Goal: Task Accomplishment & Management: Manage account settings

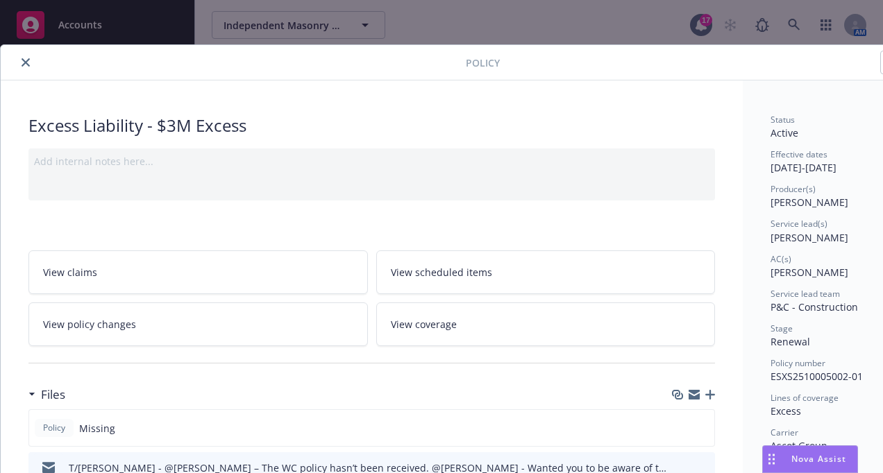
click at [33, 69] on div at bounding box center [235, 62] width 459 height 17
click at [25, 62] on icon "close" at bounding box center [26, 62] width 8 height 8
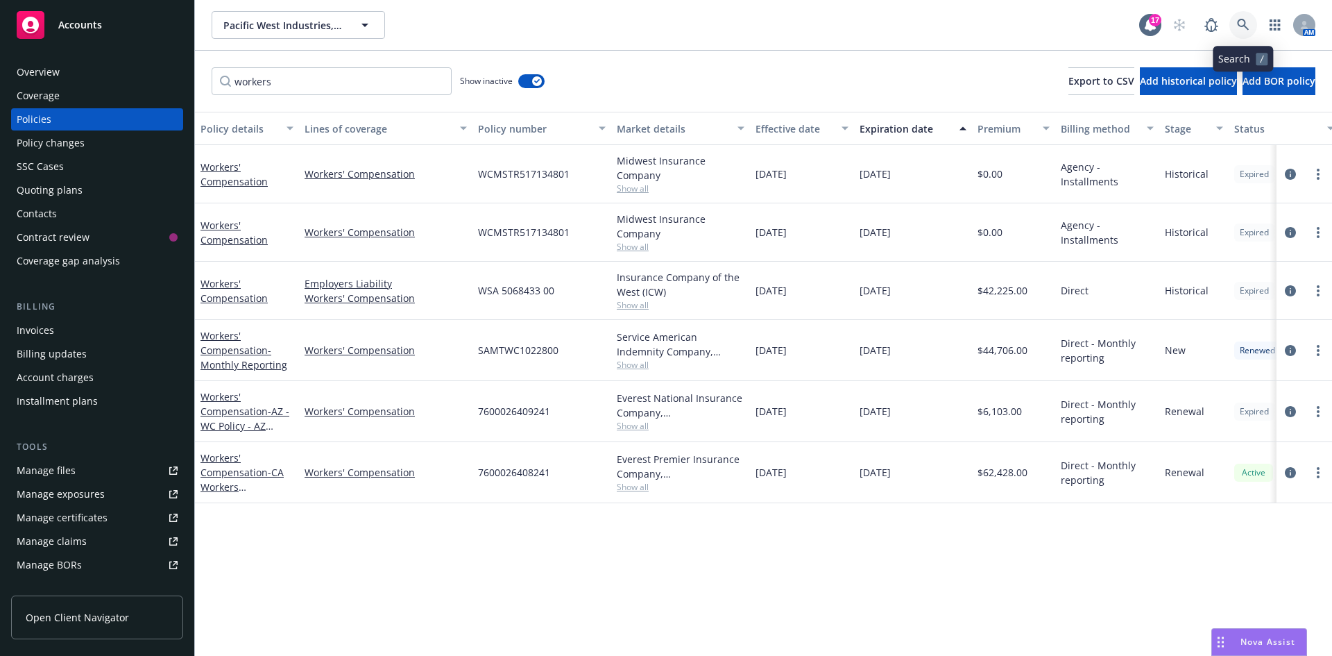
click at [882, 23] on link at bounding box center [1244, 25] width 28 height 28
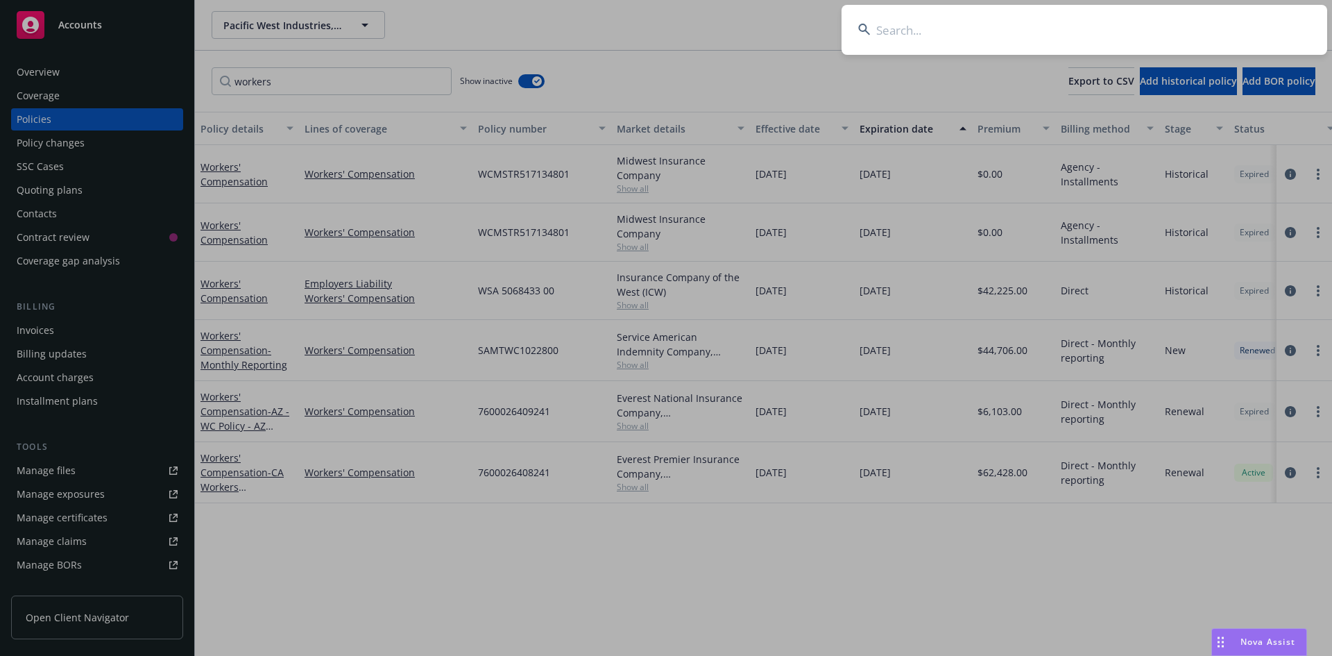
click at [882, 35] on input at bounding box center [1085, 30] width 486 height 50
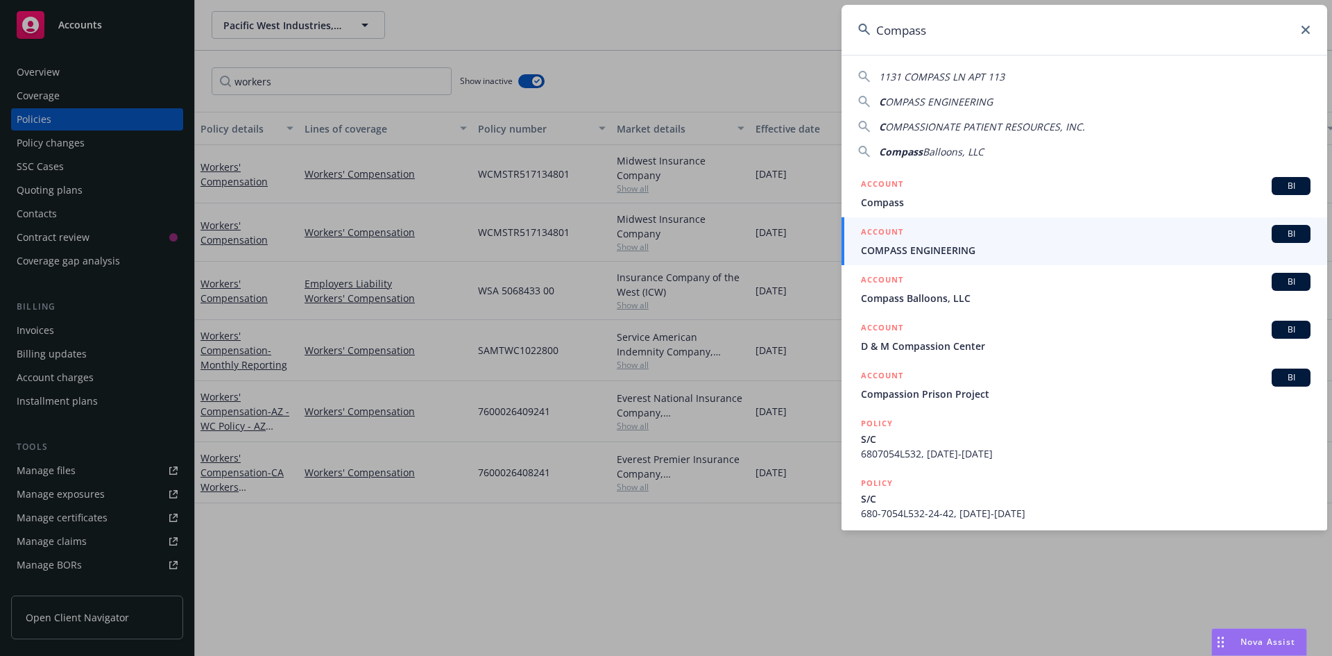
type input "Compass"
click at [882, 248] on span "COMPASS ENGINEERING" at bounding box center [1086, 250] width 450 height 15
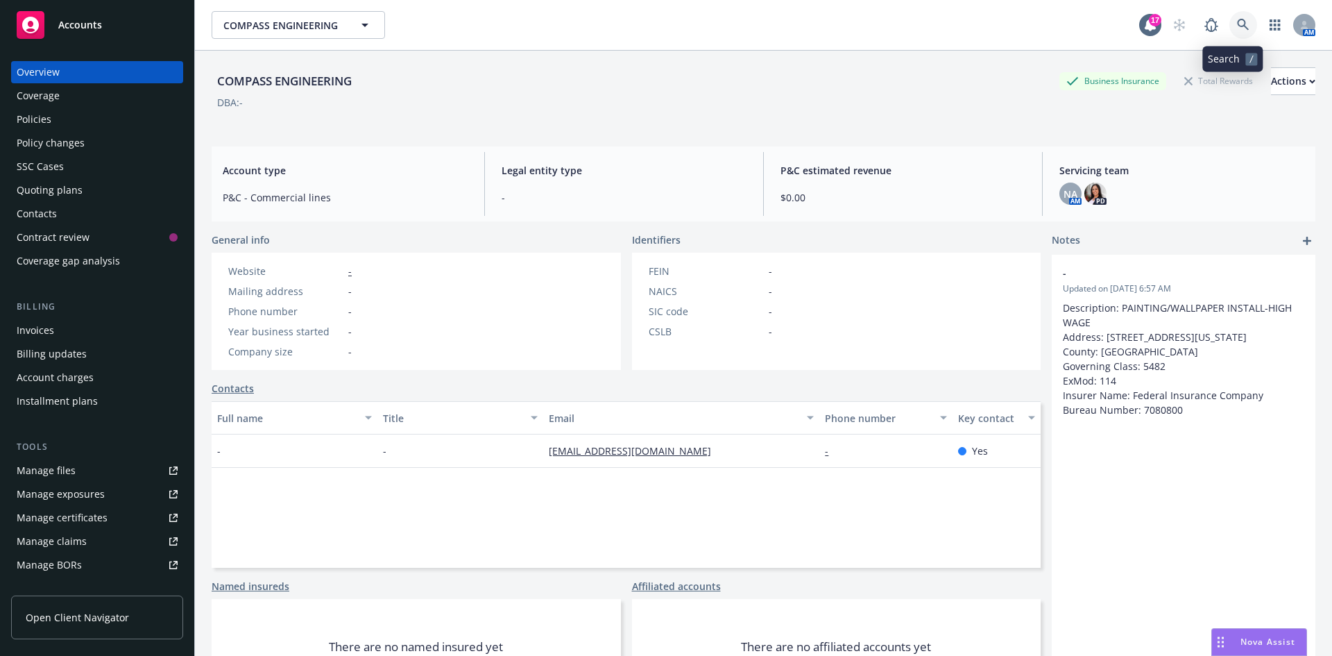
click at [882, 20] on icon at bounding box center [1243, 25] width 12 height 12
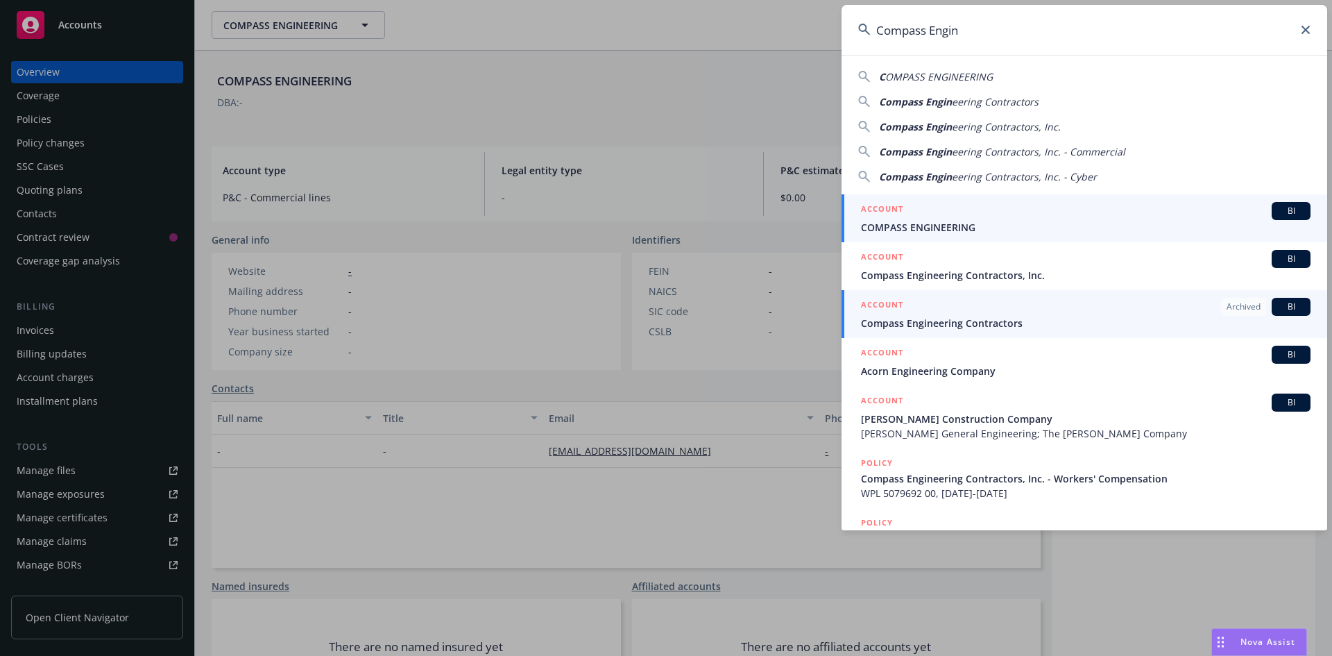
type input "Compass Engin"
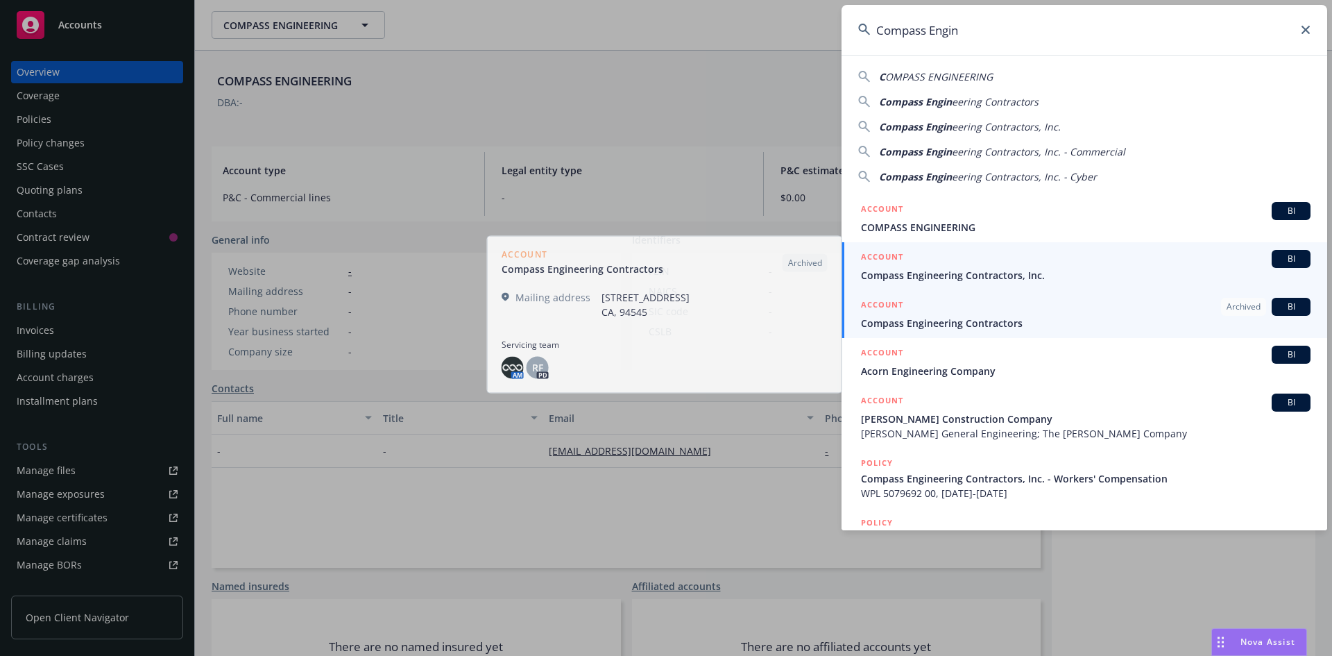
click at [882, 276] on span "Compass Engineering Contractors, Inc." at bounding box center [1086, 275] width 450 height 15
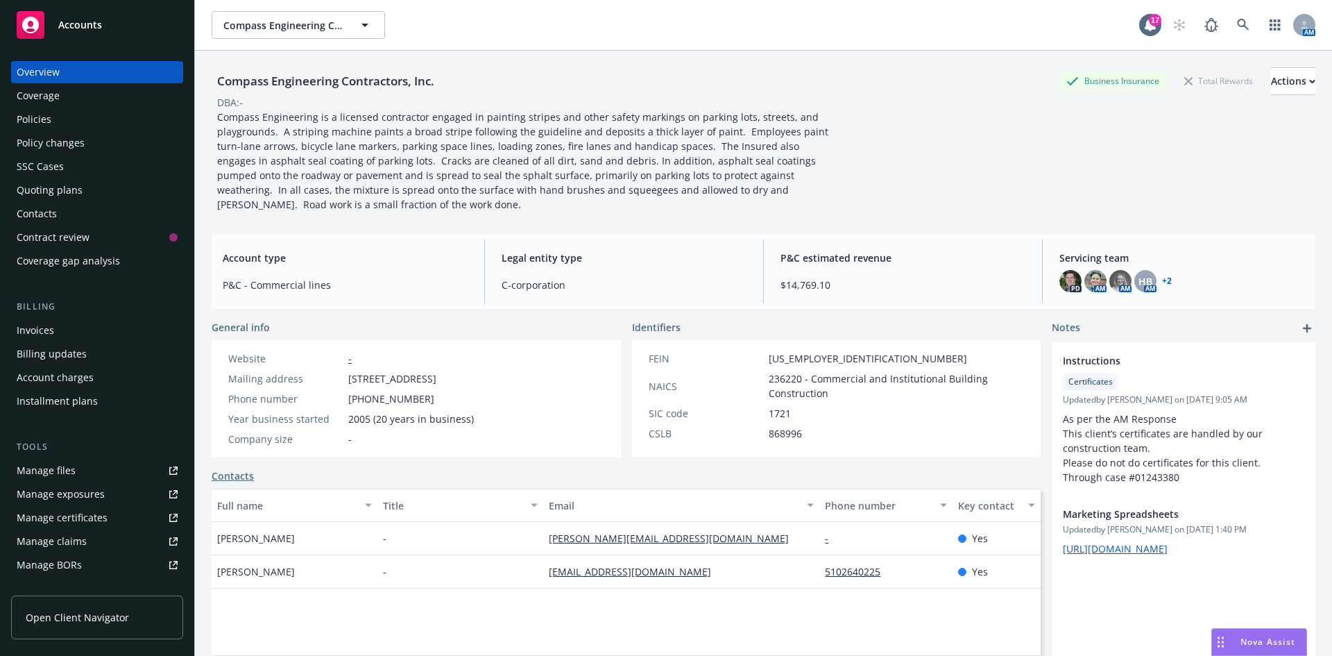
click at [55, 112] on div "Policies" at bounding box center [97, 119] width 161 height 22
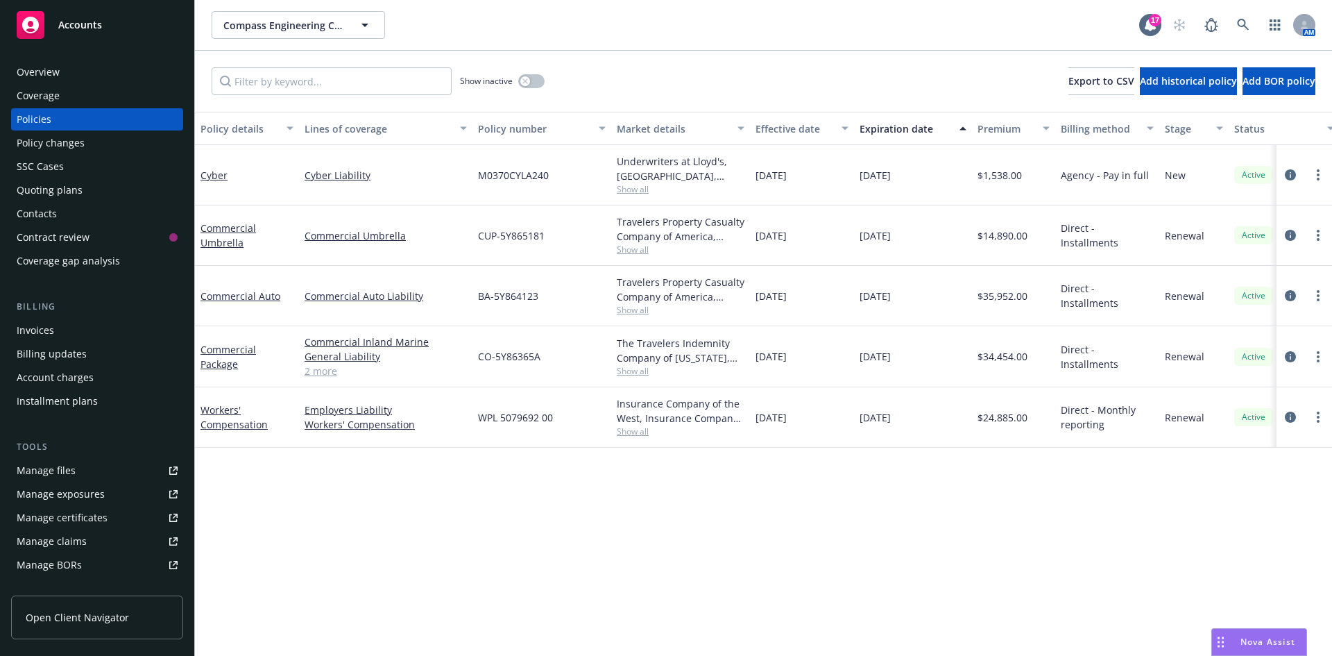
click at [69, 193] on div "Quoting plans" at bounding box center [50, 190] width 66 height 22
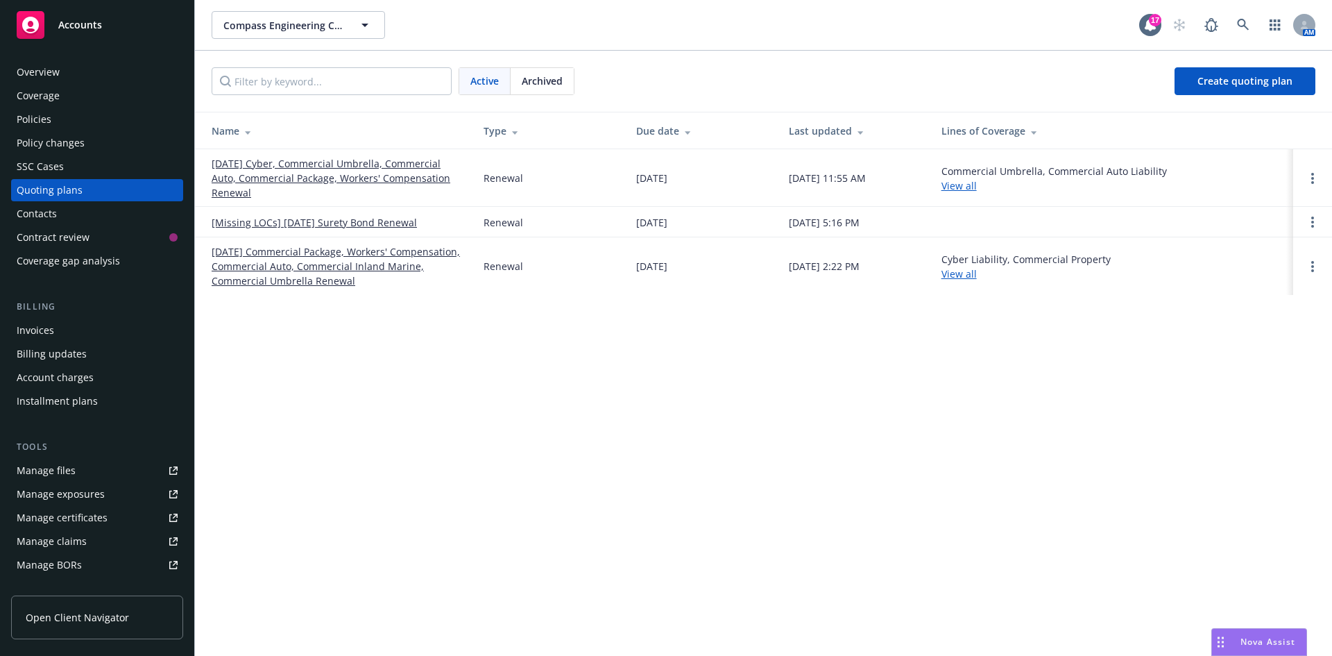
click at [323, 173] on link "[DATE] Cyber, Commercial Umbrella, Commercial Auto, Commercial Package, Workers…" at bounding box center [337, 178] width 250 height 44
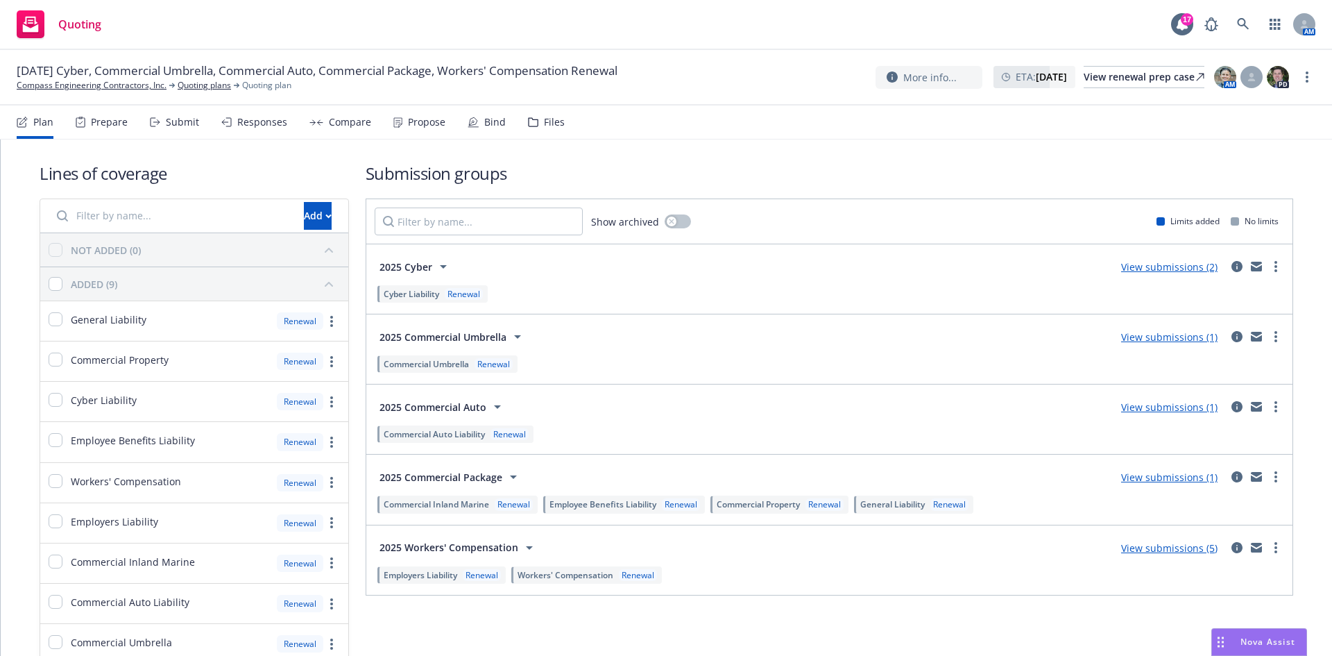
click at [1162, 478] on link "View submissions (1)" at bounding box center [1169, 477] width 96 height 13
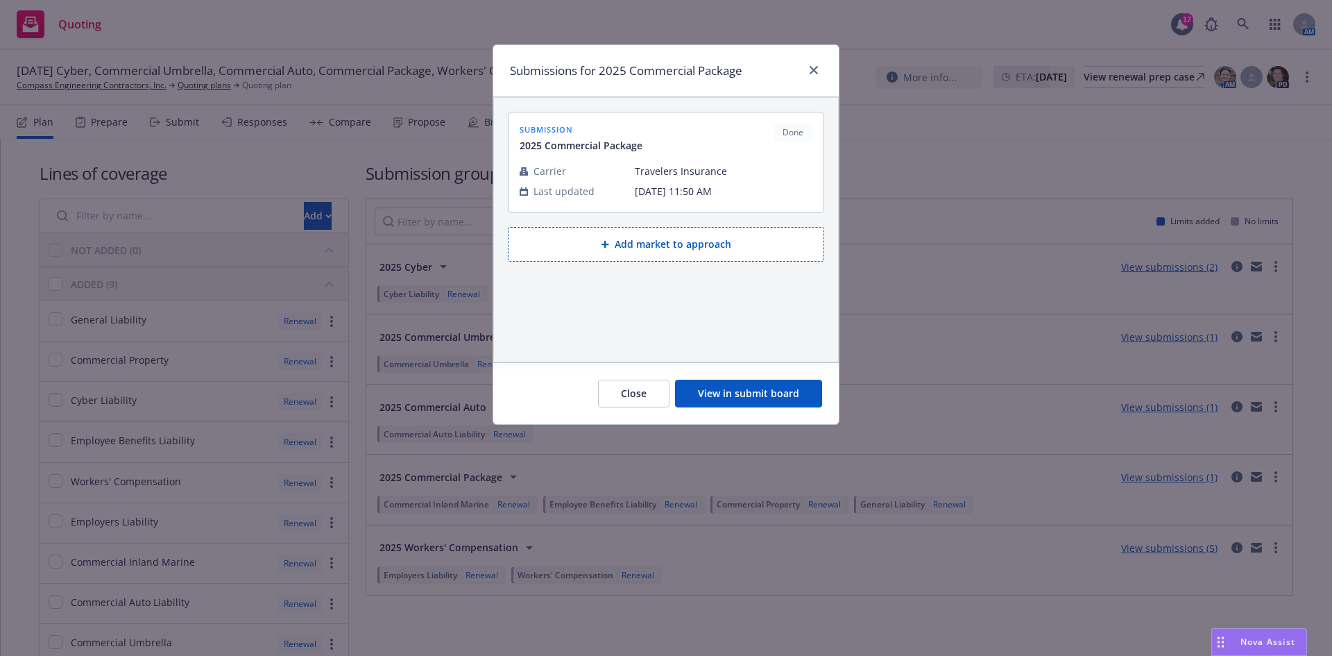
click at [753, 398] on button "View in submit board" at bounding box center [748, 394] width 147 height 28
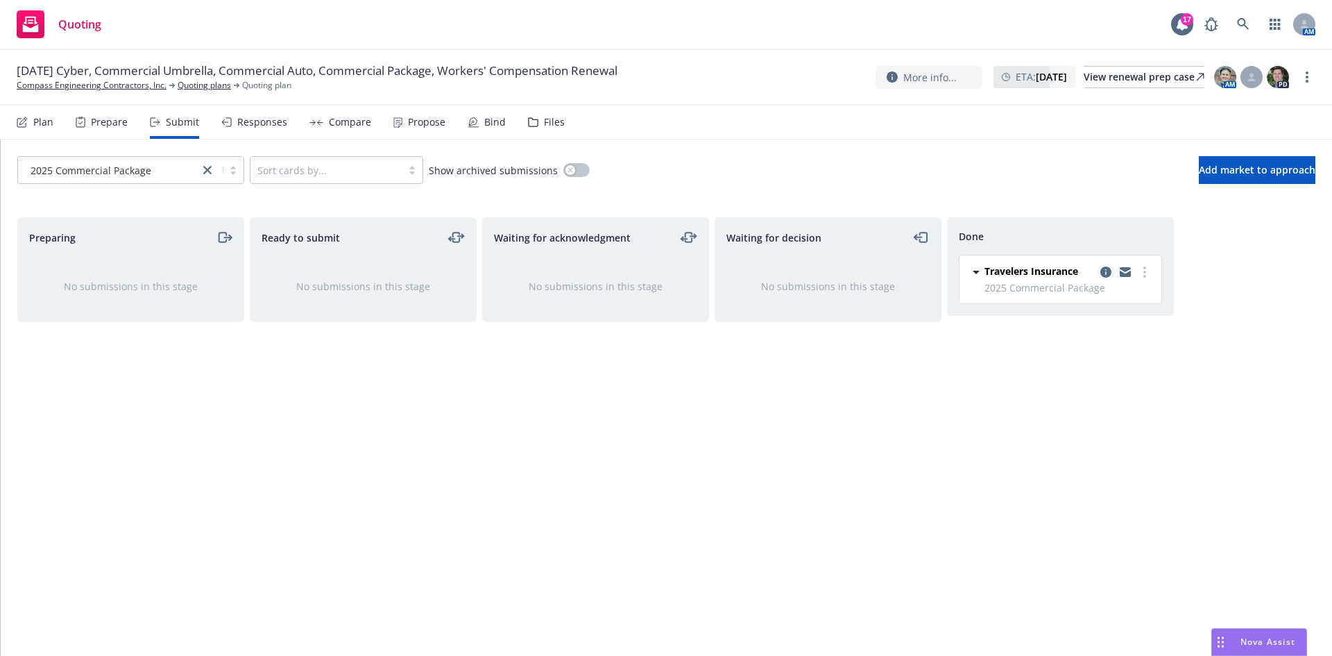
click at [1103, 273] on icon "copy logging email" at bounding box center [1106, 271] width 11 height 11
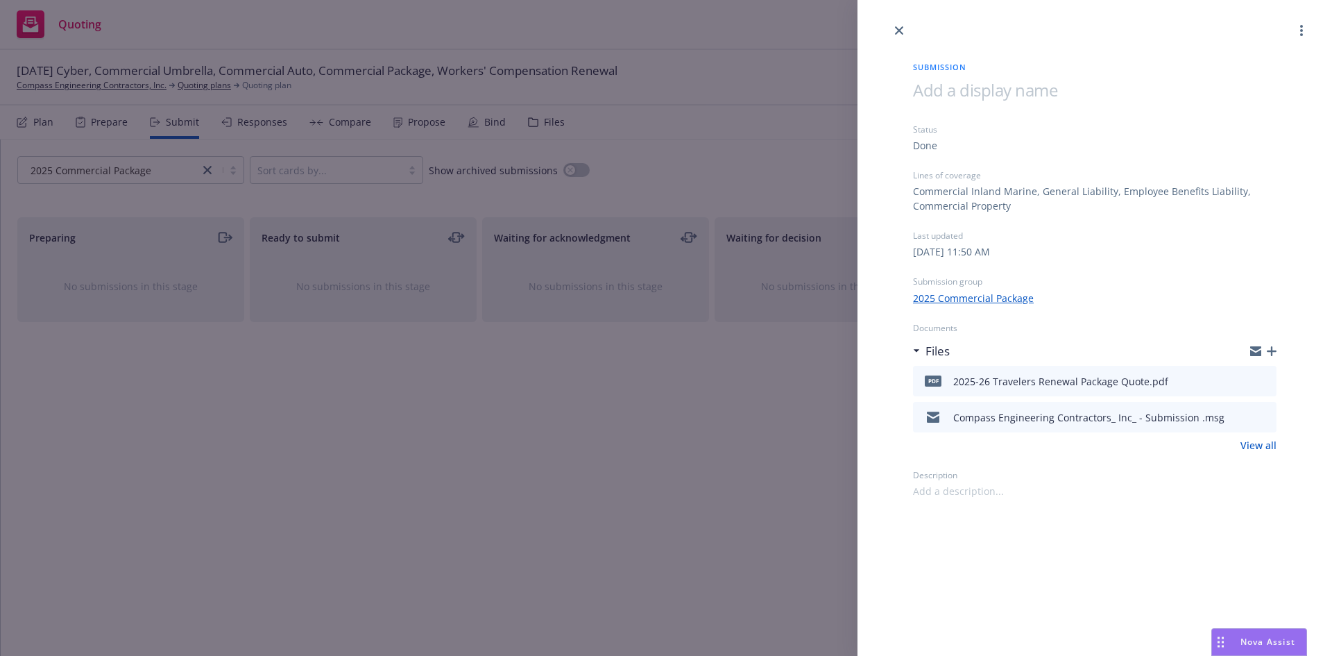
click at [1087, 414] on div "Compass Engineering Contractors_ Inc_ - Submission .msg" at bounding box center [1089, 417] width 271 height 15
click at [1246, 446] on link "View all" at bounding box center [1259, 445] width 36 height 15
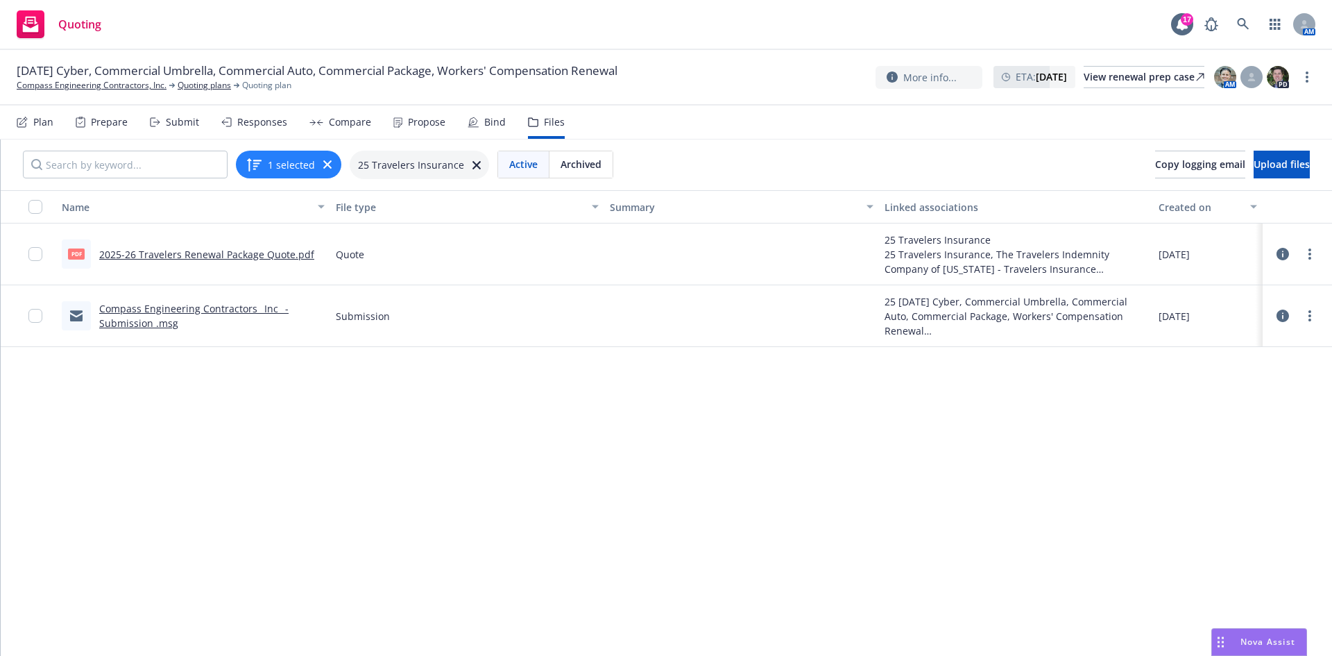
click at [127, 312] on link "Compass Engineering Contractors_ Inc_ - Submission .msg" at bounding box center [193, 316] width 189 height 28
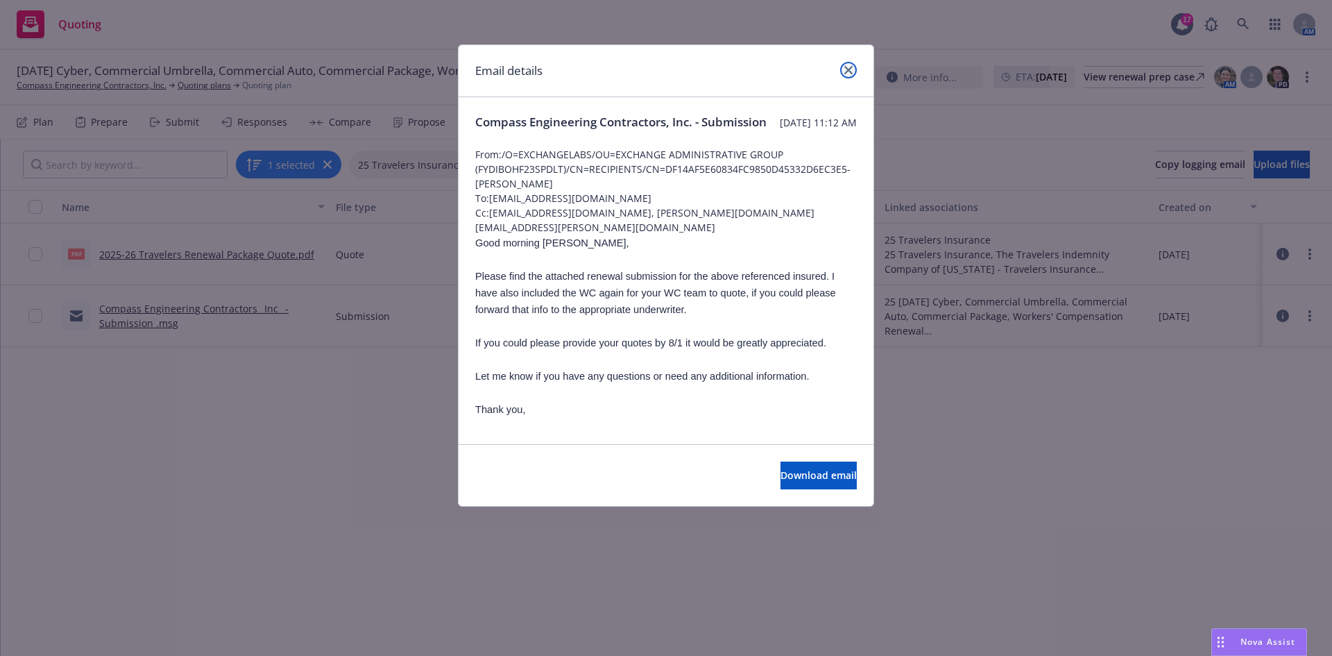
click at [850, 67] on icon "close" at bounding box center [849, 70] width 8 height 8
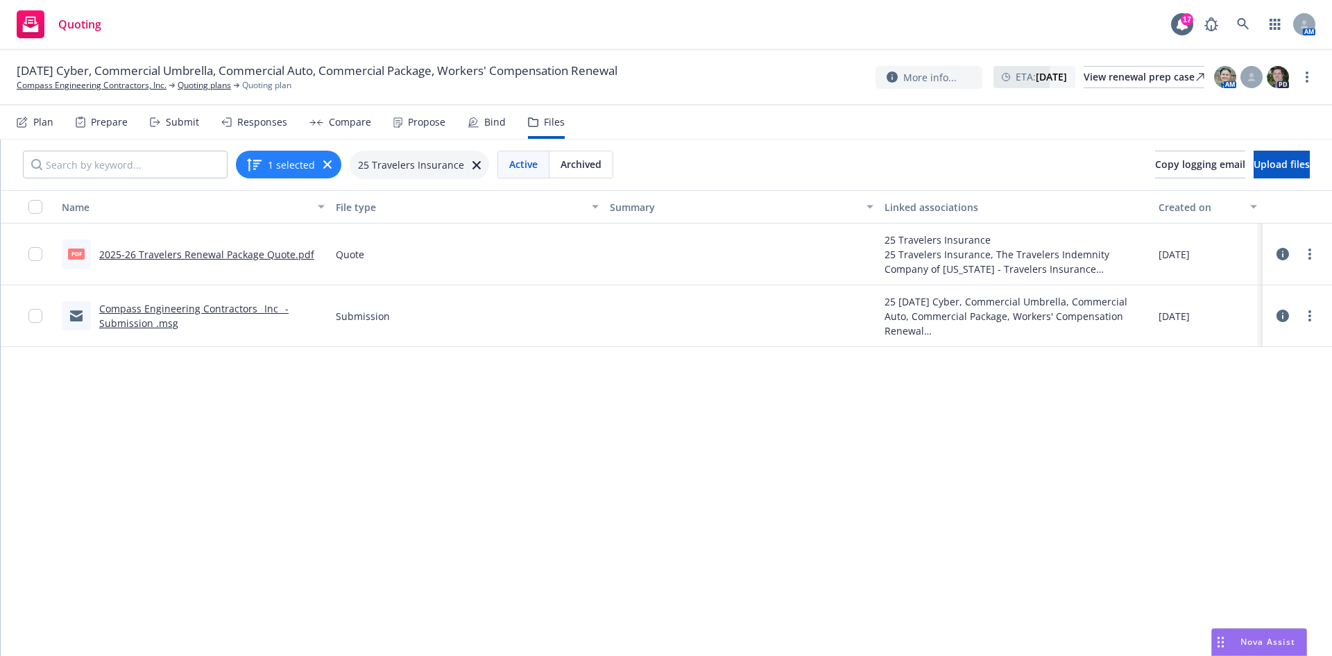
click at [221, 253] on link "2025-26 Travelers Renewal Package Quote.pdf" at bounding box center [206, 254] width 215 height 13
click at [193, 312] on link "Compass Engineering Contractors_ Inc_ - Submission .msg" at bounding box center [193, 316] width 189 height 28
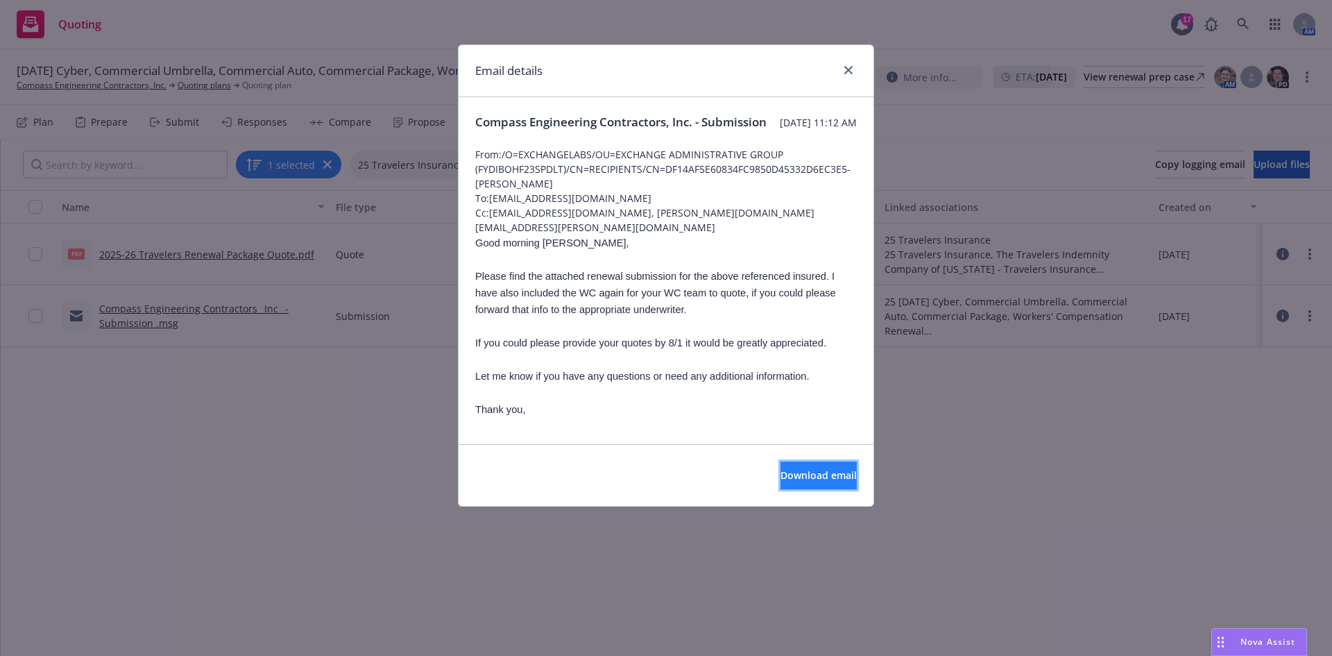
click at [781, 473] on span "Download email" at bounding box center [819, 474] width 76 height 13
click at [858, 71] on div "Email details" at bounding box center [666, 71] width 415 height 52
click at [848, 73] on icon "close" at bounding box center [849, 70] width 8 height 8
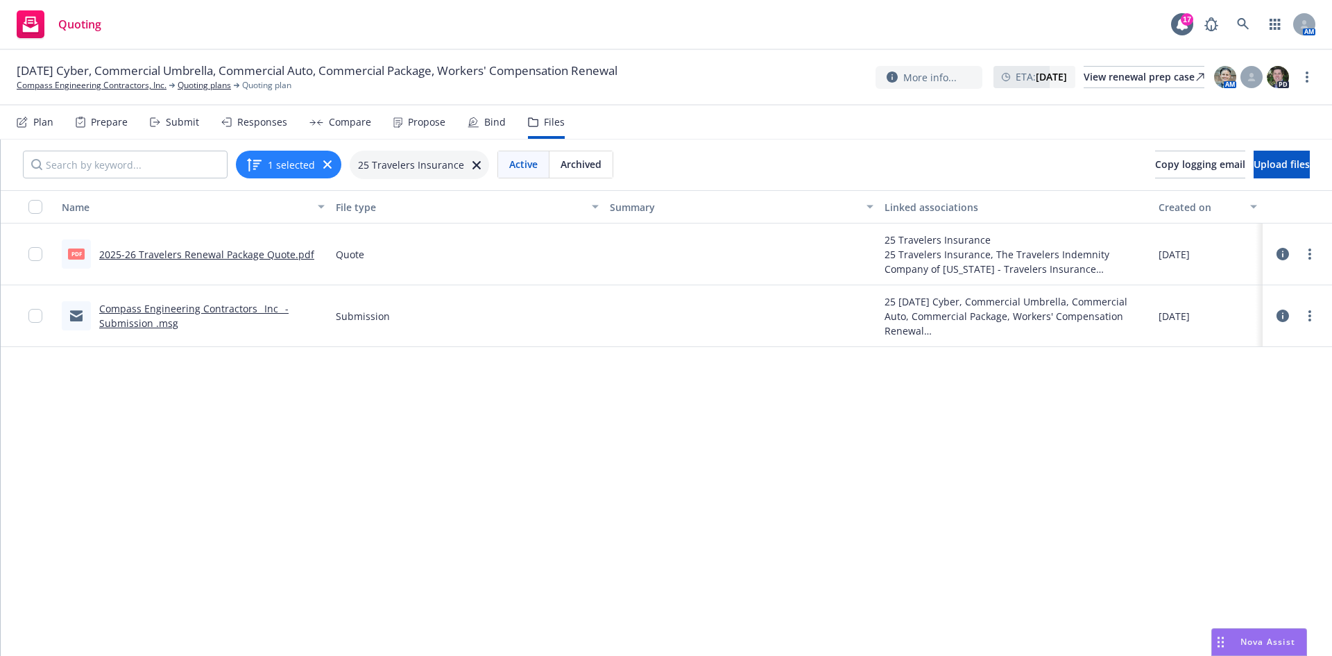
click at [192, 255] on link "2025-26 Travelers Renewal Package Quote.pdf" at bounding box center [206, 254] width 215 height 13
click at [201, 83] on link "Quoting plans" at bounding box center [204, 85] width 53 height 12
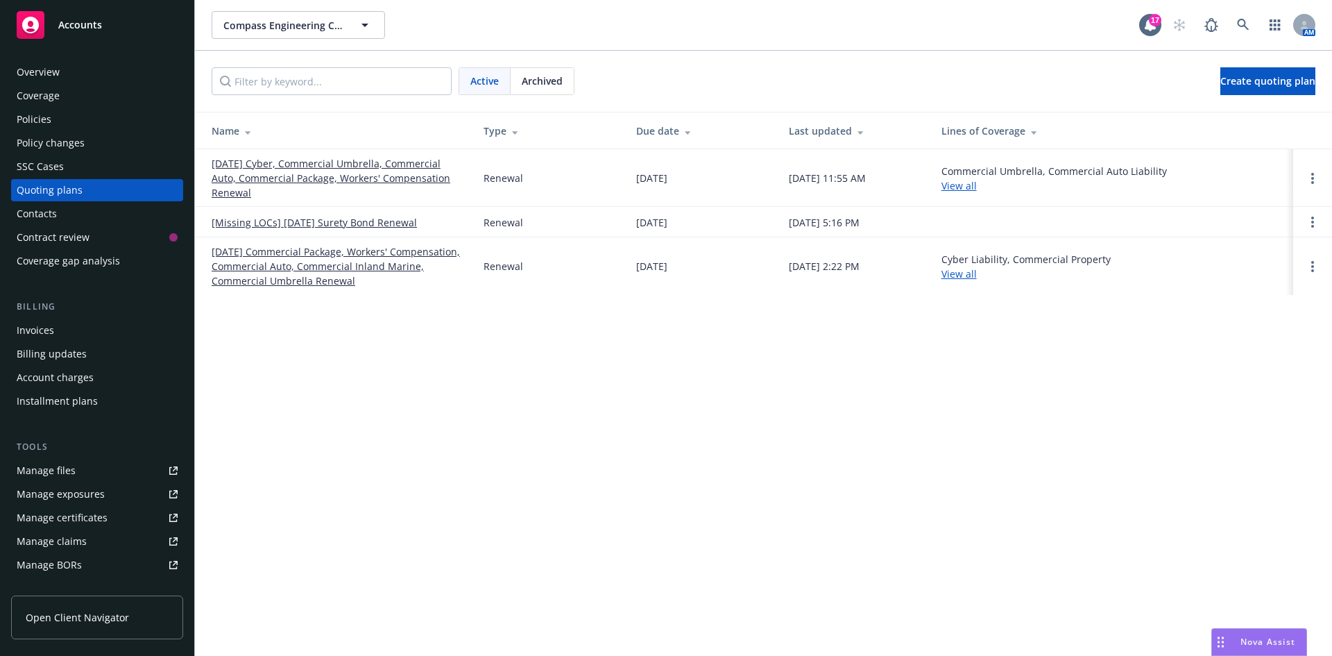
click at [317, 262] on link "[DATE] Commercial Package, Workers' Compensation, Commercial Auto, Commercial I…" at bounding box center [337, 266] width 250 height 44
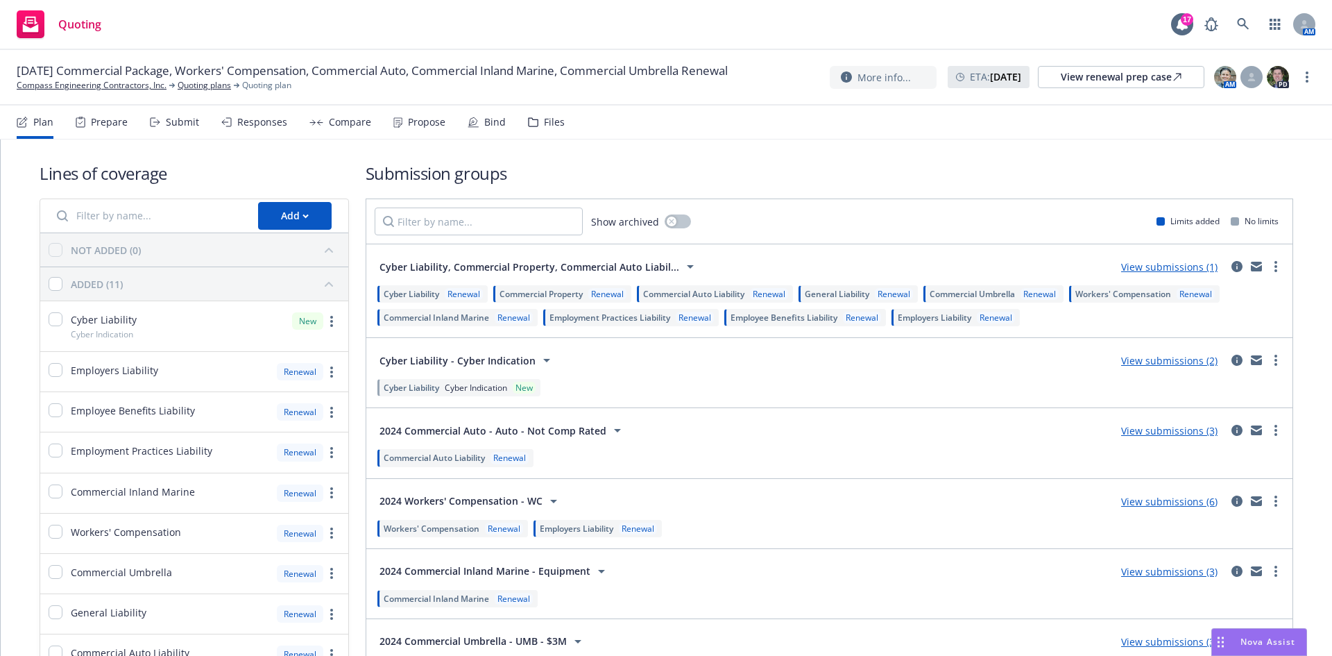
scroll to position [69, 0]
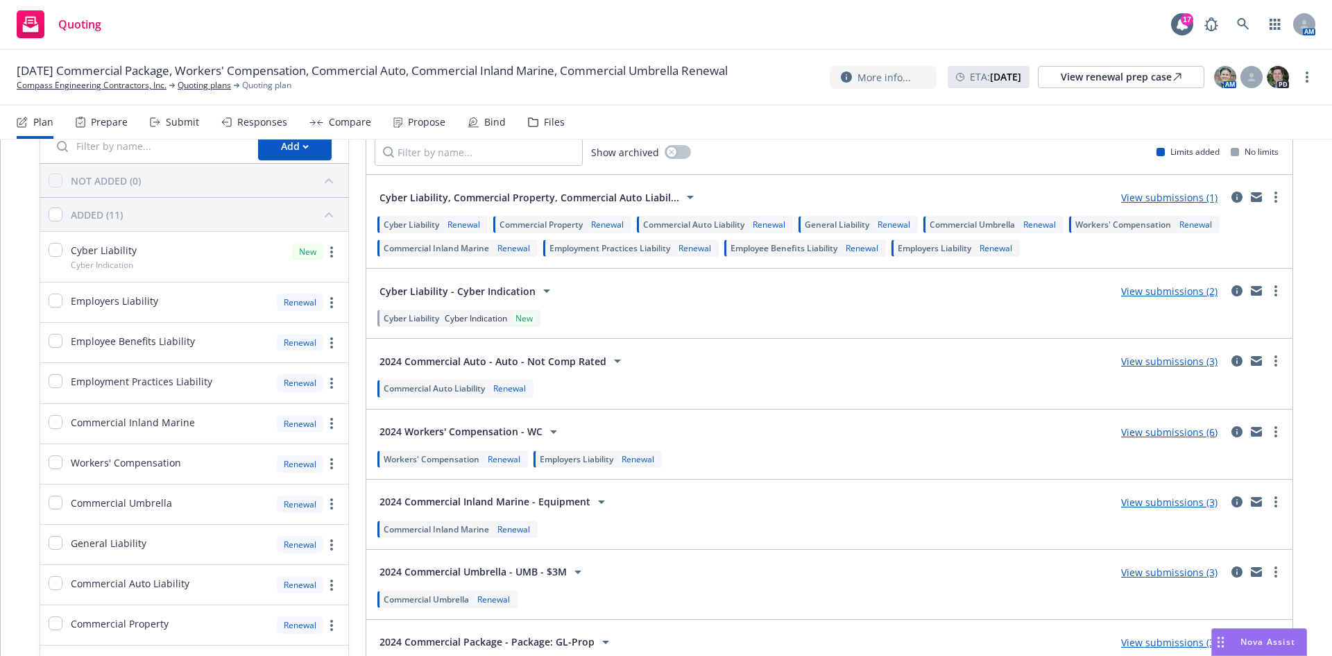
click at [1149, 575] on link "View submissions (3)" at bounding box center [1169, 572] width 96 height 13
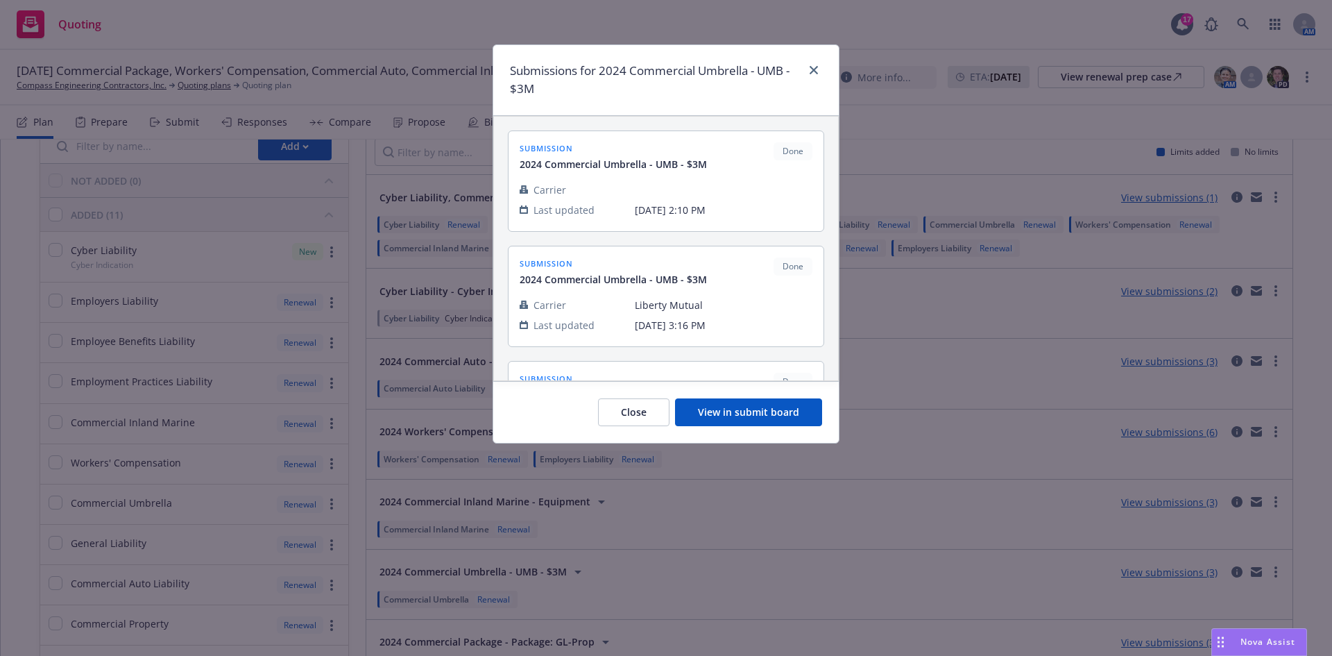
click at [713, 415] on button "View in submit board" at bounding box center [748, 412] width 147 height 28
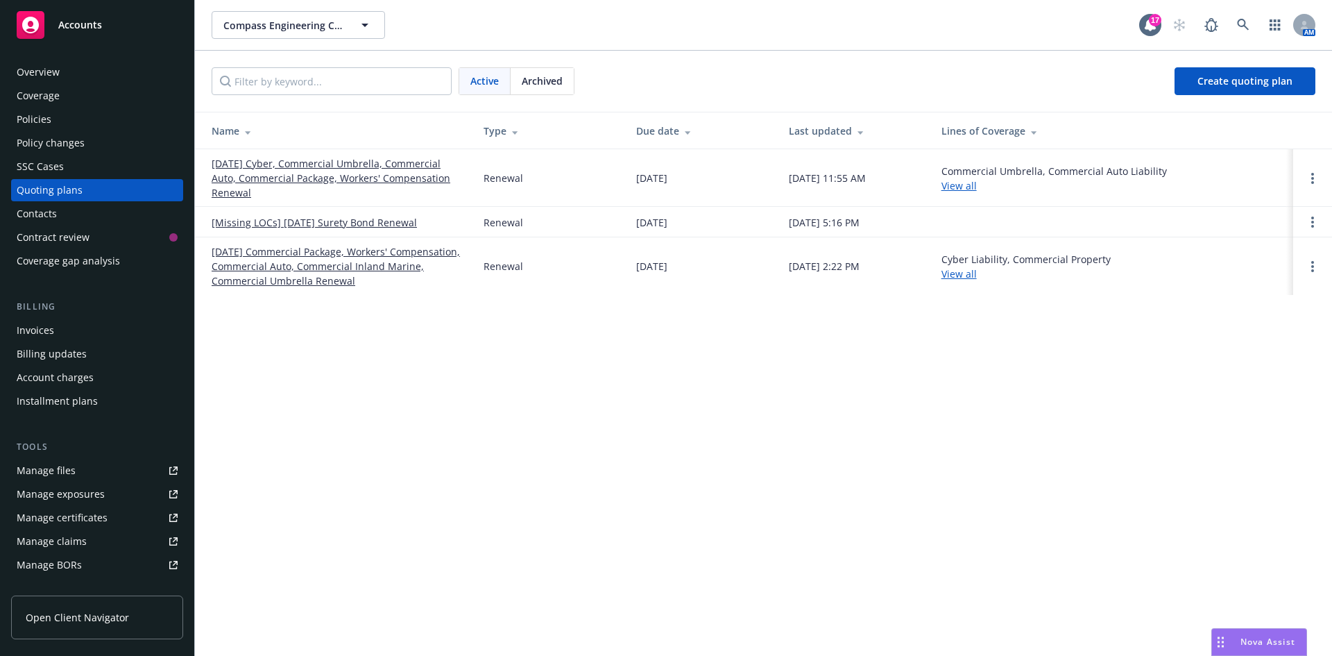
click at [332, 178] on link "09/01/25 Cyber, Commercial Umbrella, Commercial Auto, Commercial Package, Worke…" at bounding box center [337, 178] width 250 height 44
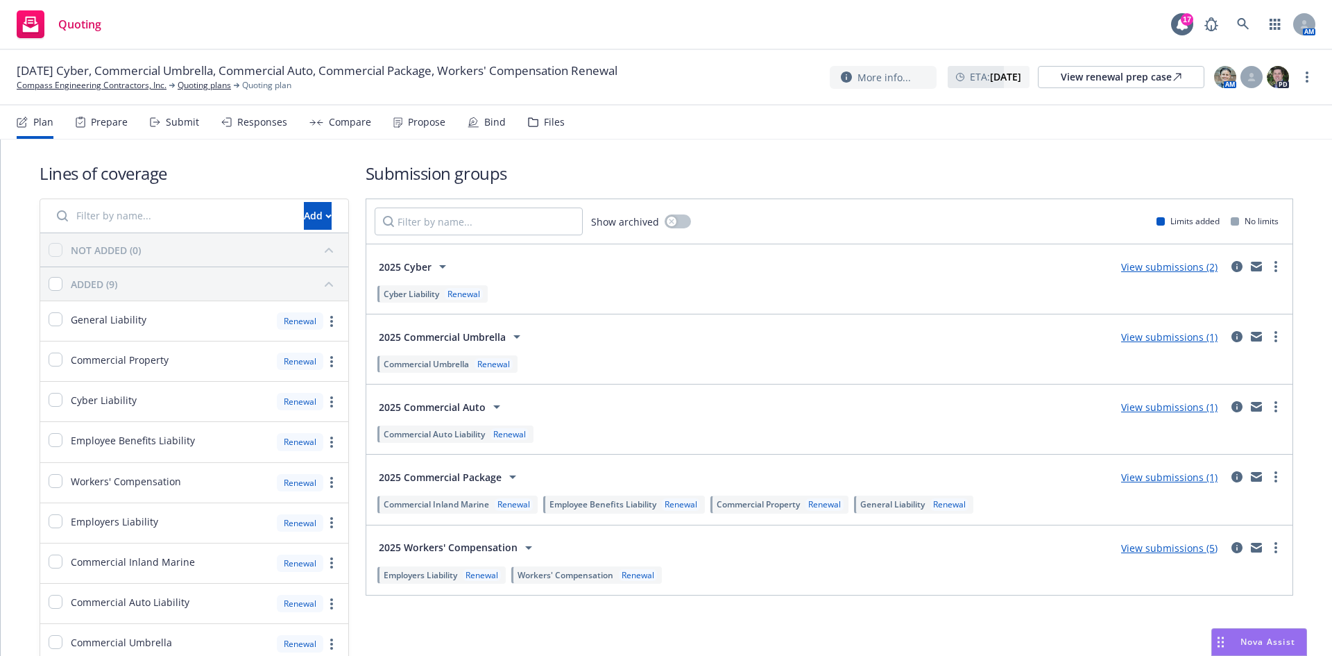
scroll to position [70, 0]
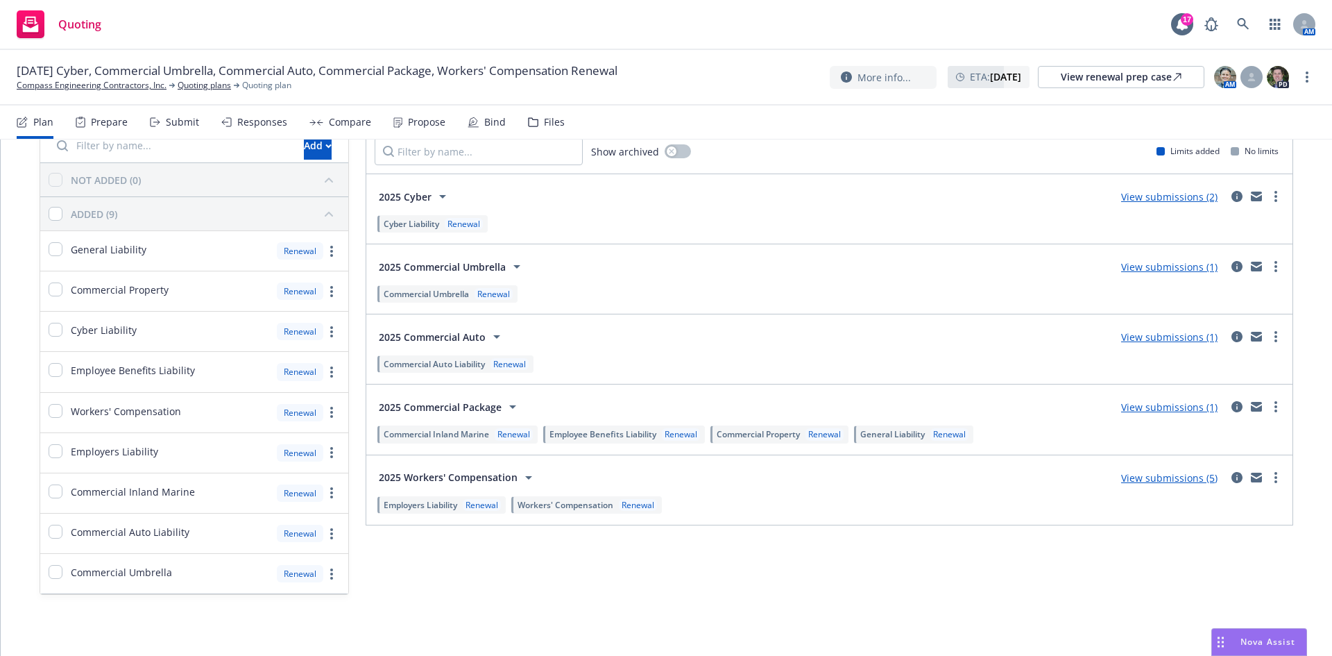
click at [1162, 412] on link "View submissions (1)" at bounding box center [1169, 406] width 96 height 13
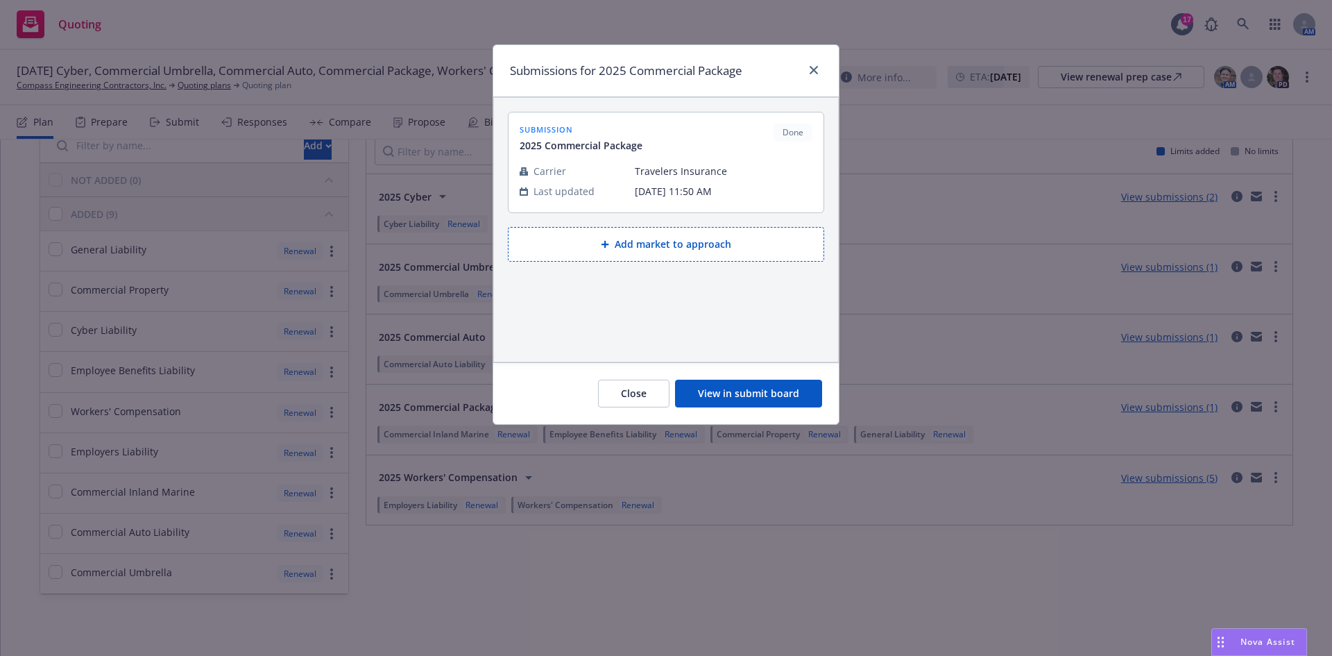
click at [747, 396] on button "View in submit board" at bounding box center [748, 394] width 147 height 28
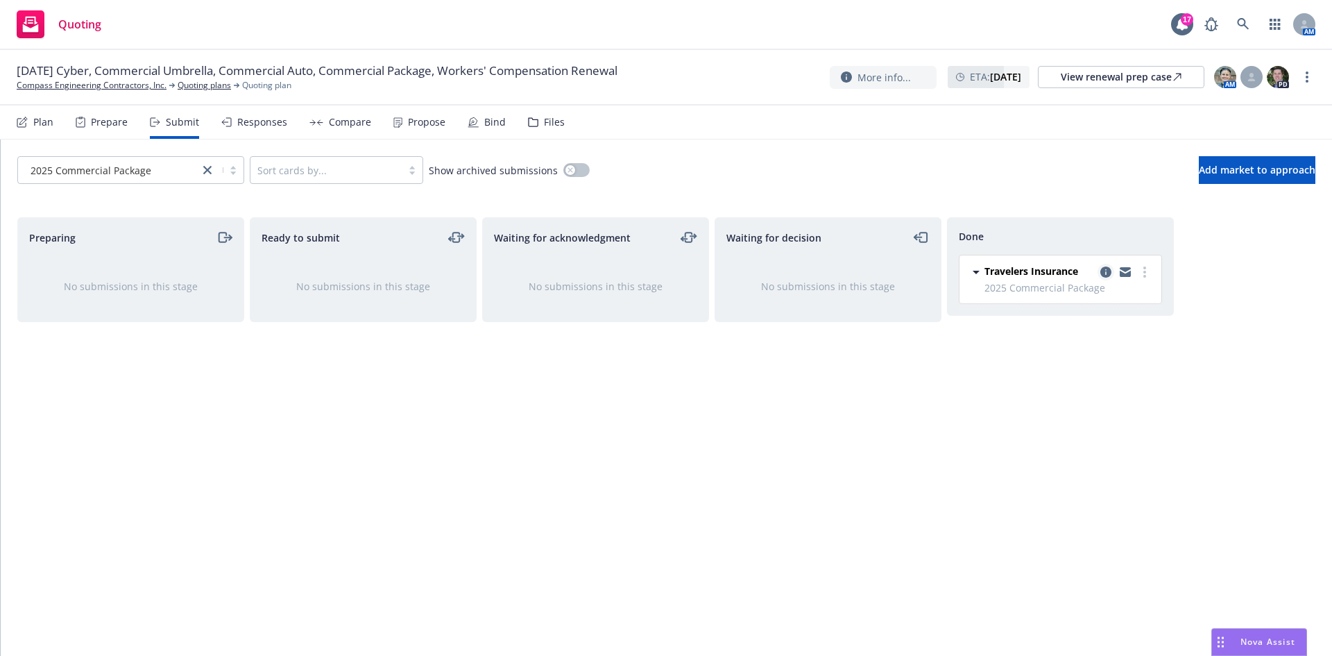
click at [1102, 272] on icon "copy logging email" at bounding box center [1106, 271] width 11 height 11
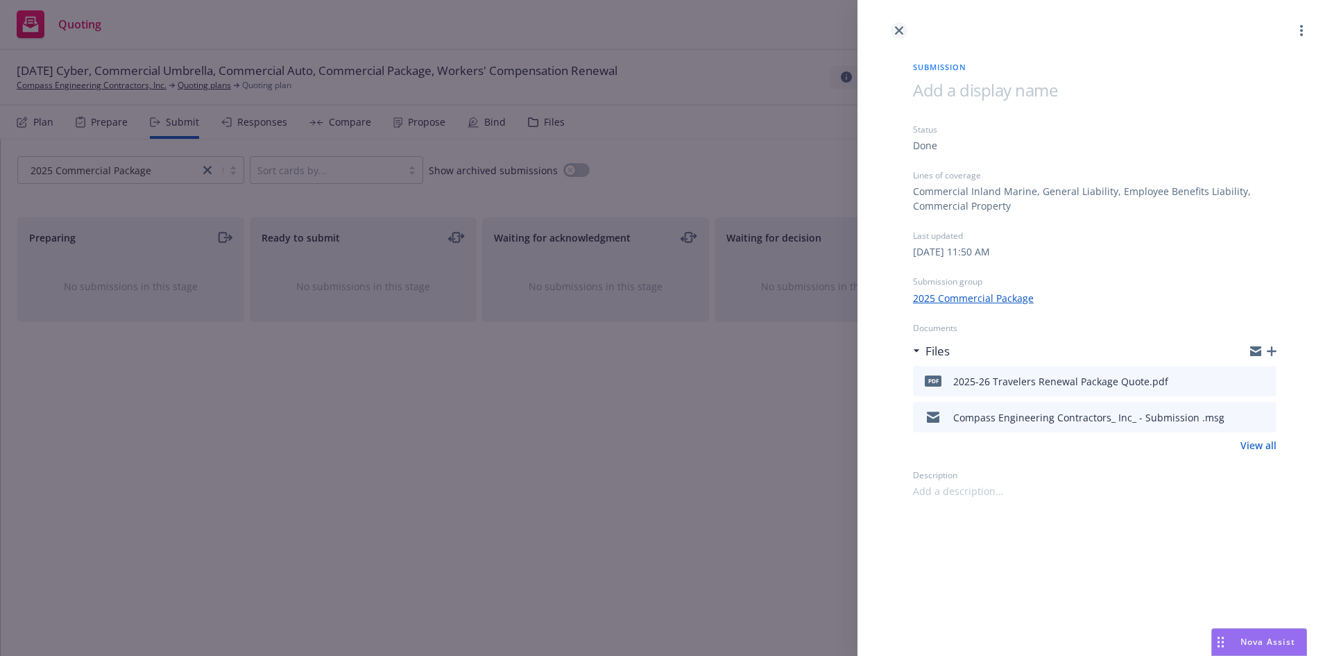
click at [899, 32] on icon "close" at bounding box center [899, 30] width 8 height 8
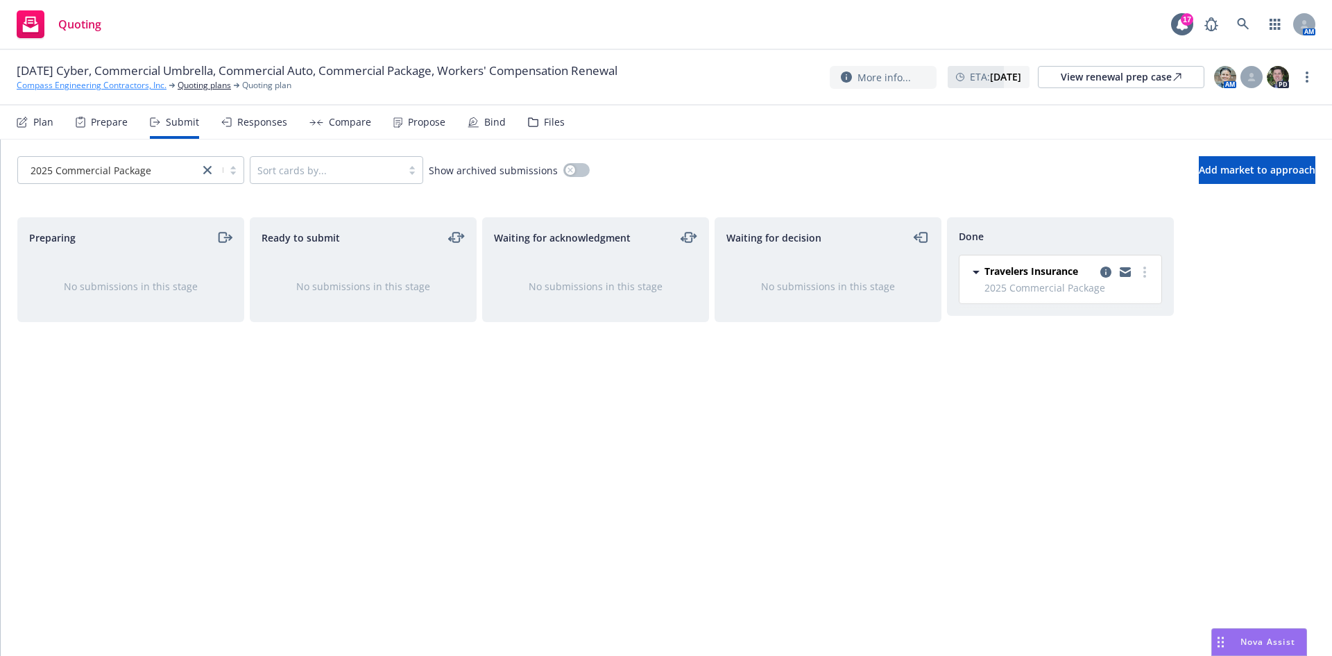
click at [100, 85] on link "Compass Engineering Contractors, Inc." at bounding box center [92, 85] width 150 height 12
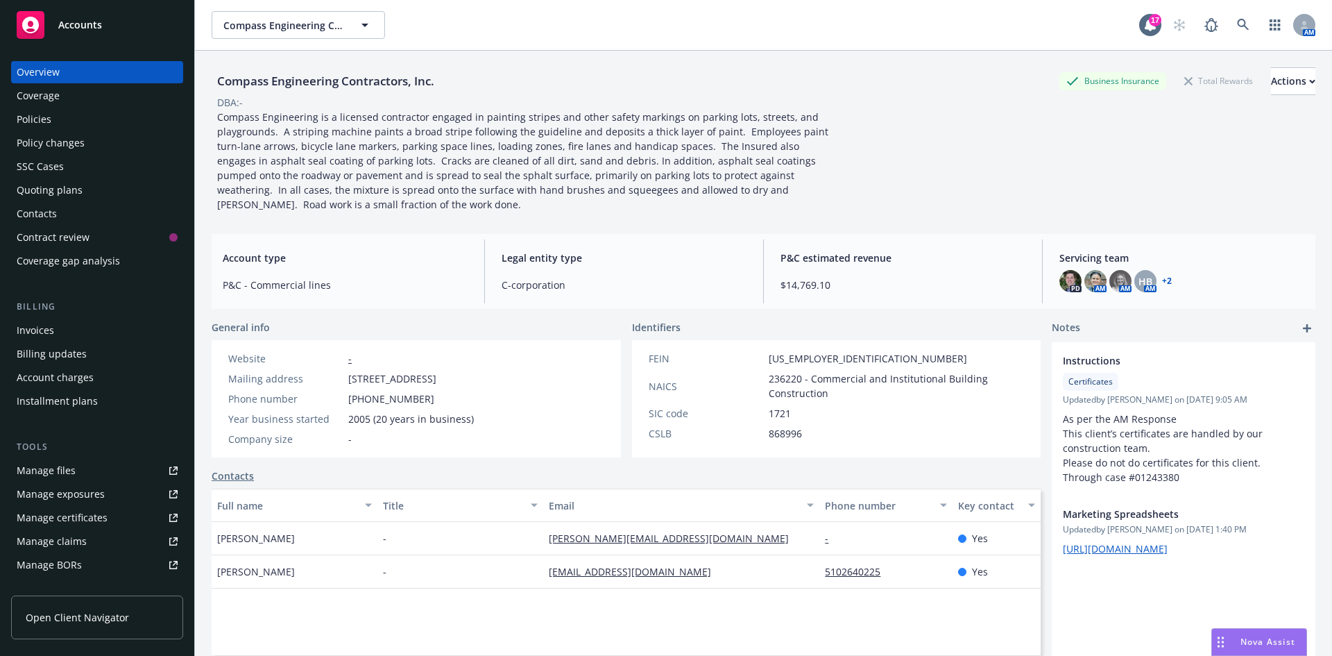
click at [76, 191] on div "Quoting plans" at bounding box center [50, 190] width 66 height 22
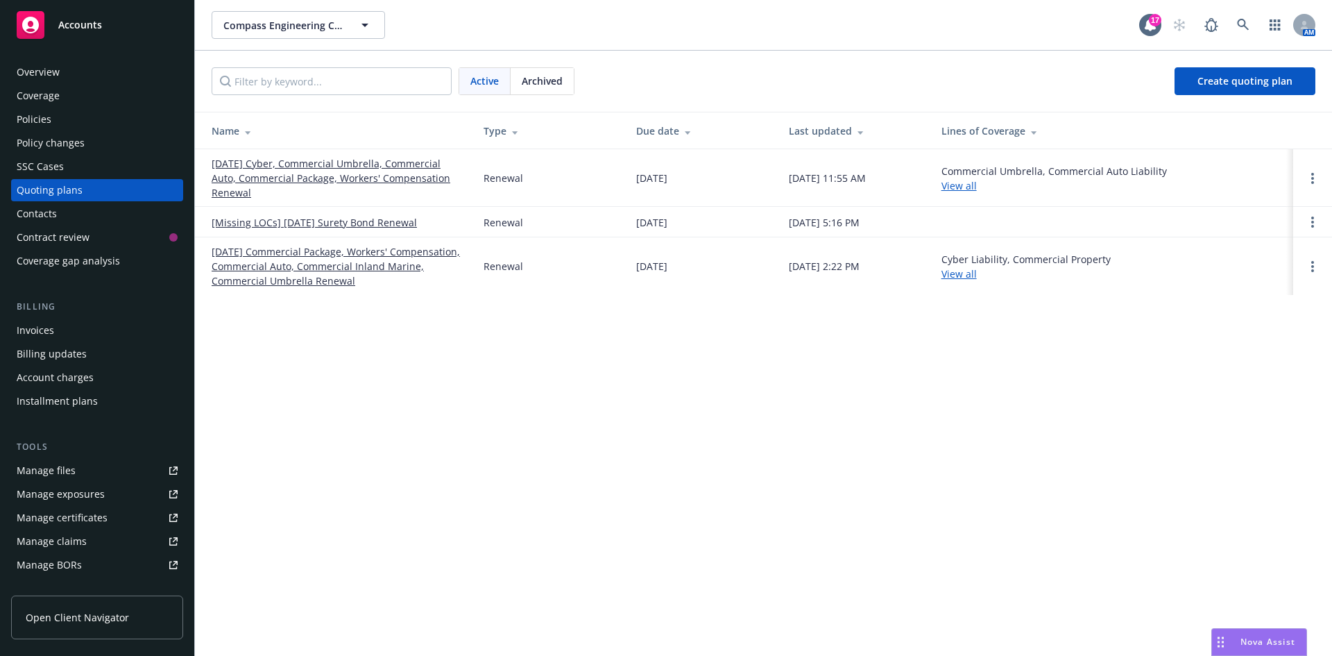
click at [248, 164] on link "09/01/25 Cyber, Commercial Umbrella, Commercial Auto, Commercial Package, Worke…" at bounding box center [337, 178] width 250 height 44
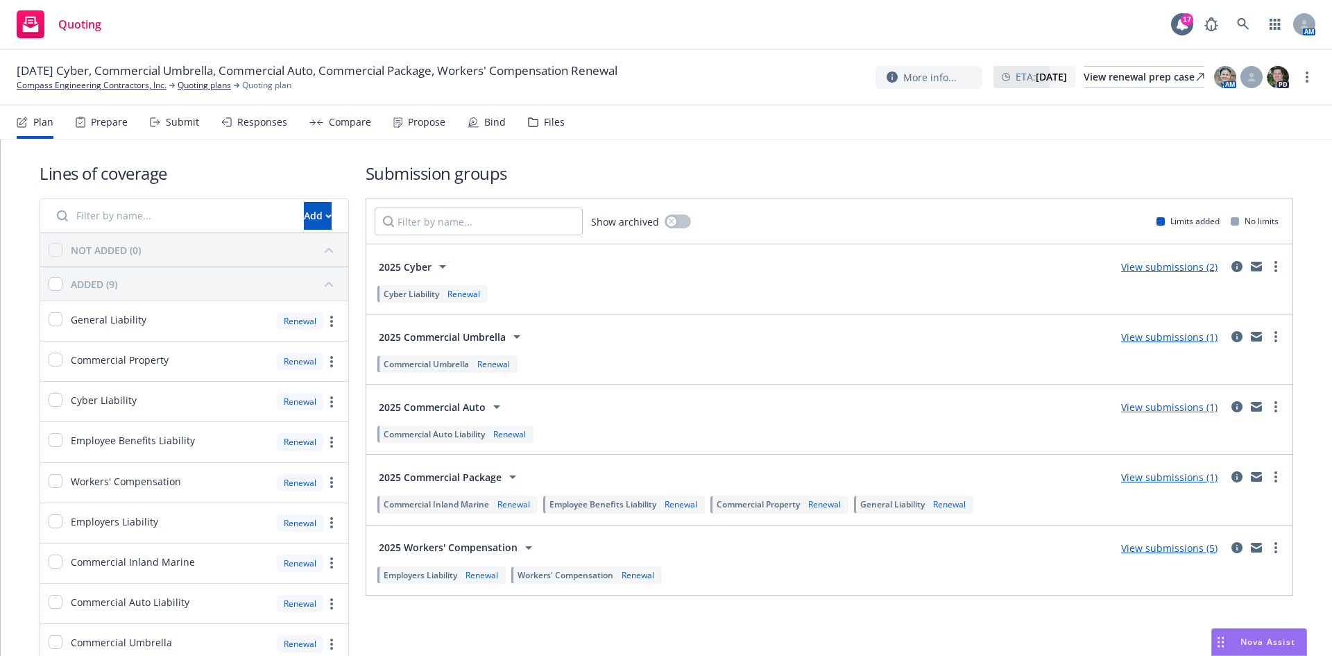
click at [1155, 471] on link "View submissions (1)" at bounding box center [1169, 477] width 96 height 13
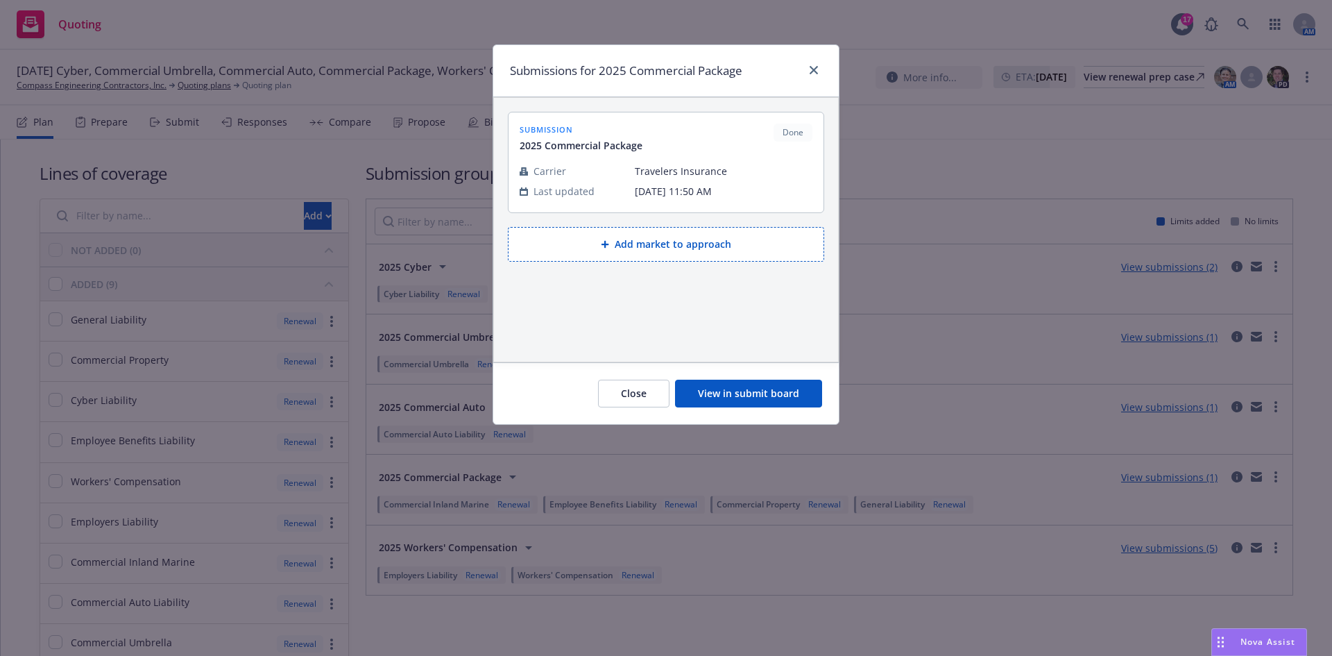
click at [775, 389] on button "View in submit board" at bounding box center [748, 394] width 147 height 28
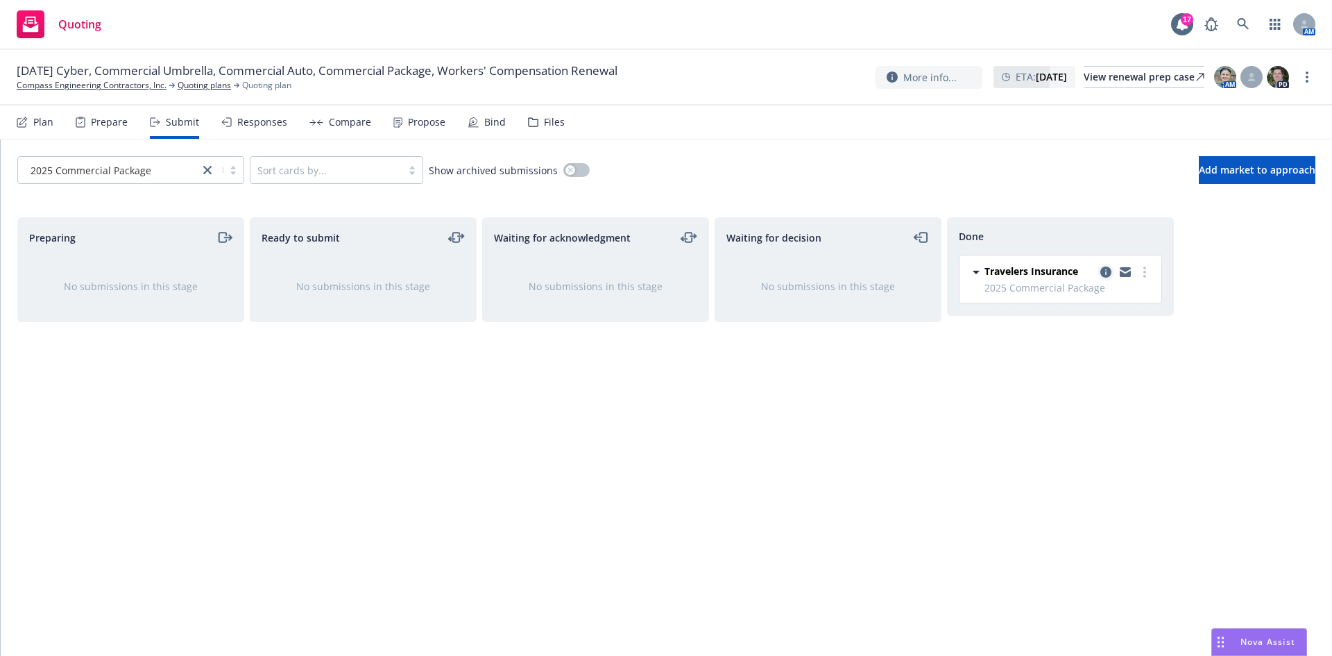
click at [1106, 273] on icon "copy logging email" at bounding box center [1106, 271] width 11 height 11
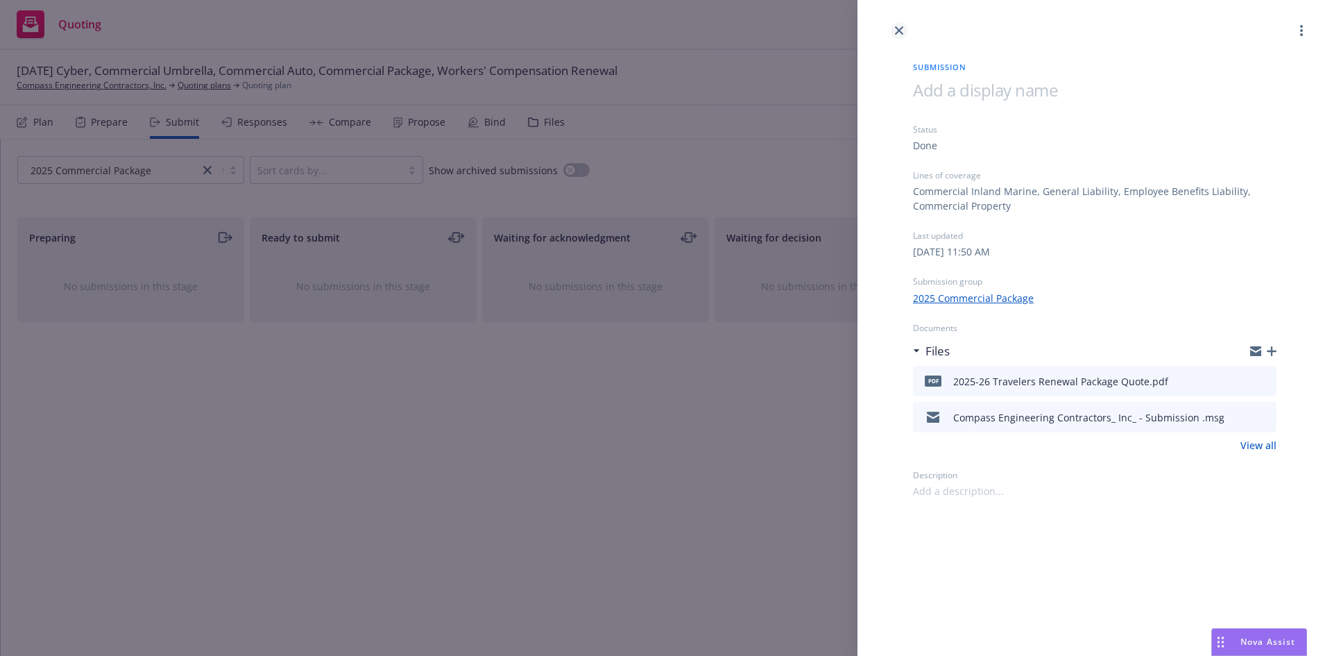
click at [891, 30] on link "close" at bounding box center [899, 30] width 17 height 17
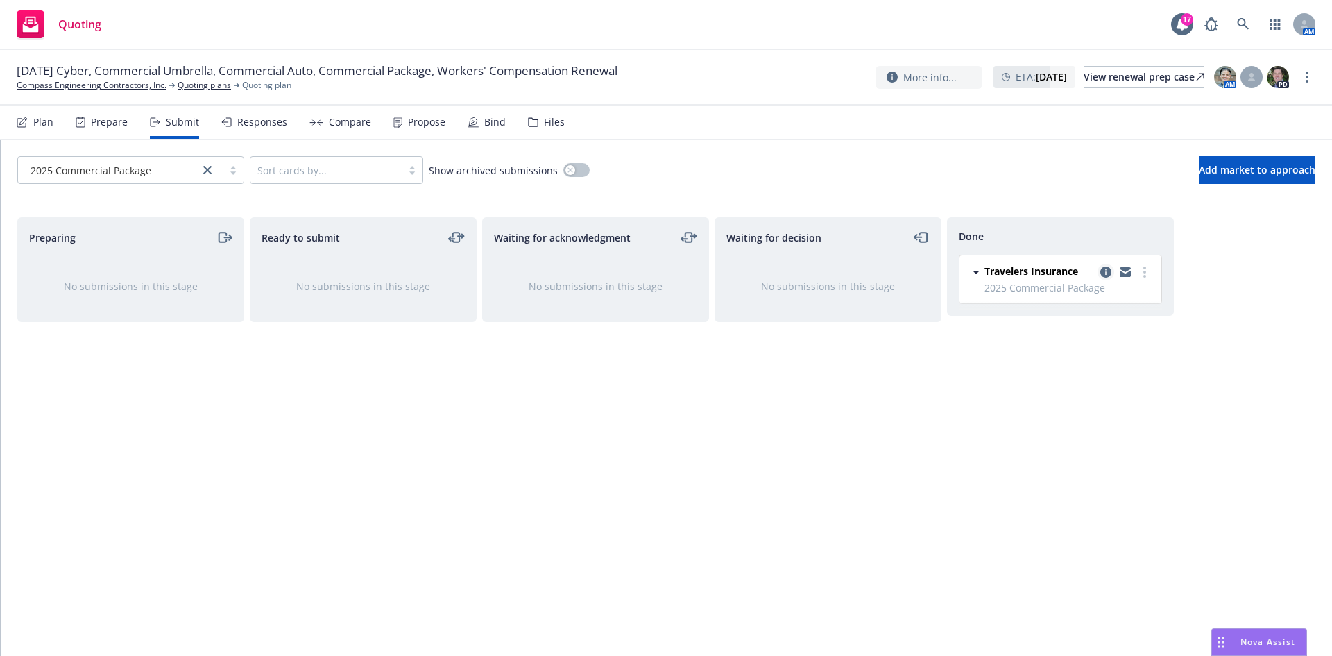
click at [1103, 268] on icon "copy logging email" at bounding box center [1106, 271] width 11 height 11
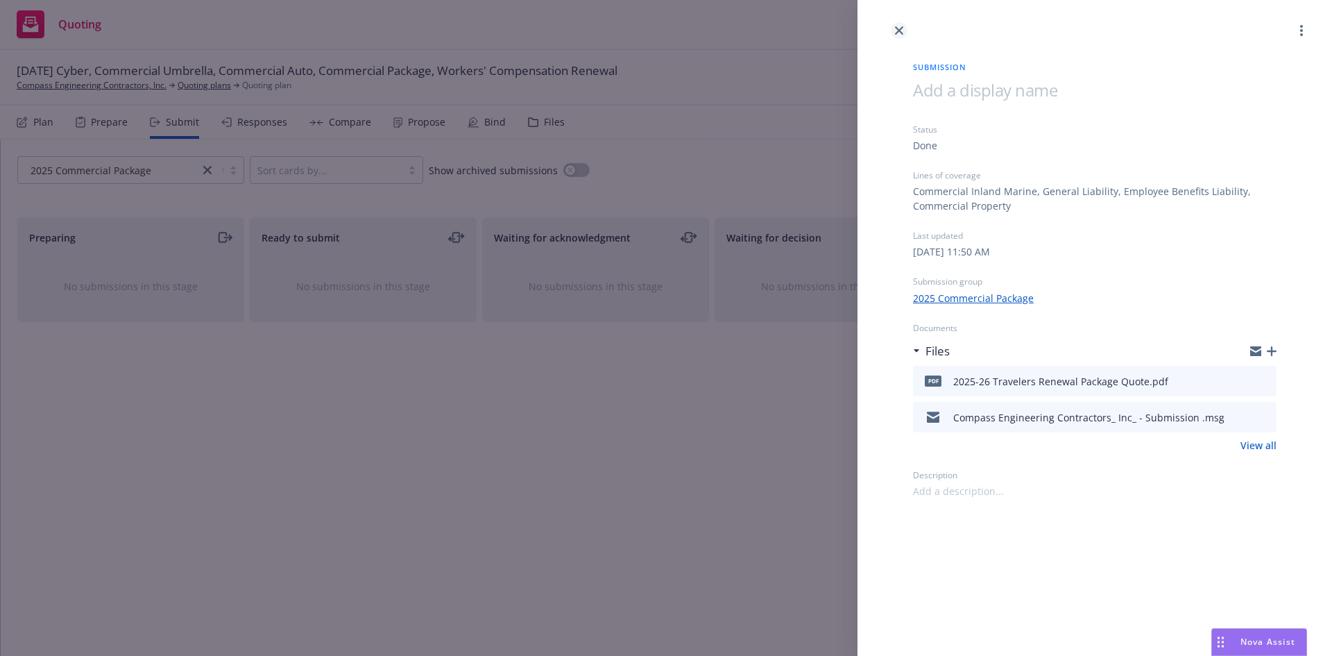
click at [906, 32] on link "close" at bounding box center [899, 30] width 17 height 17
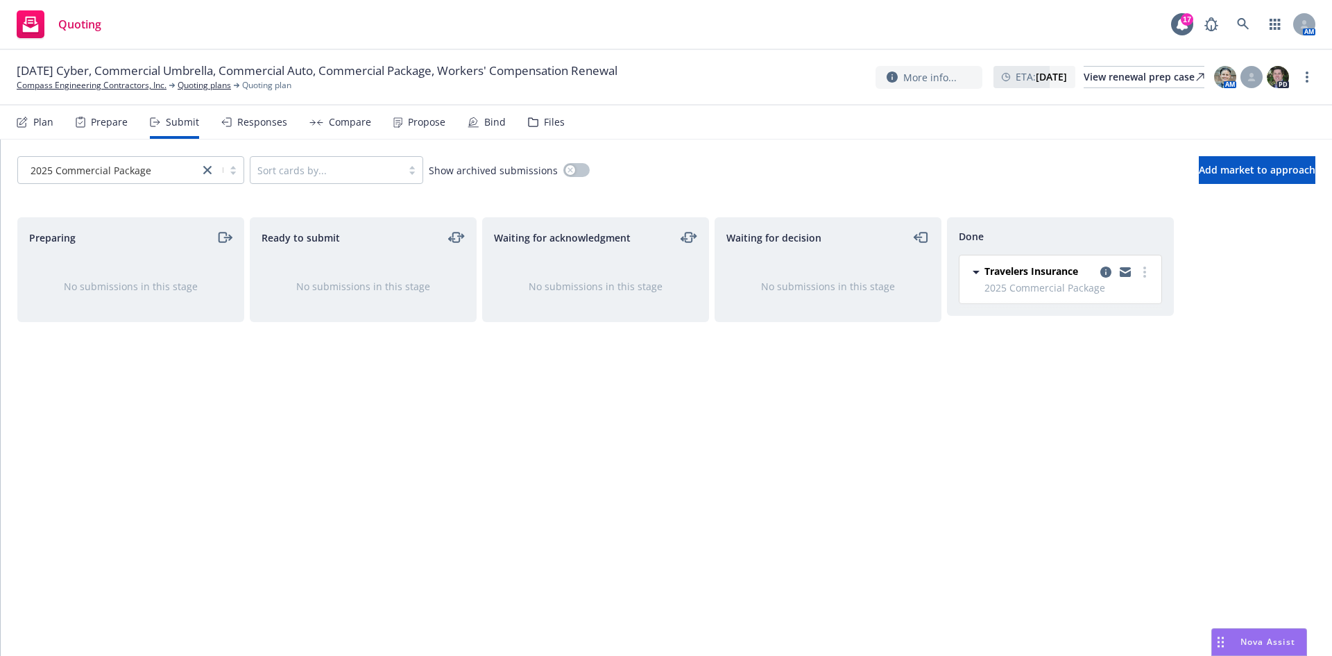
click at [270, 121] on div "Responses" at bounding box center [262, 122] width 50 height 11
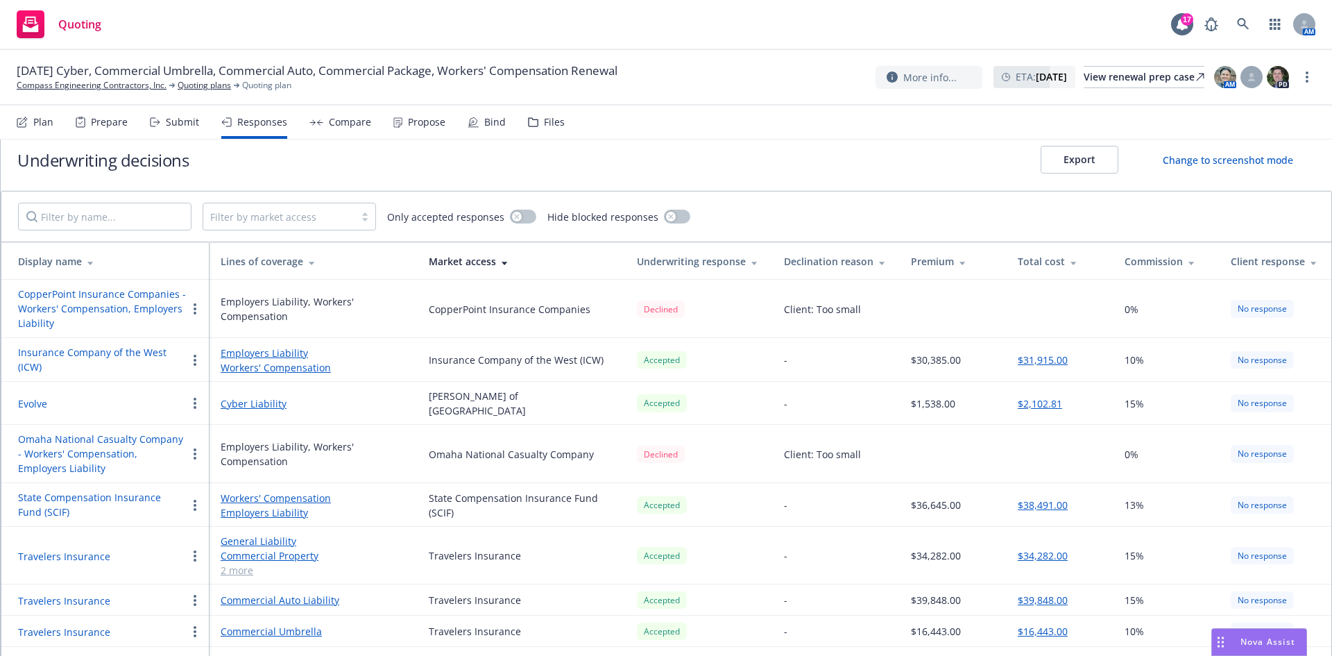
scroll to position [39, 0]
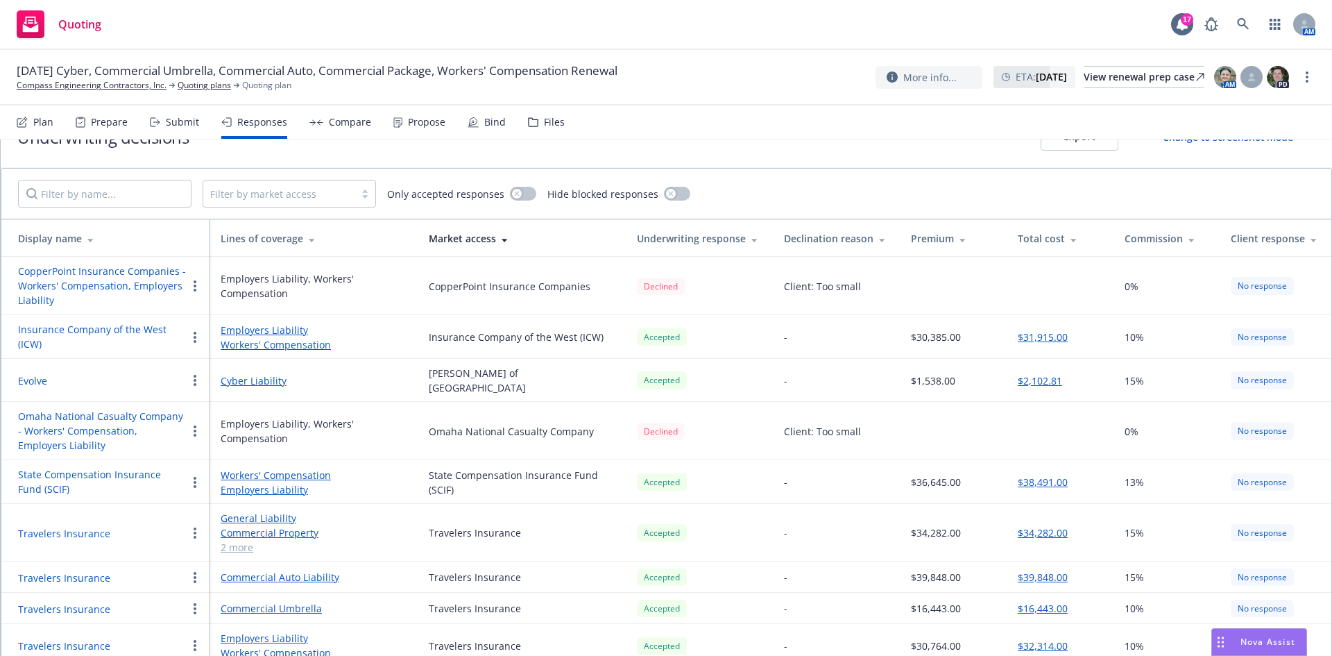
click at [331, 119] on div "Compare" at bounding box center [350, 122] width 42 height 11
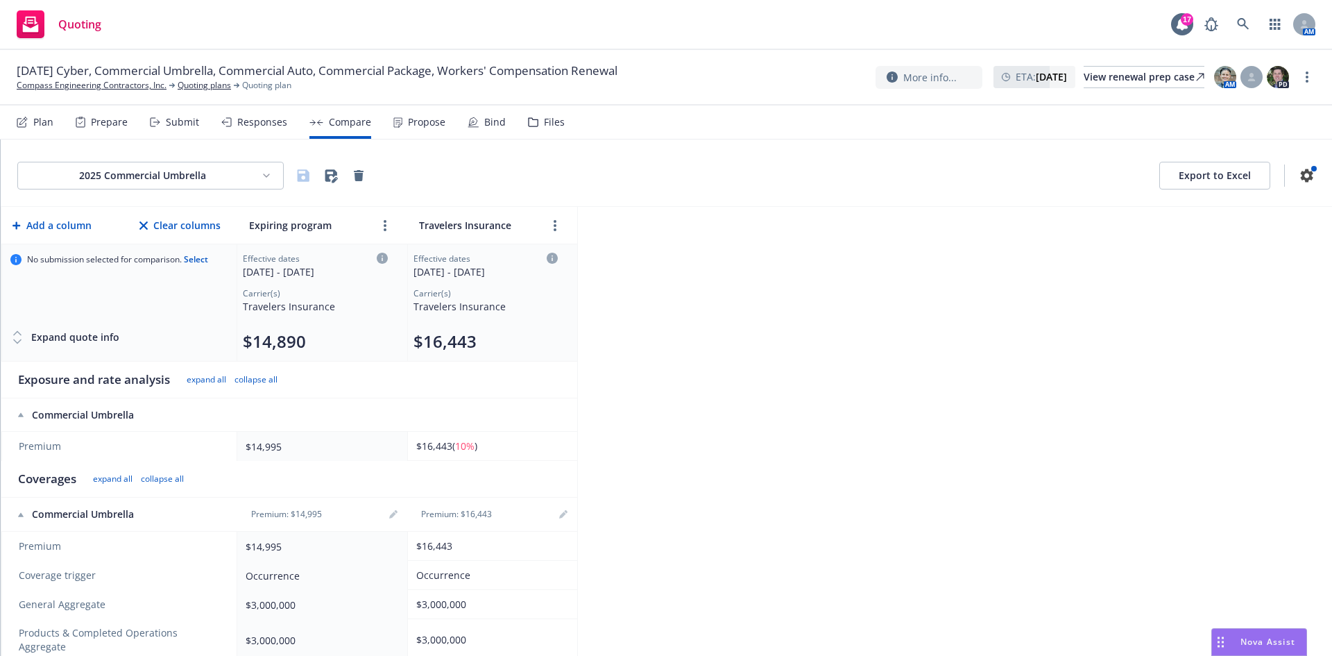
click at [42, 120] on div "Plan" at bounding box center [43, 122] width 20 height 11
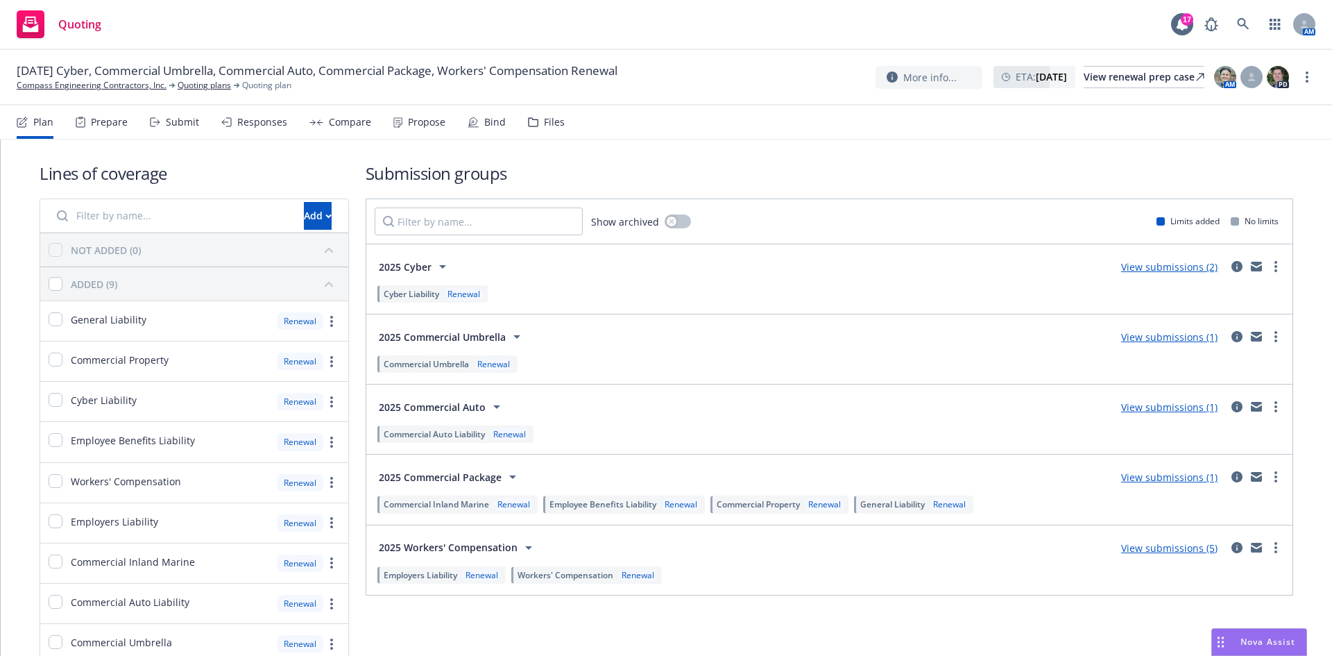
click at [1156, 409] on link "View submissions (1)" at bounding box center [1169, 406] width 96 height 13
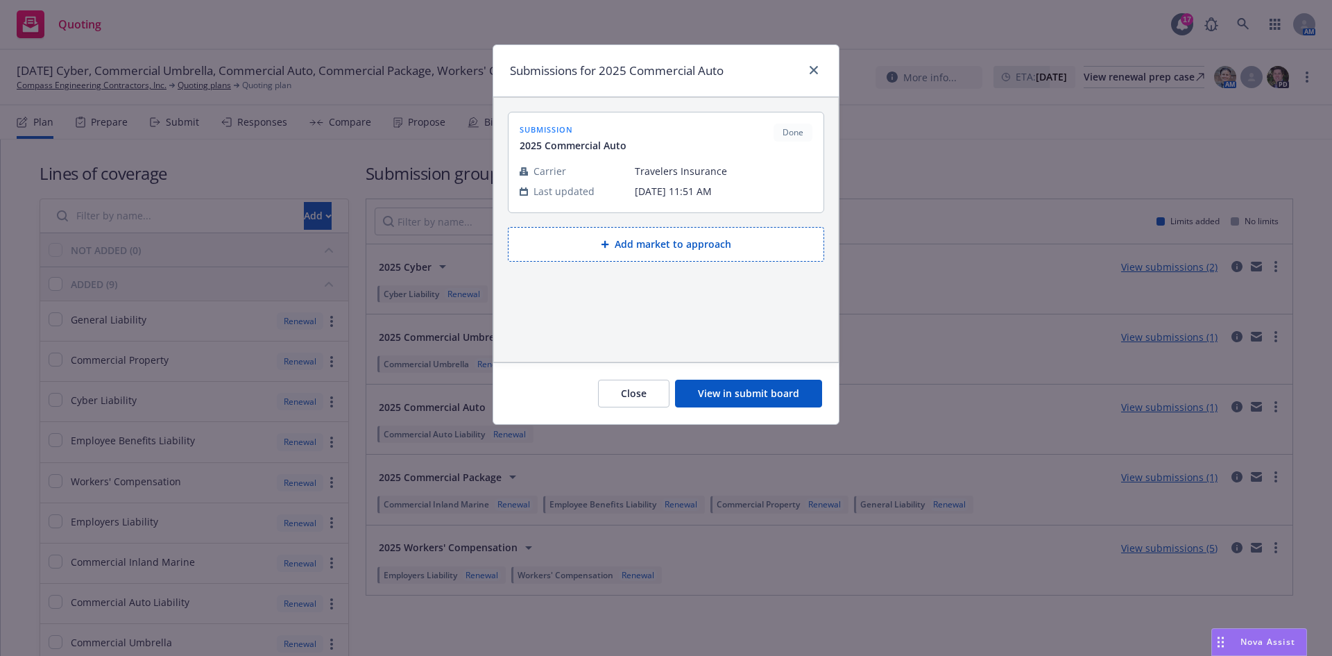
click at [778, 393] on button "View in submit board" at bounding box center [748, 394] width 147 height 28
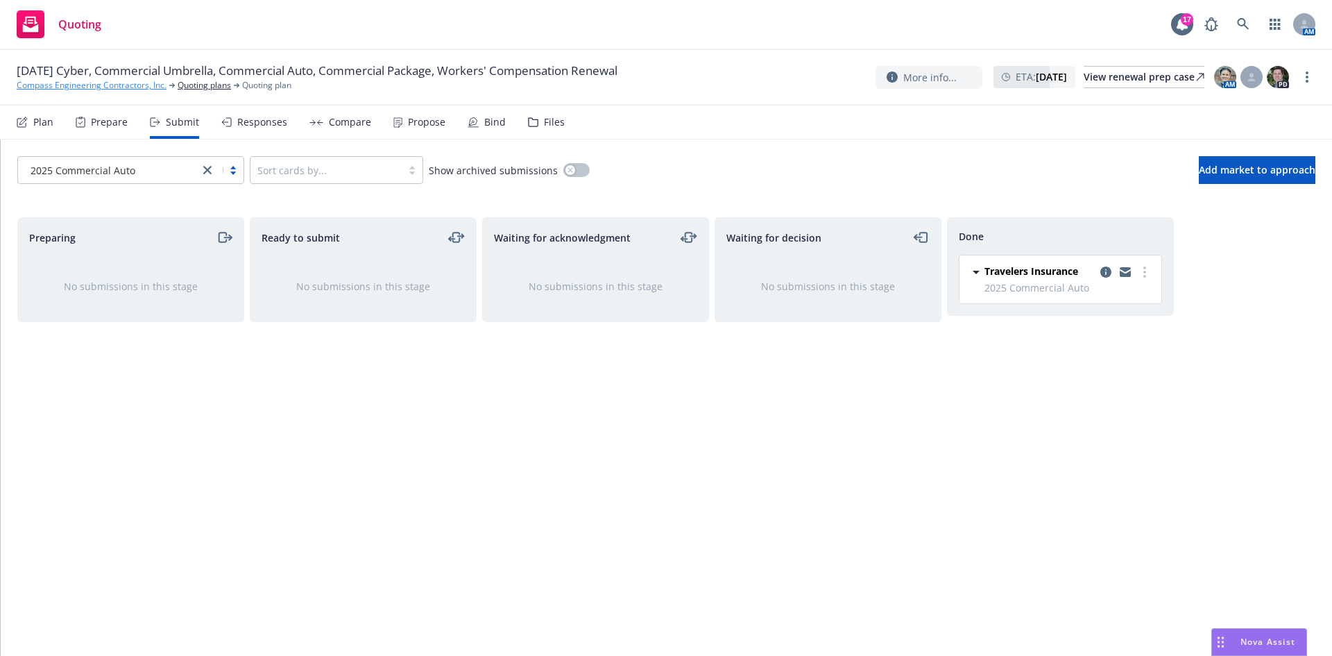
click at [99, 87] on link "Compass Engineering Contractors, Inc." at bounding box center [92, 85] width 150 height 12
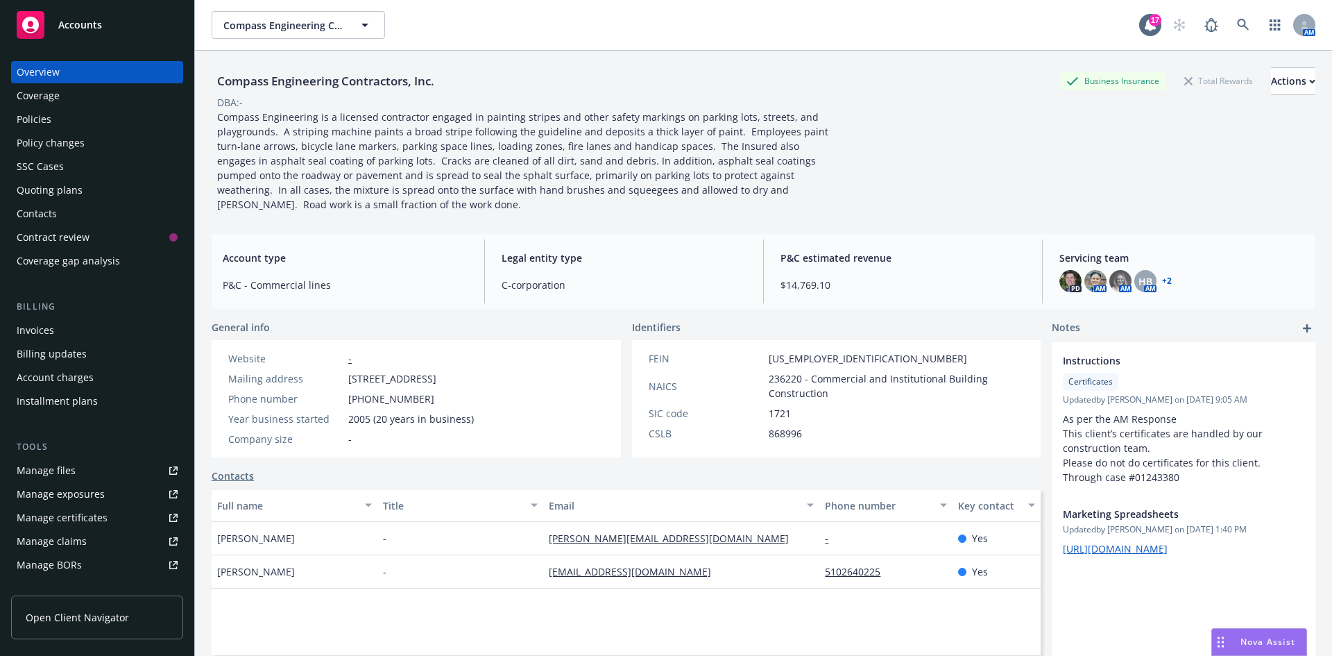
click at [71, 190] on div "Quoting plans" at bounding box center [50, 190] width 66 height 22
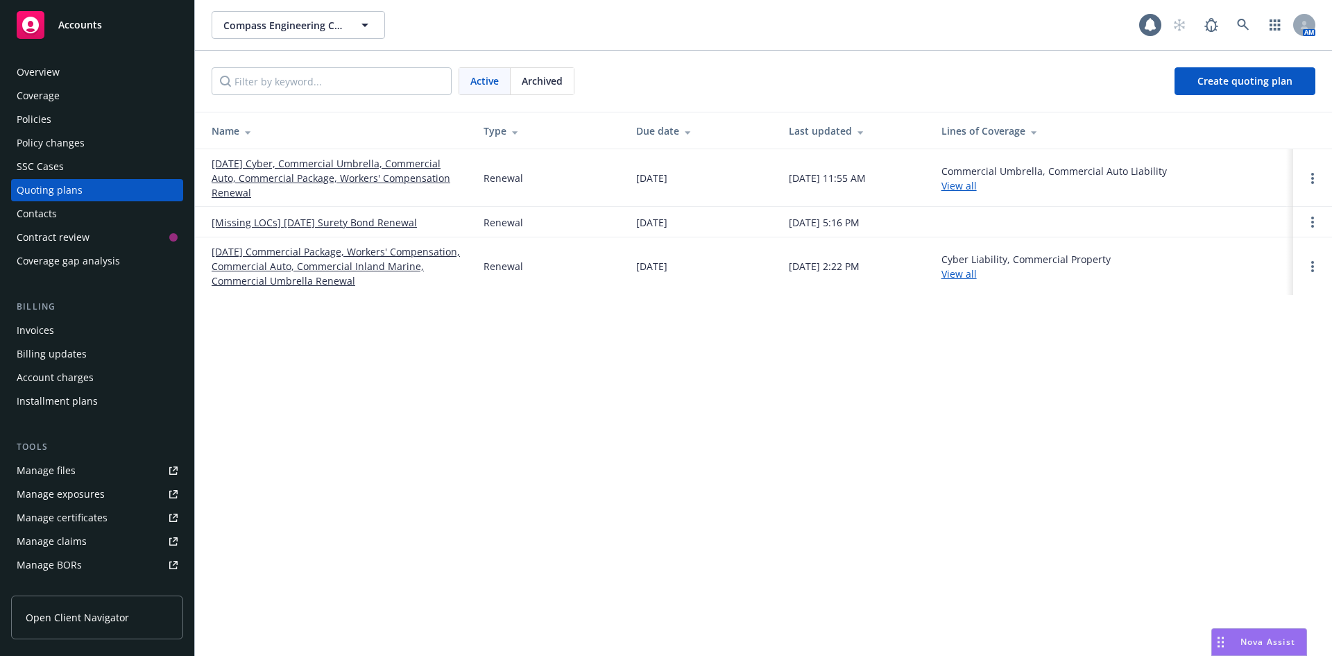
click at [369, 173] on link "[DATE] Cyber, Commercial Umbrella, Commercial Auto, Commercial Package, Workers…" at bounding box center [337, 178] width 250 height 44
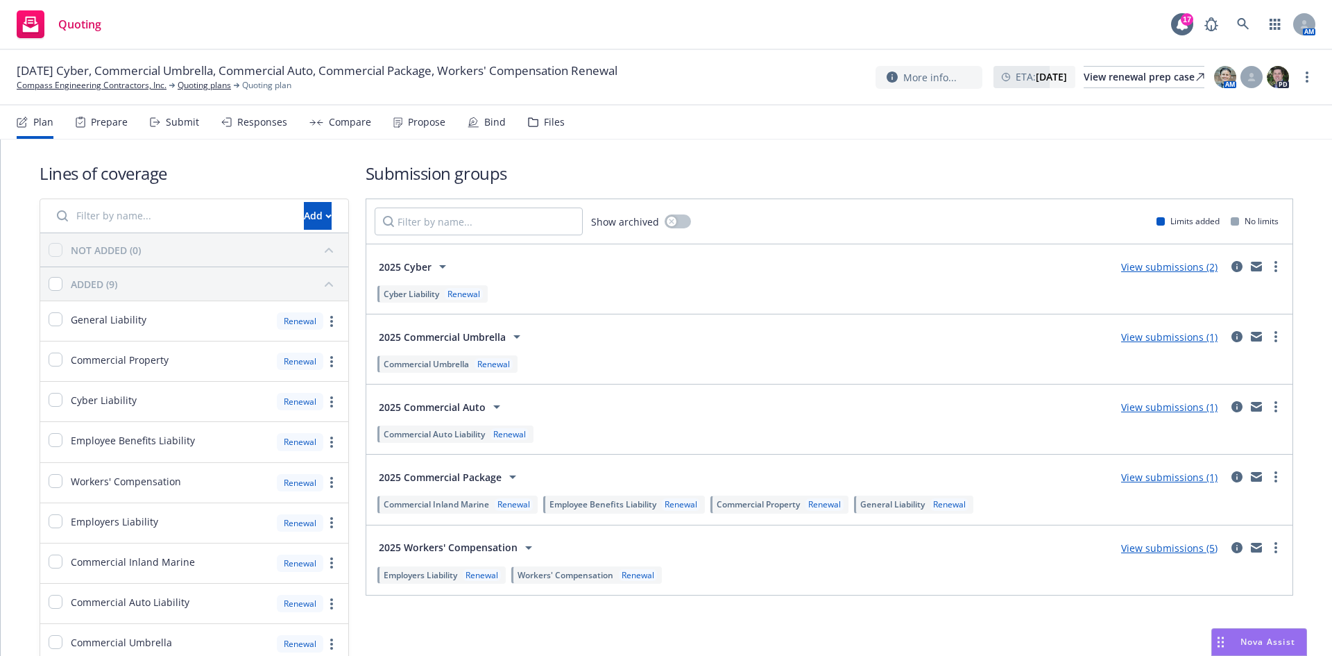
click at [1126, 542] on link "View submissions (5)" at bounding box center [1169, 547] width 96 height 13
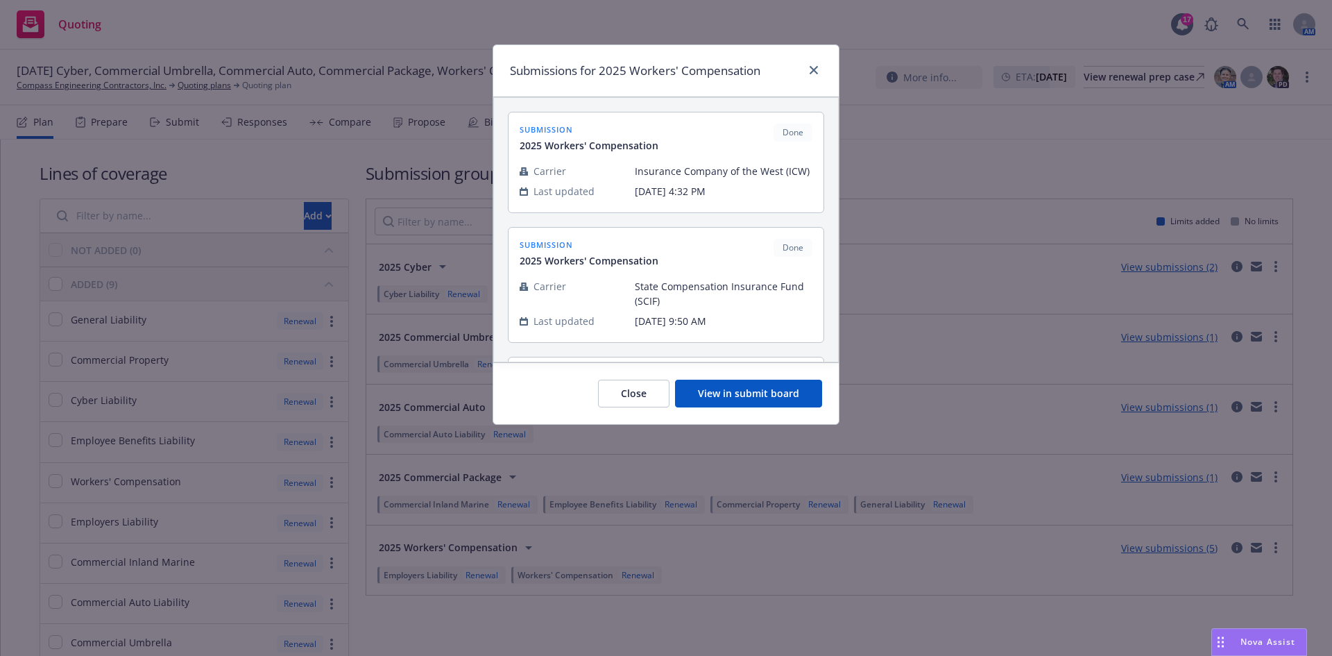
click at [747, 398] on button "View in submit board" at bounding box center [748, 394] width 147 height 28
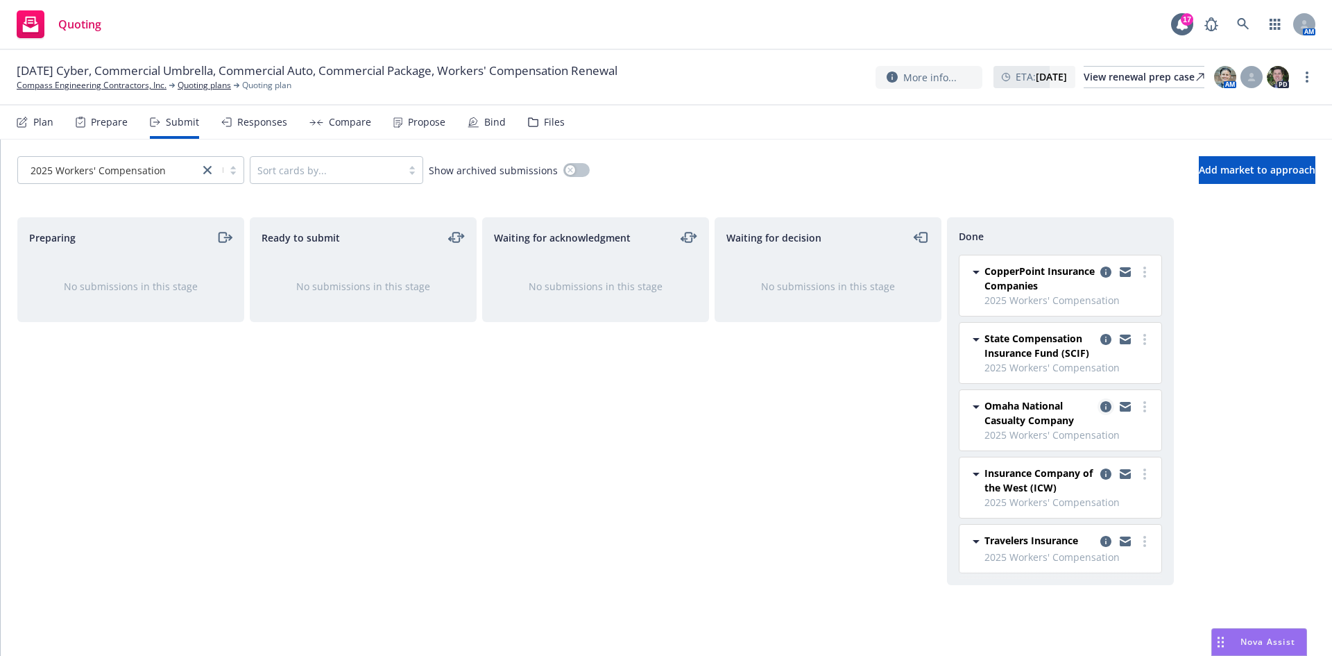
click at [1106, 404] on icon "copy logging email" at bounding box center [1106, 406] width 11 height 11
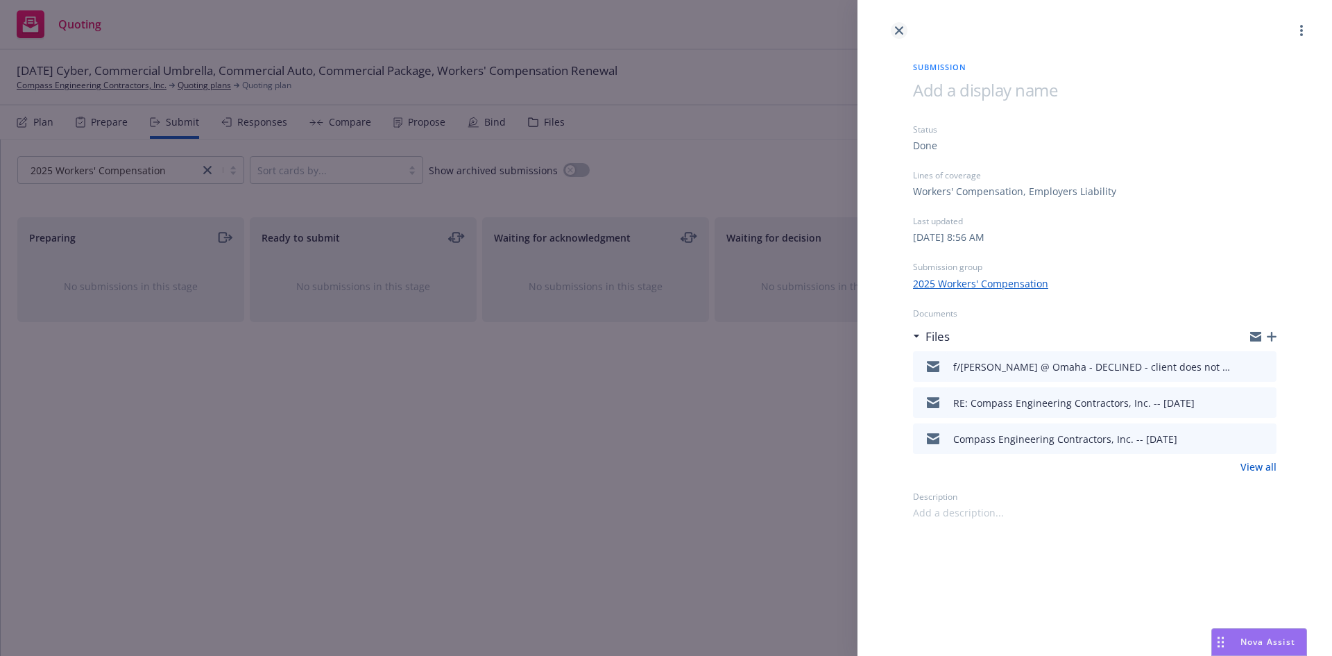
click at [893, 28] on link "close" at bounding box center [899, 30] width 17 height 17
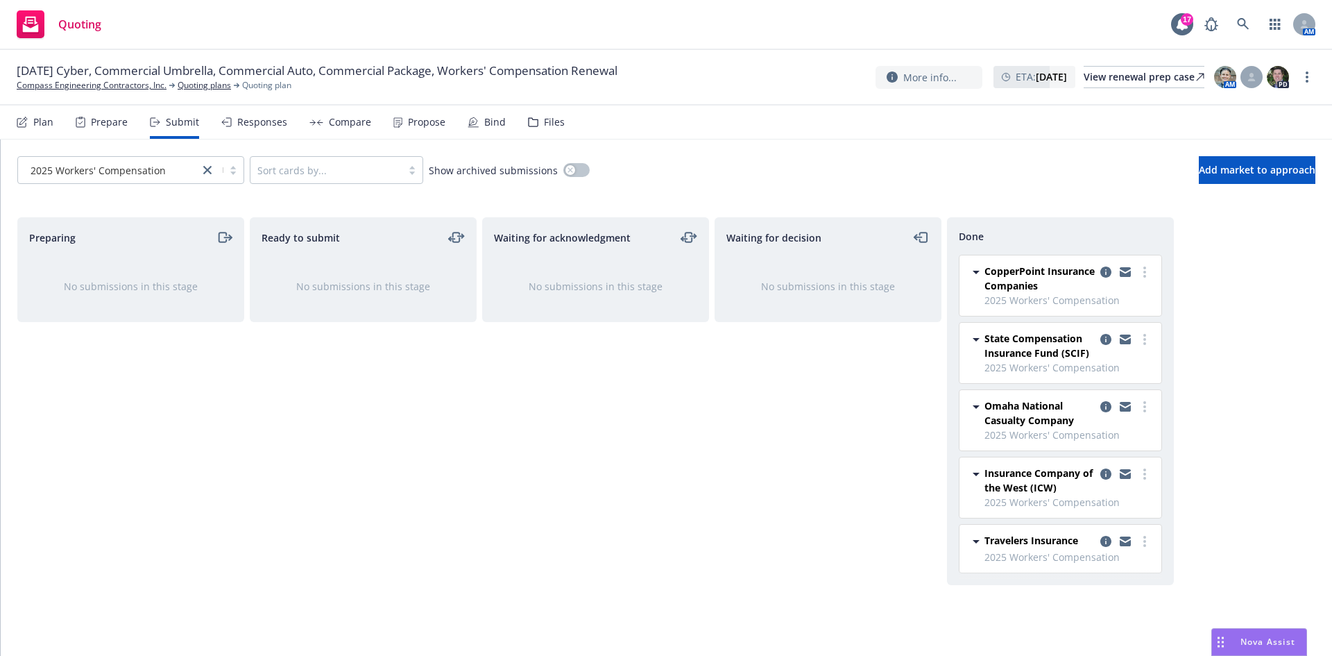
click at [44, 118] on div "Plan" at bounding box center [43, 122] width 20 height 11
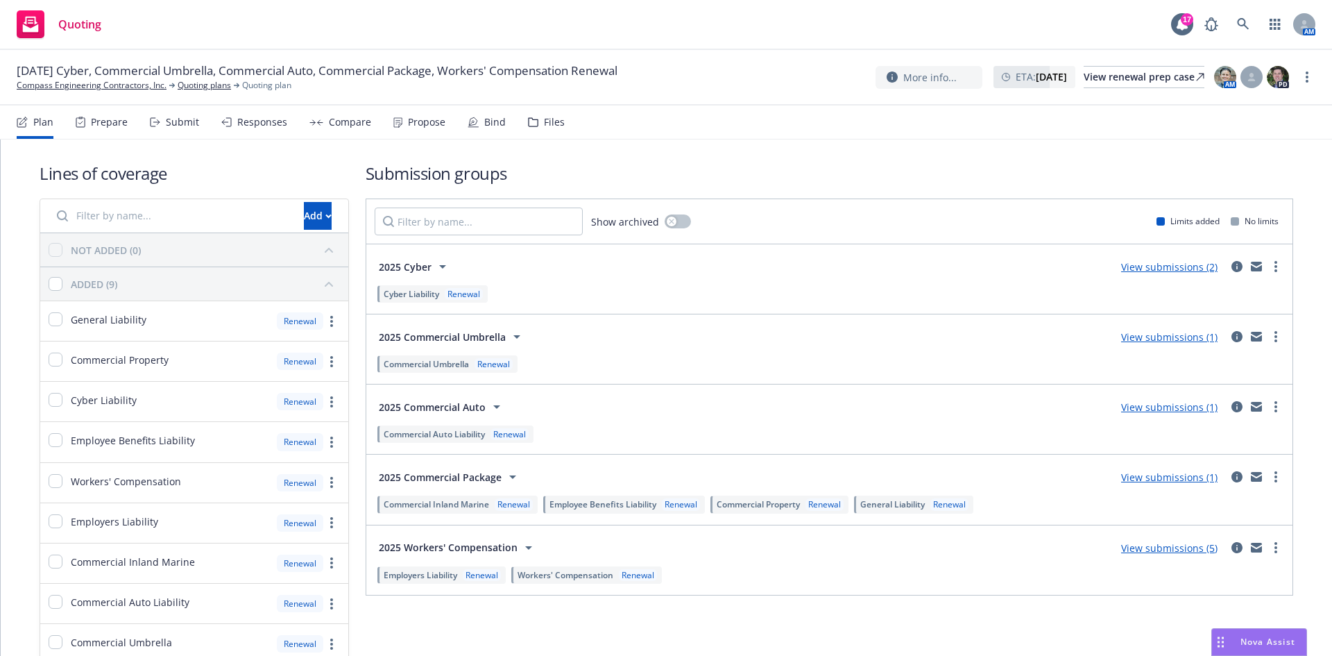
click at [1159, 550] on link "View submissions (5)" at bounding box center [1169, 547] width 96 height 13
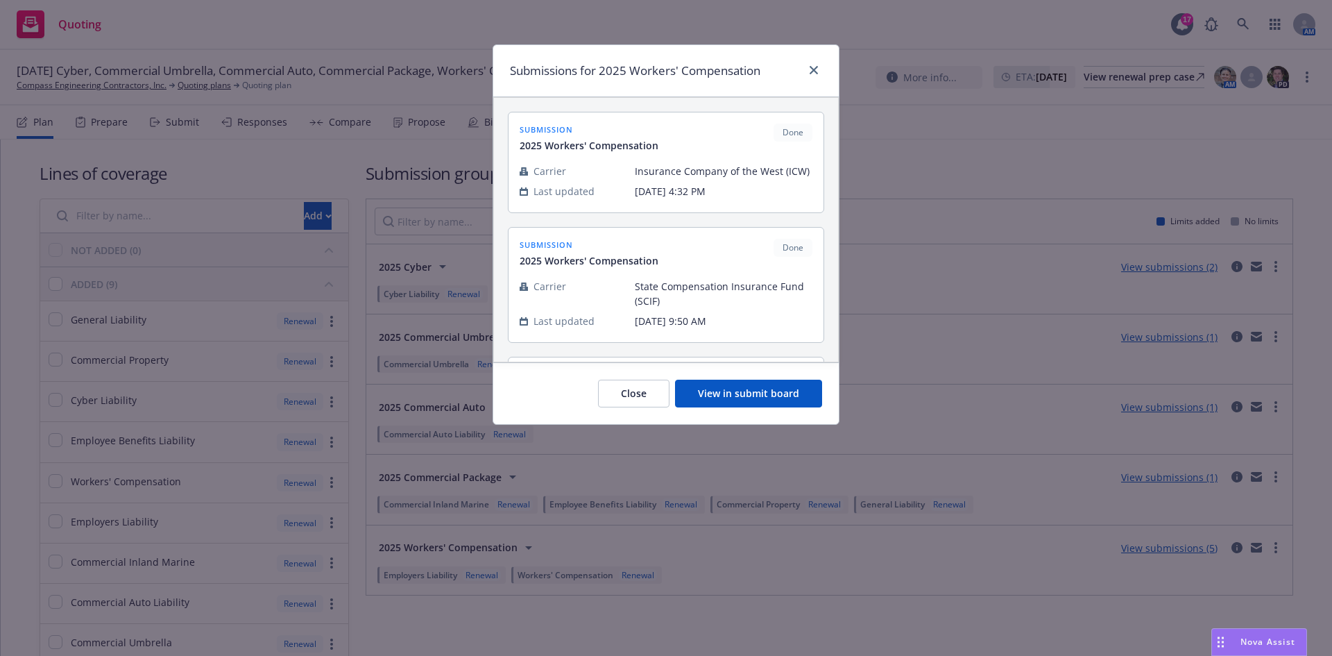
click at [725, 394] on button "View in submit board" at bounding box center [748, 394] width 147 height 28
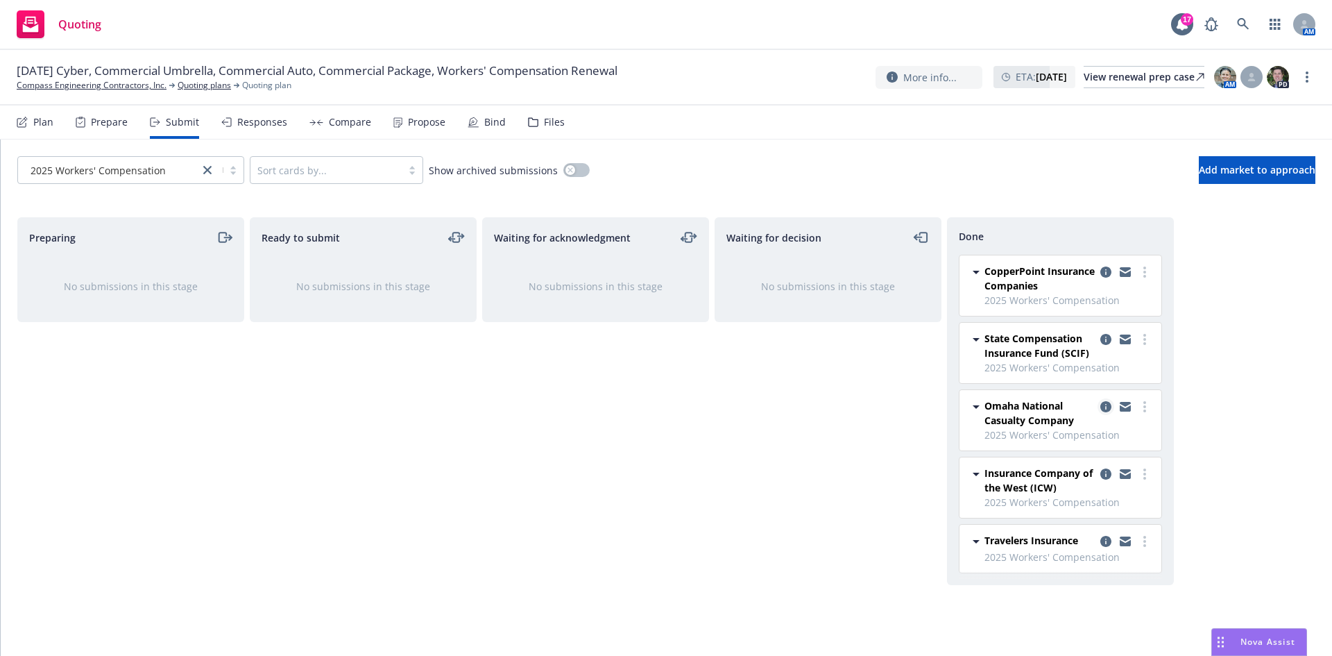
click at [1108, 408] on icon "copy logging email" at bounding box center [1106, 406] width 11 height 11
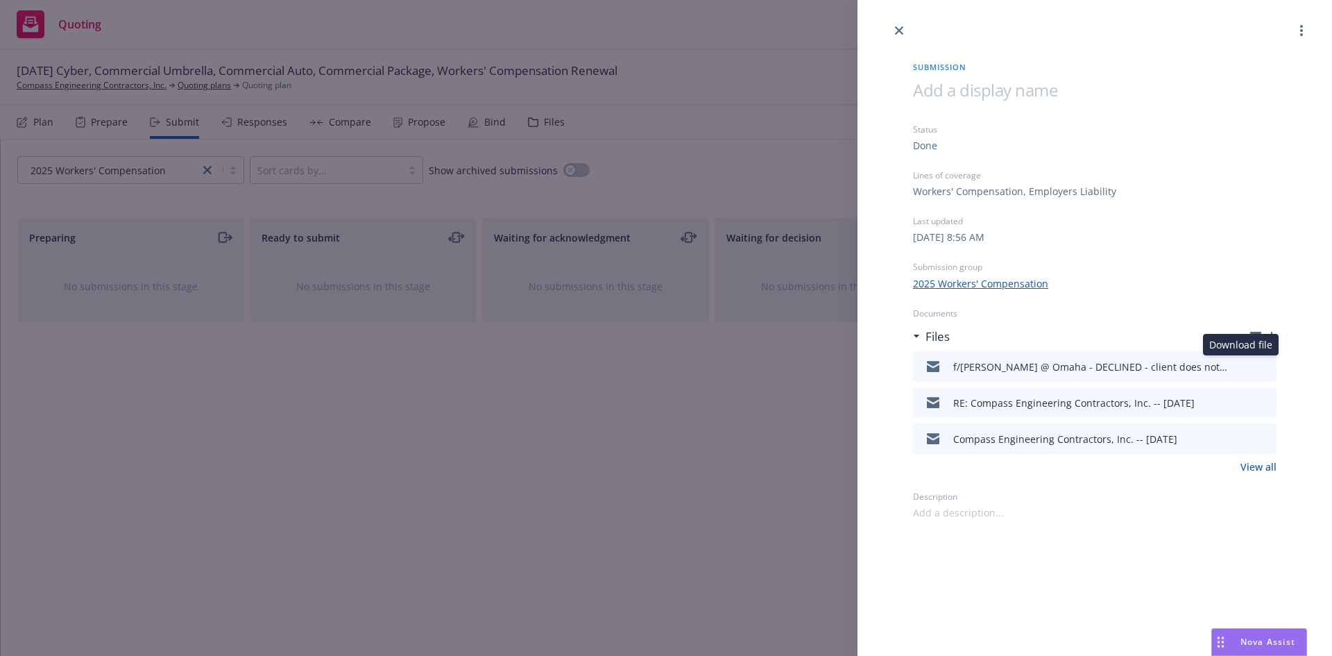
click at [1242, 366] on icon "download file" at bounding box center [1241, 363] width 9 height 8
click at [1245, 368] on icon "download file" at bounding box center [1240, 364] width 11 height 11
click at [899, 32] on icon "close" at bounding box center [899, 30] width 8 height 8
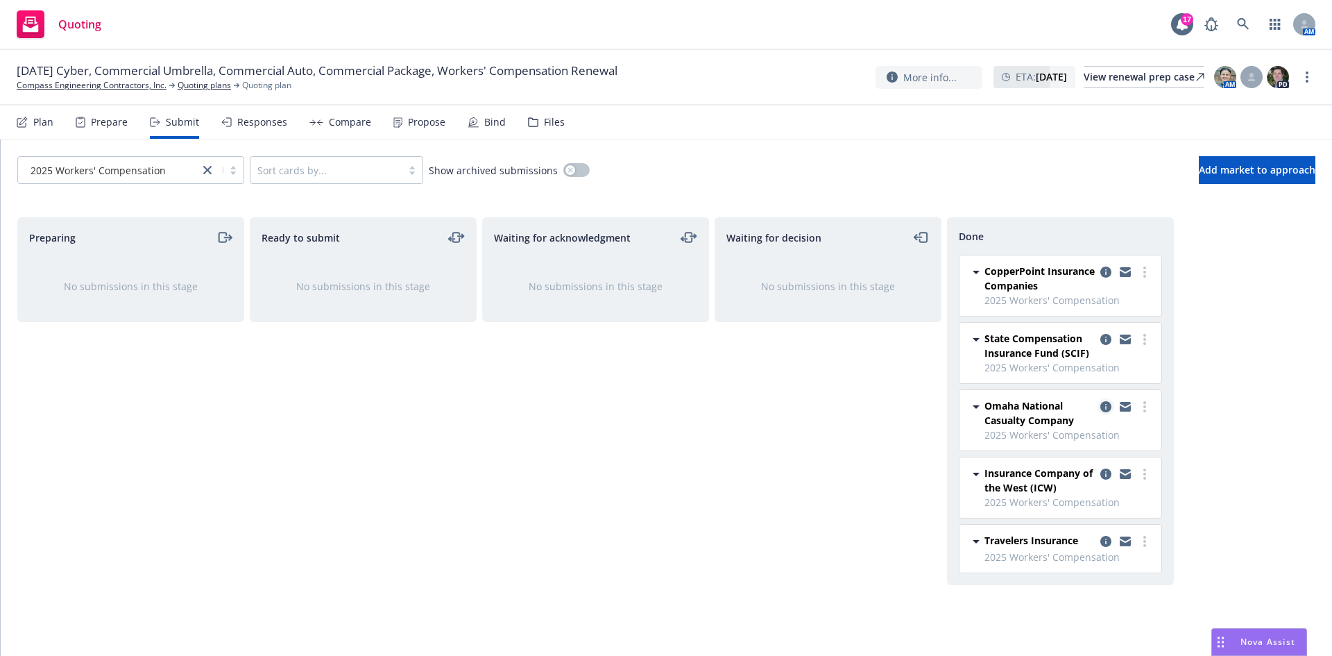
click at [1107, 406] on icon "copy logging email" at bounding box center [1106, 406] width 11 height 11
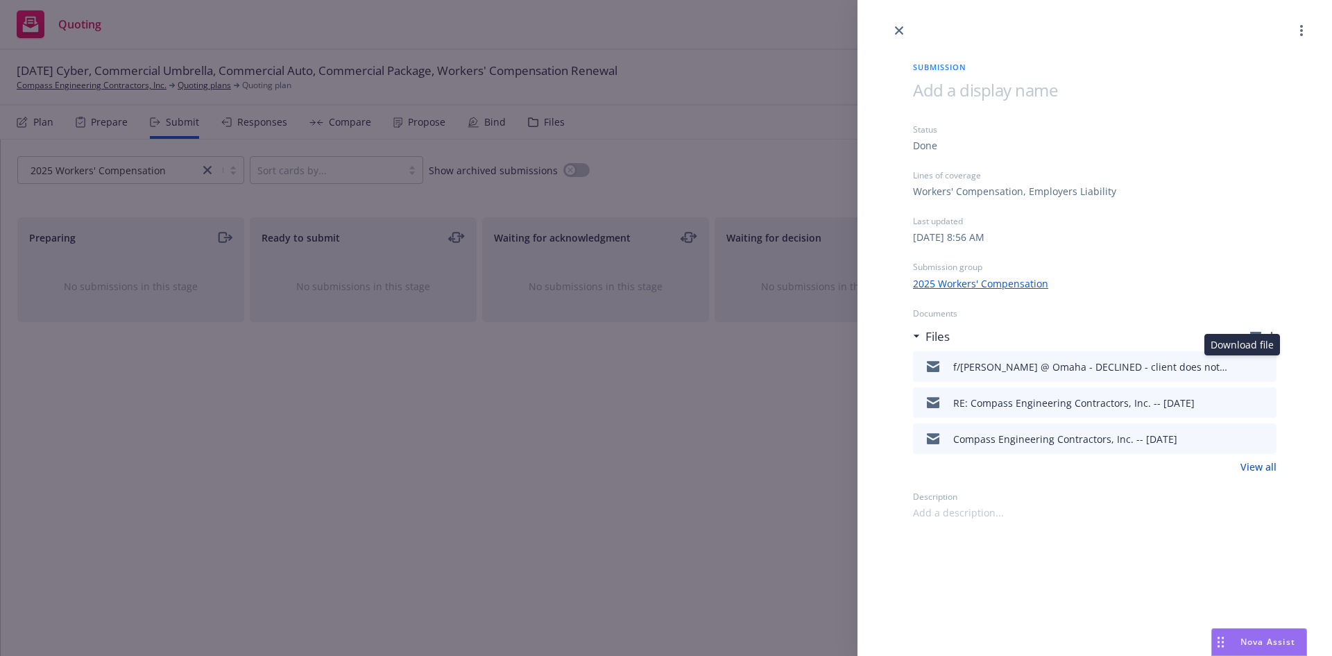
click at [1242, 367] on icon "download file" at bounding box center [1241, 363] width 9 height 8
click at [904, 27] on link "close" at bounding box center [899, 30] width 17 height 17
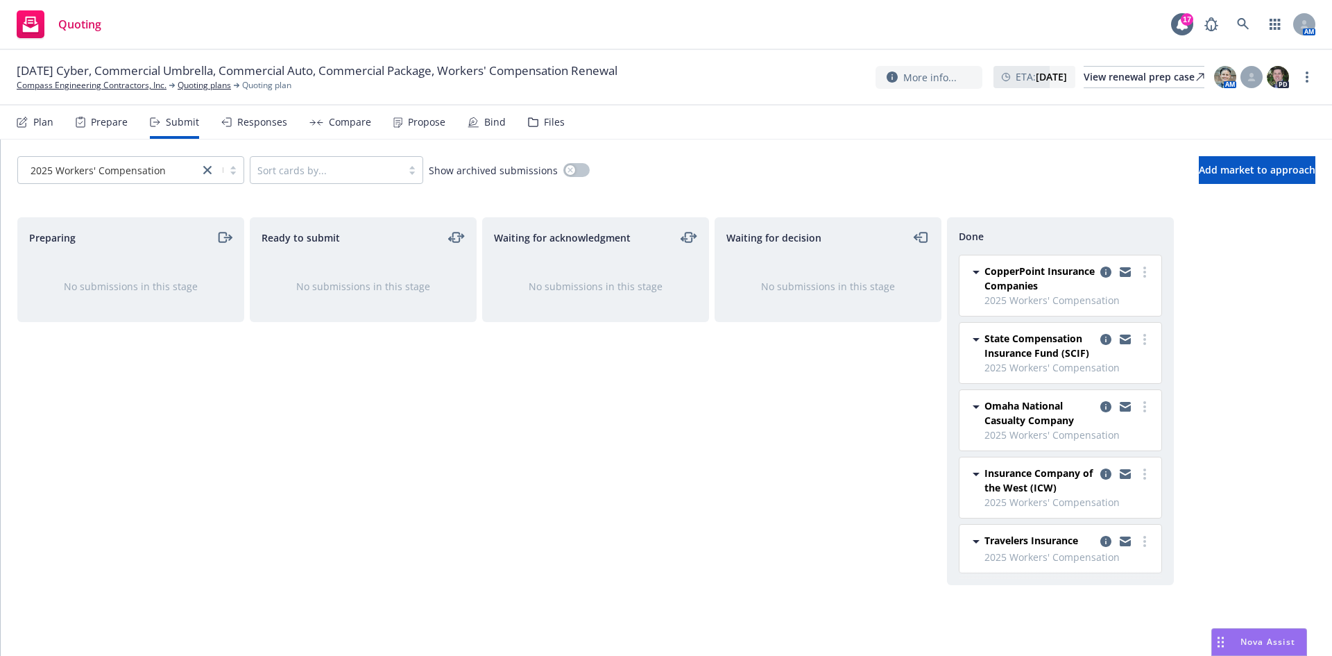
click at [537, 122] on div "Files" at bounding box center [546, 121] width 37 height 33
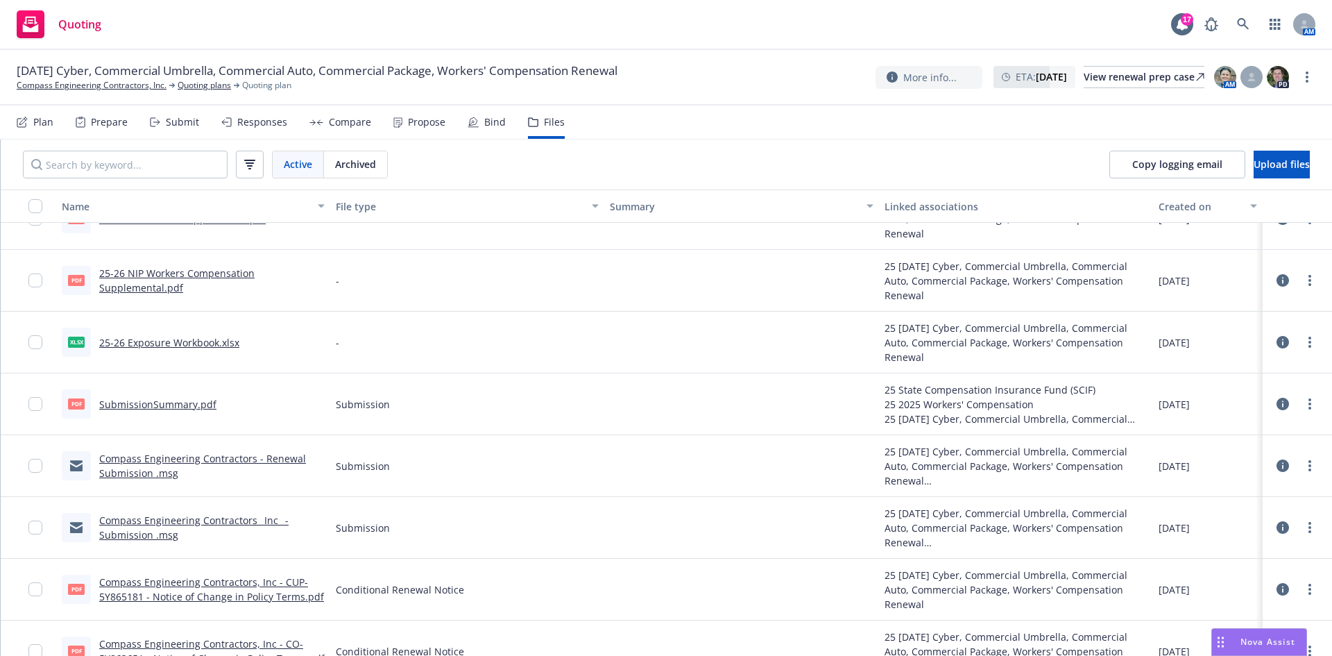
scroll to position [2504, 0]
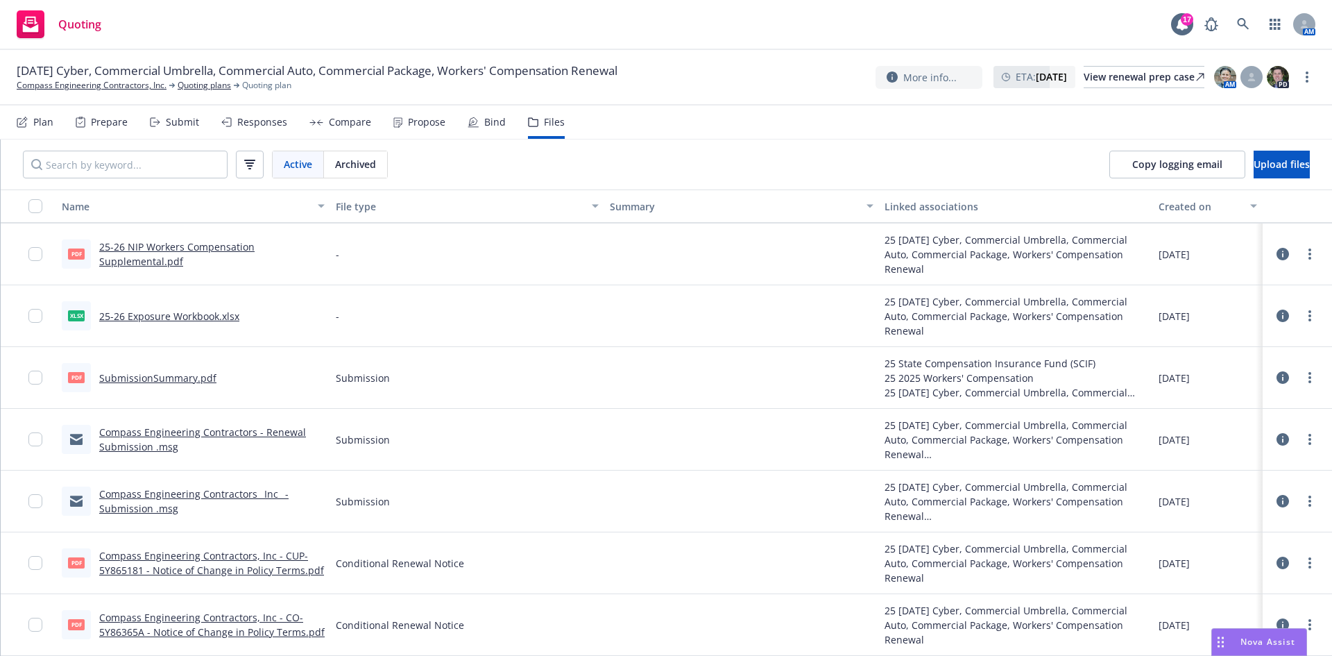
click at [412, 127] on div "Propose" at bounding box center [426, 122] width 37 height 11
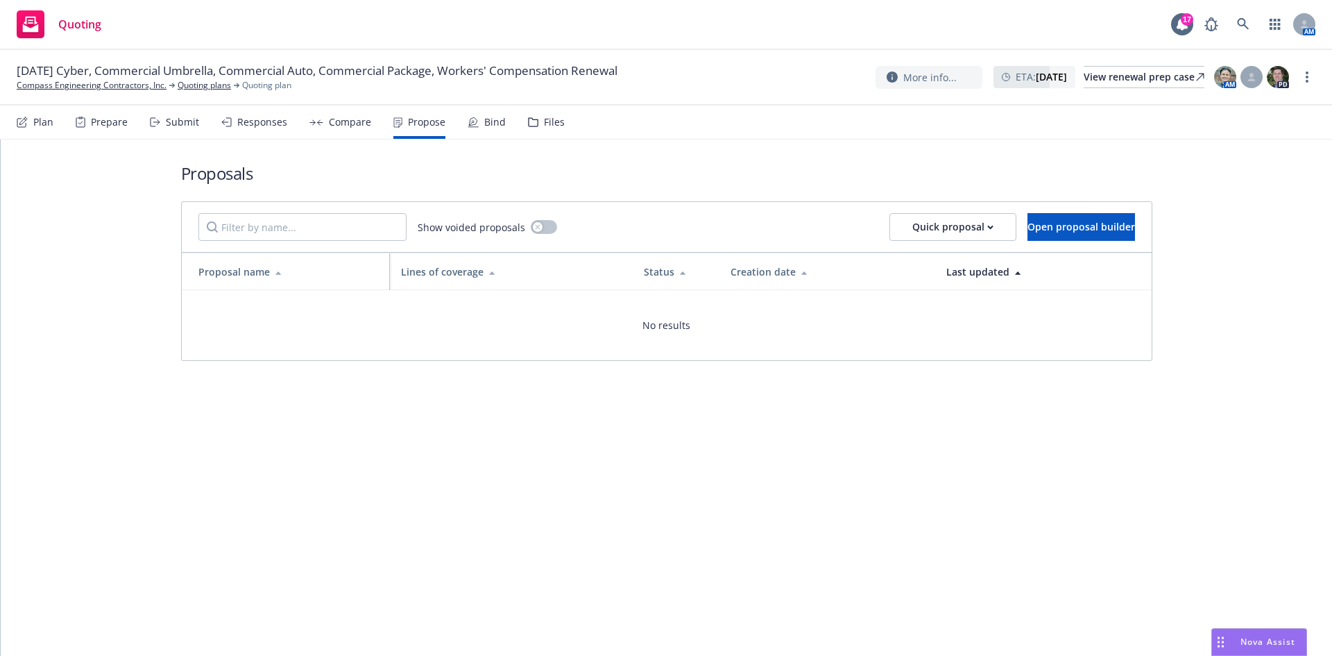
click at [482, 114] on div "Bind" at bounding box center [487, 121] width 38 height 33
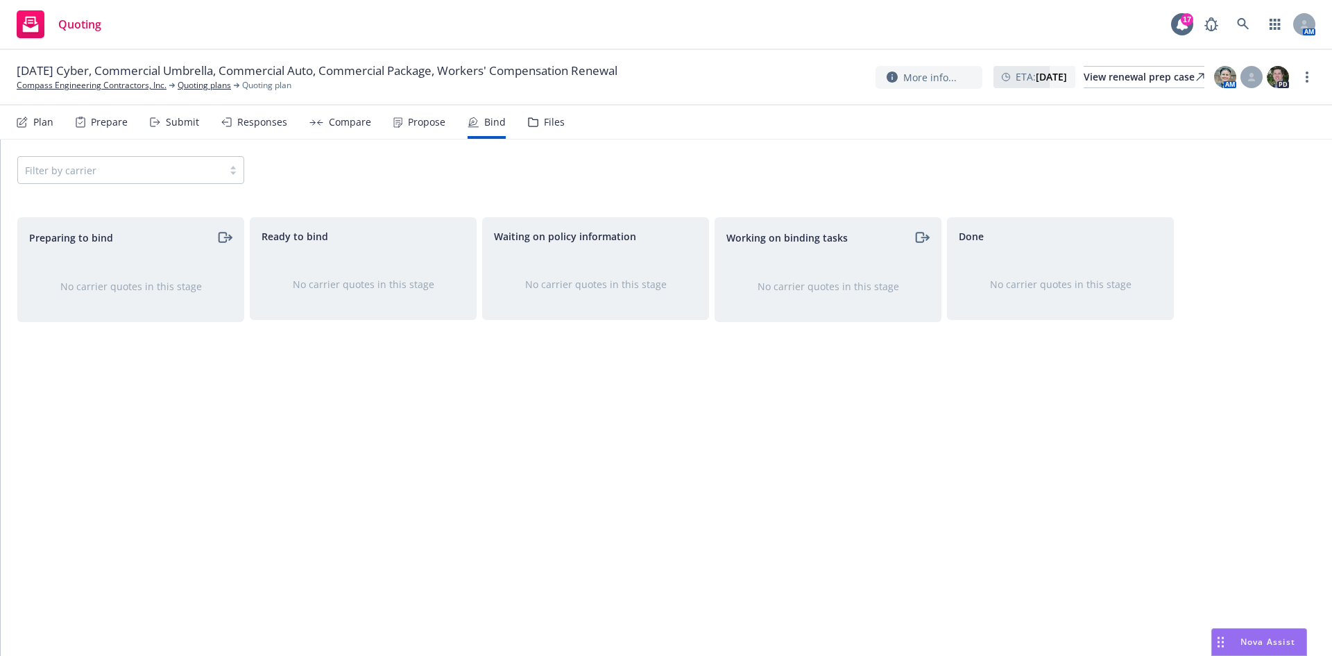
click at [332, 120] on div "Compare" at bounding box center [350, 122] width 42 height 11
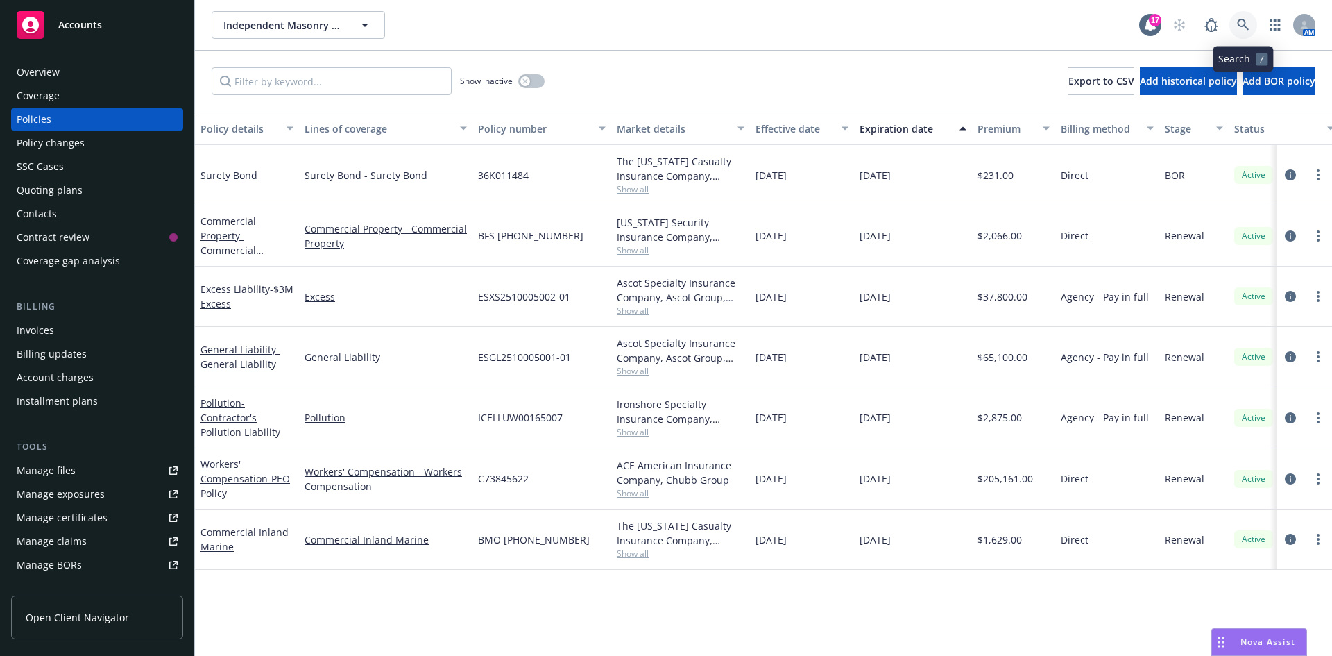
click at [1248, 23] on icon at bounding box center [1243, 25] width 12 height 12
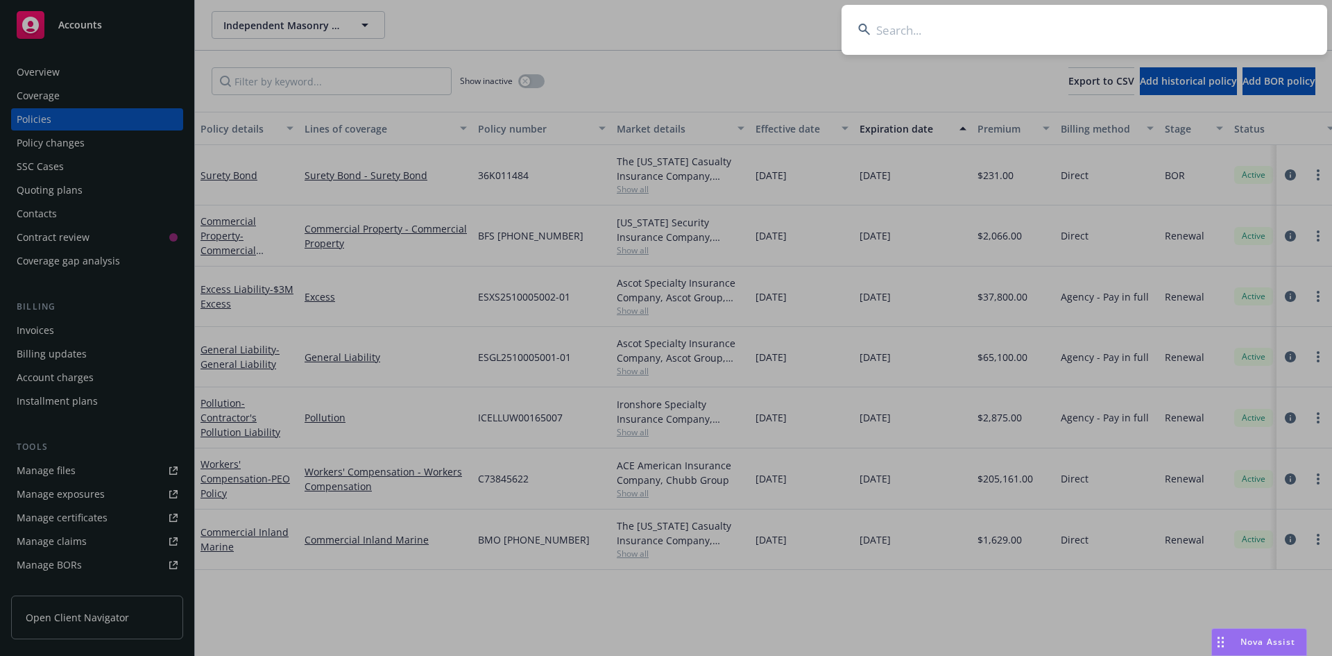
click at [985, 39] on input at bounding box center [1085, 30] width 486 height 50
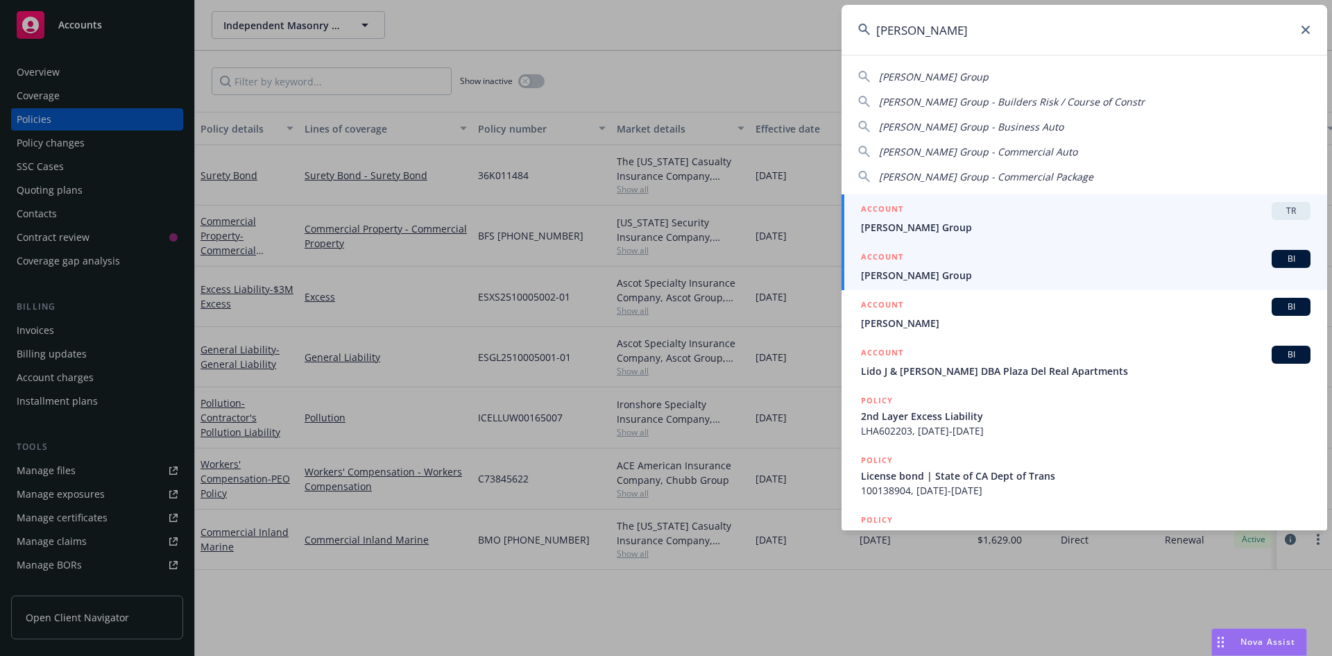
type input "marchetti"
click at [922, 264] on div "ACCOUNT BI" at bounding box center [1086, 259] width 450 height 18
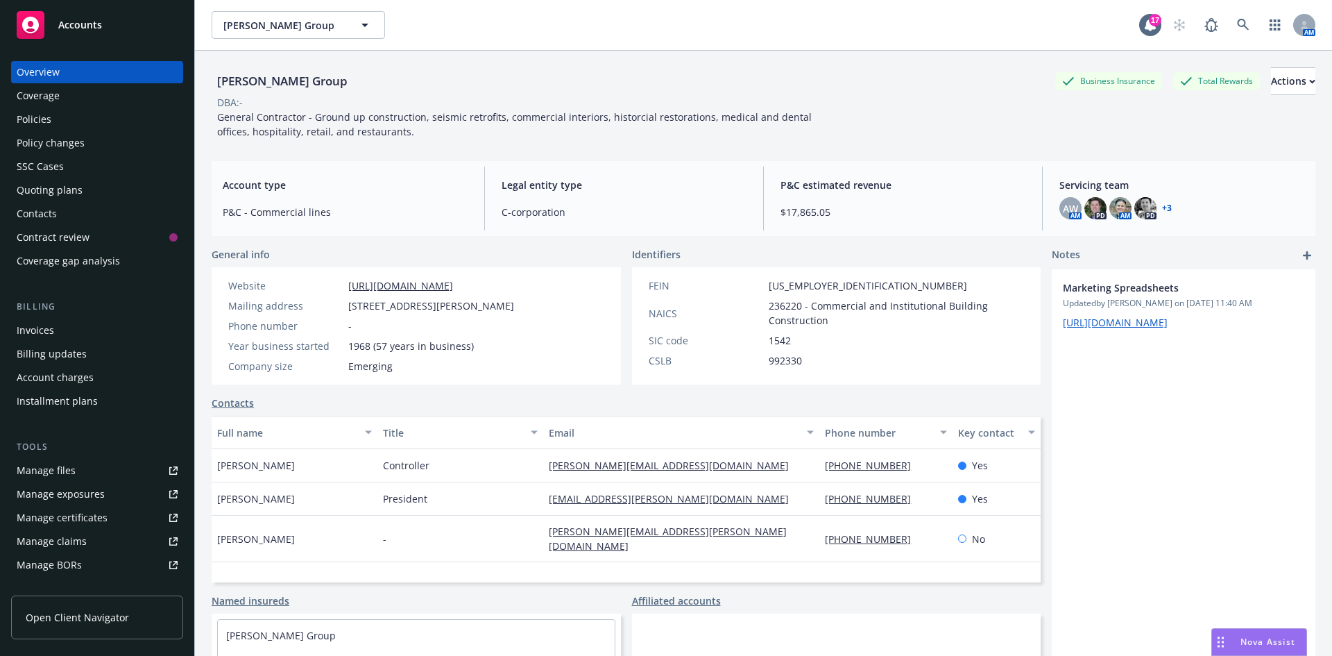
click at [58, 121] on div "Policies" at bounding box center [97, 119] width 161 height 22
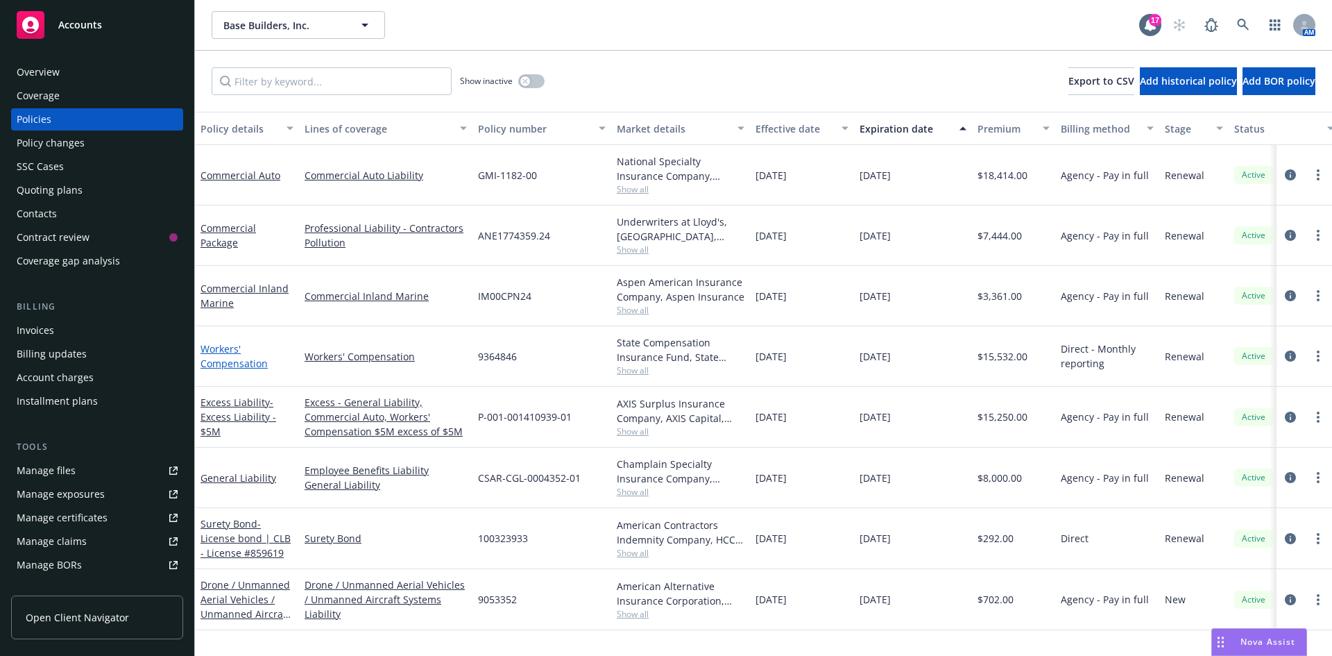
click at [214, 364] on link "Workers' Compensation" at bounding box center [234, 356] width 67 height 28
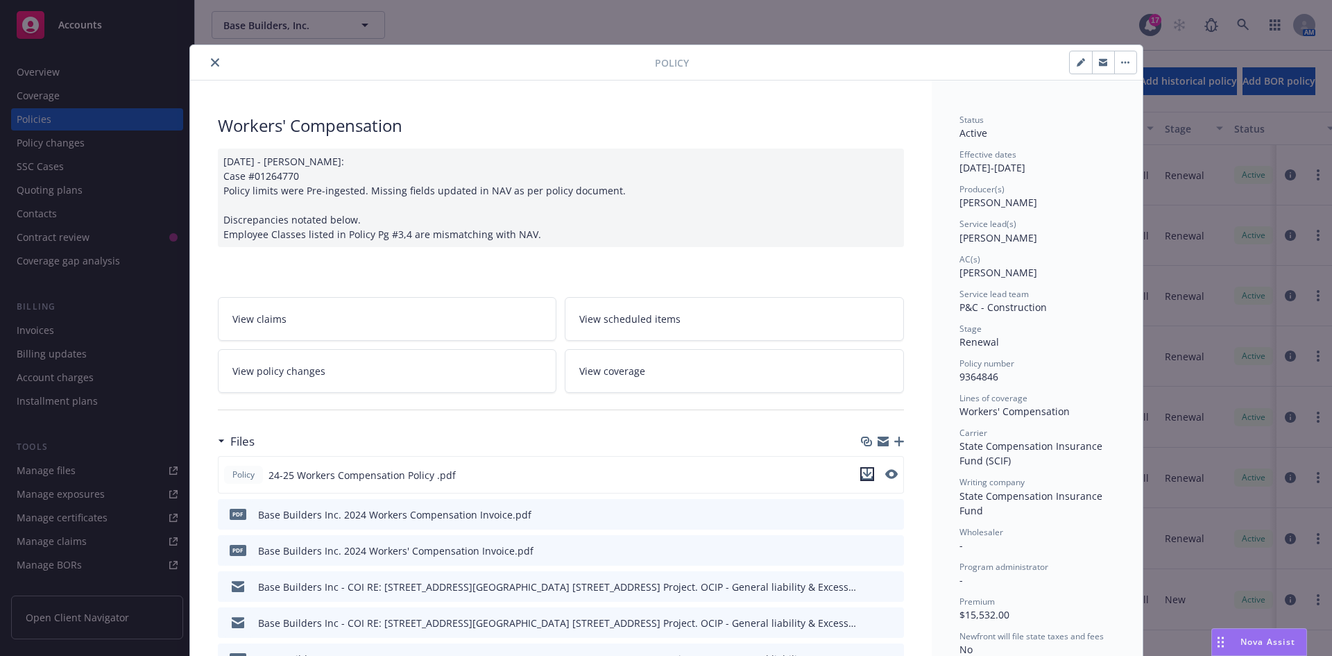
click at [866, 473] on icon "download file" at bounding box center [867, 473] width 11 height 11
click at [211, 60] on icon "close" at bounding box center [215, 62] width 8 height 8
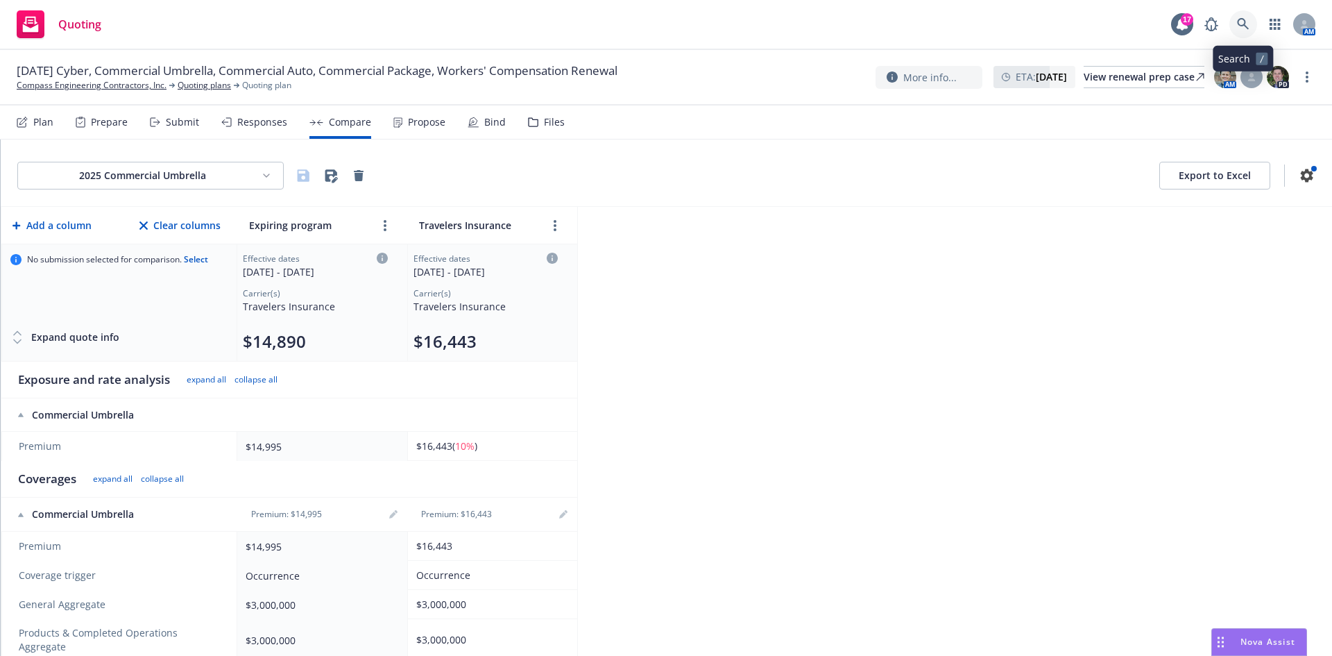
click at [1245, 21] on icon at bounding box center [1243, 24] width 12 height 12
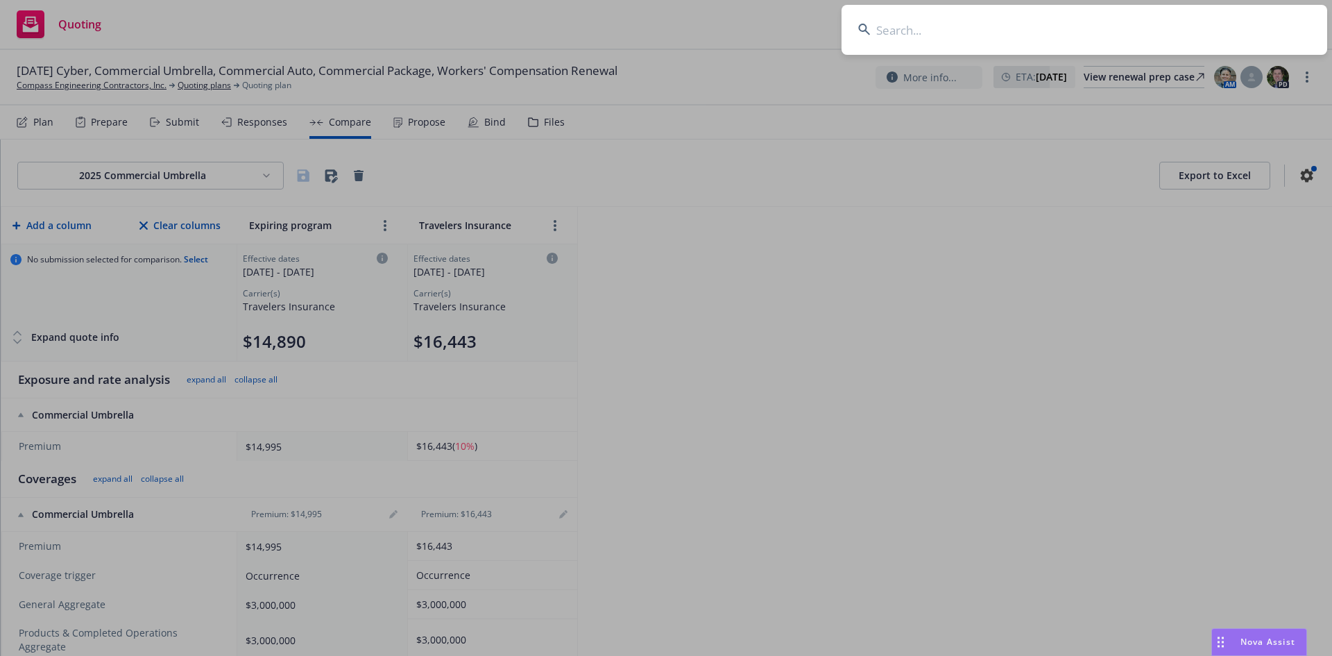
click at [1021, 28] on input at bounding box center [1085, 30] width 486 height 50
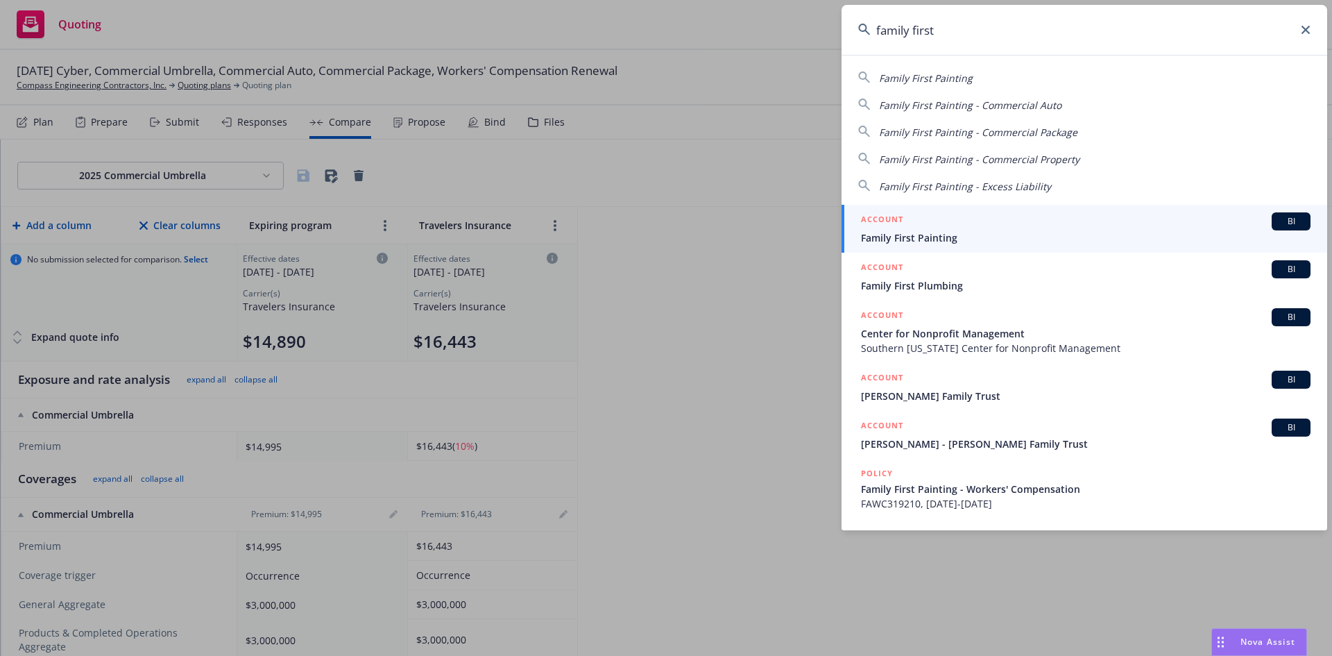
type input "family first"
click at [1000, 219] on div "ACCOUNT BI" at bounding box center [1086, 221] width 450 height 18
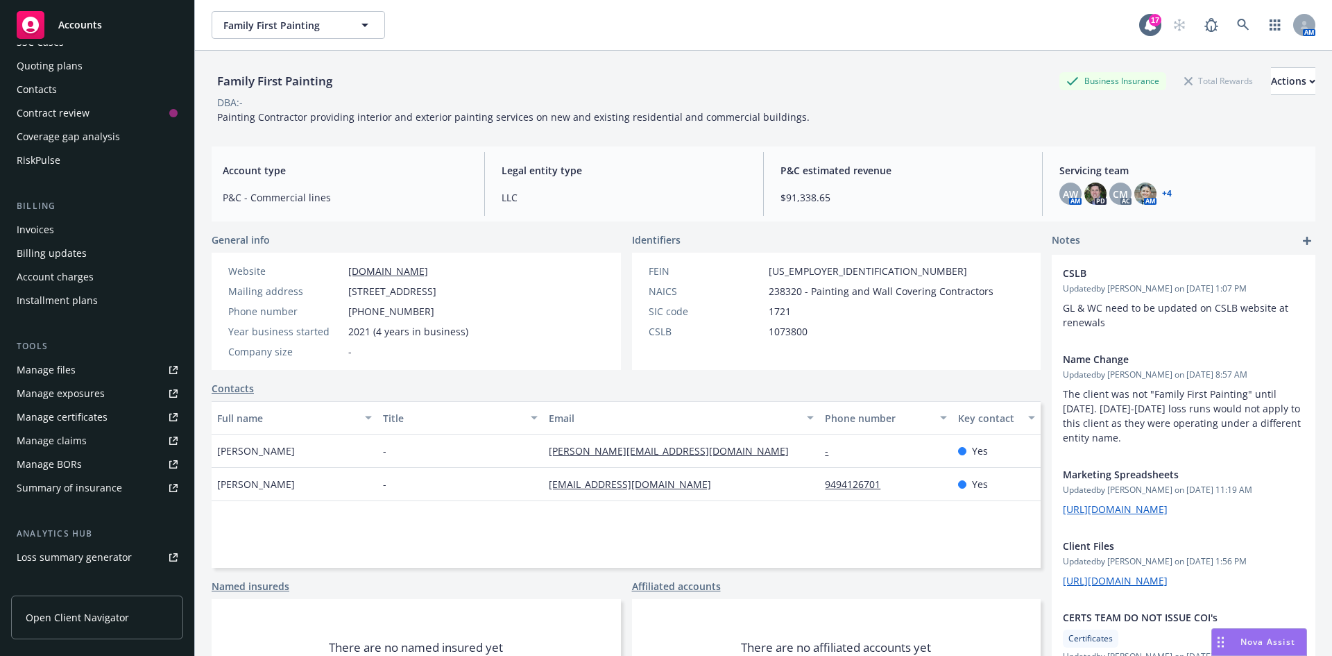
scroll to position [272, 0]
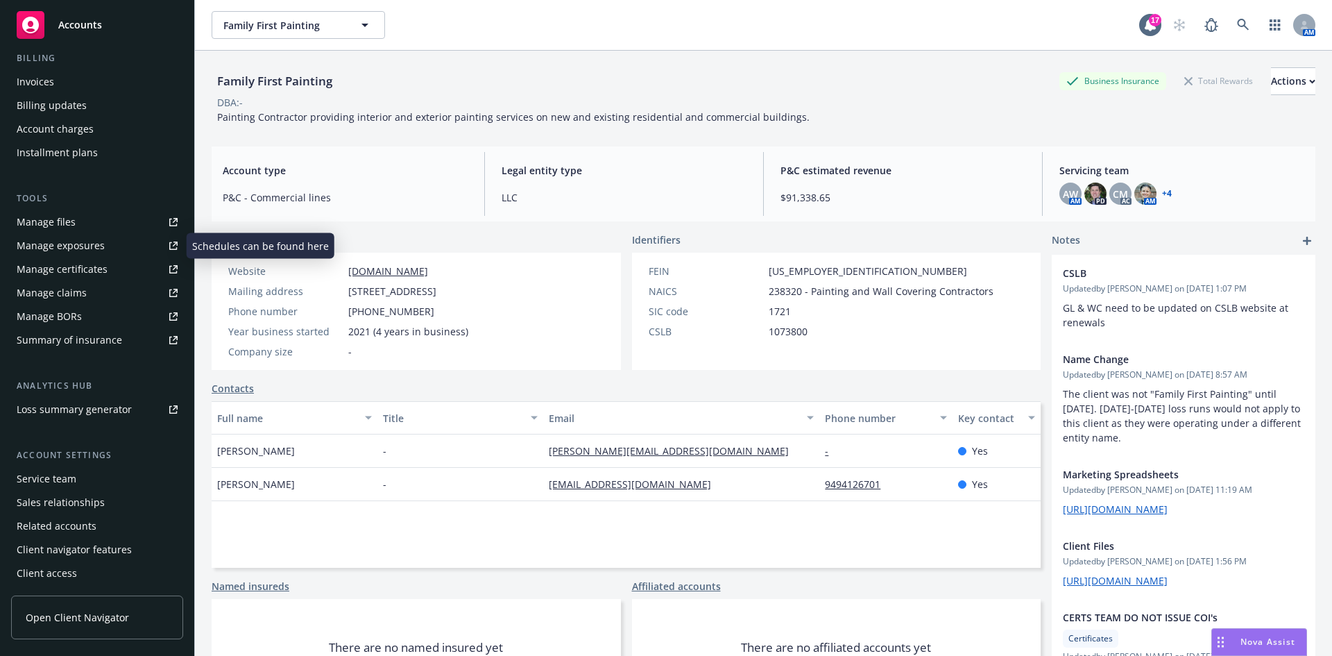
click at [44, 215] on div "Manage files" at bounding box center [46, 222] width 59 height 22
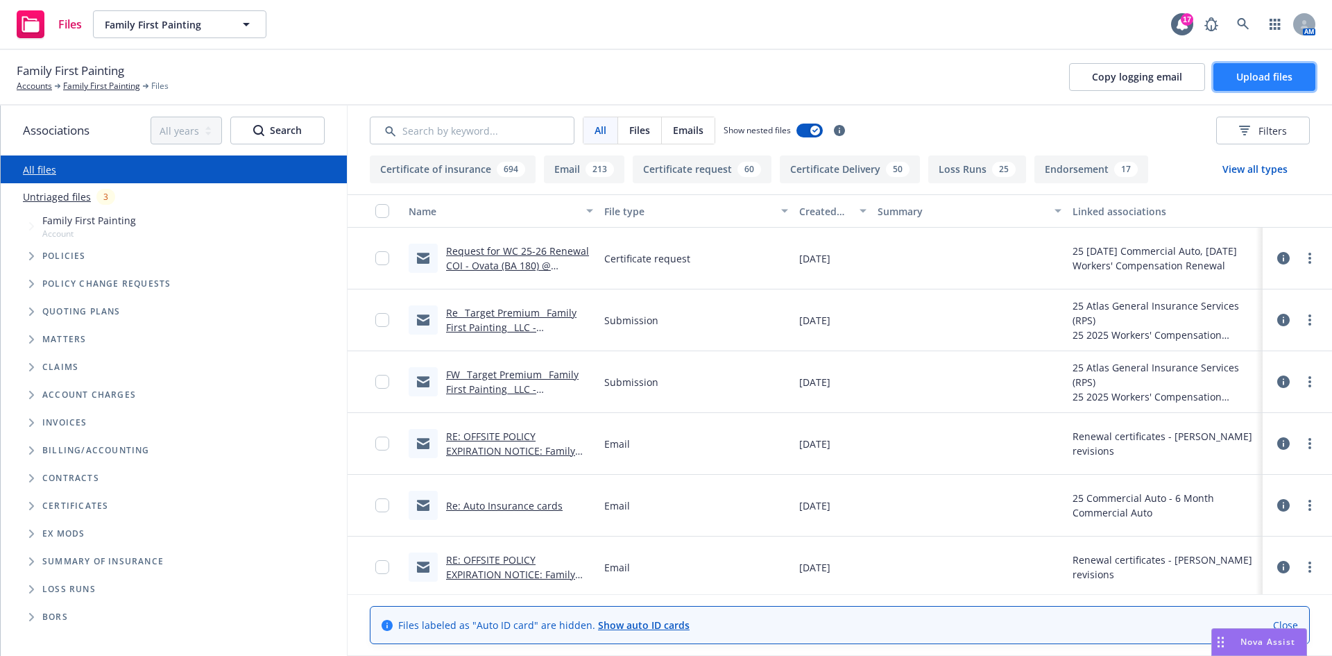
click at [1244, 78] on span "Upload files" at bounding box center [1265, 76] width 56 height 13
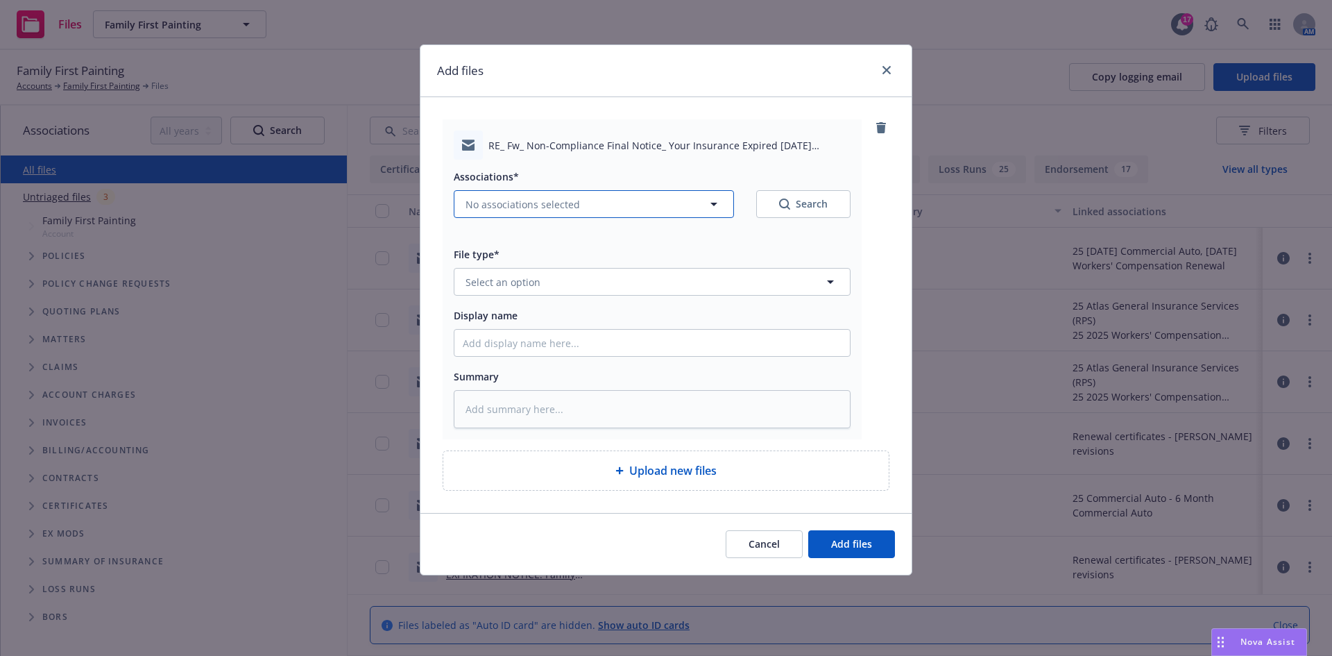
click at [494, 202] on span "No associations selected" at bounding box center [523, 204] width 115 height 15
type textarea "x"
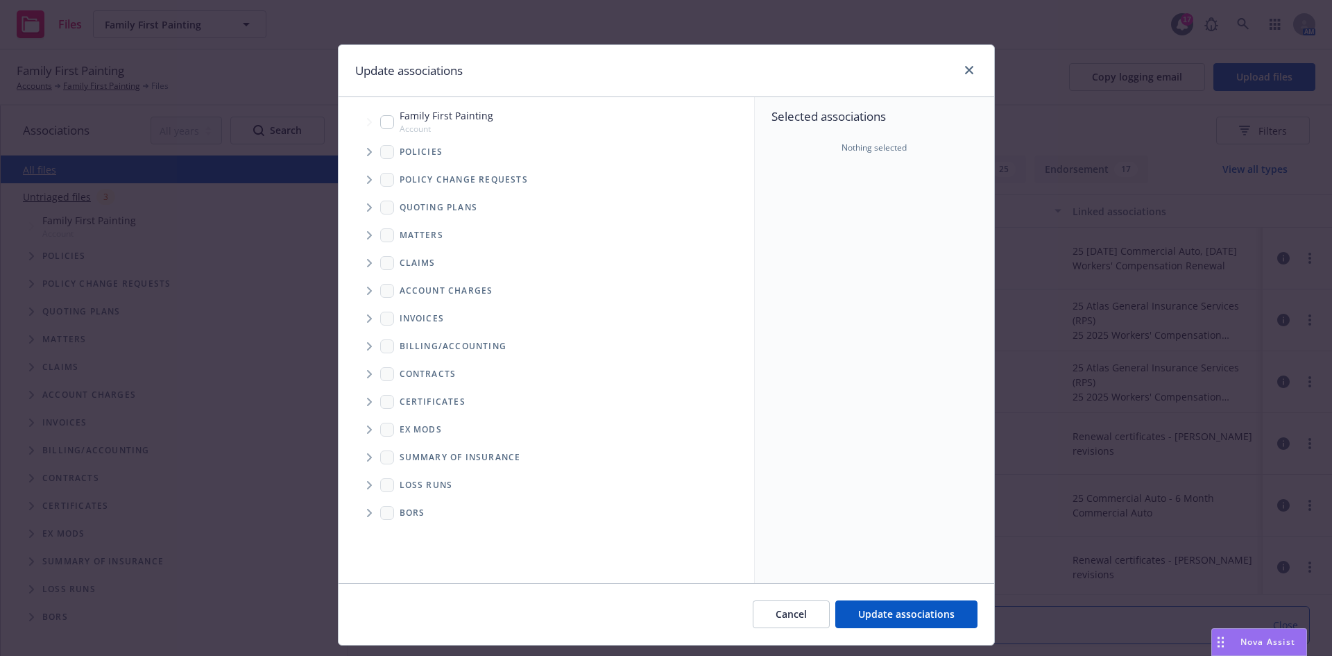
click at [359, 153] on span "Tree Example" at bounding box center [369, 152] width 22 height 22
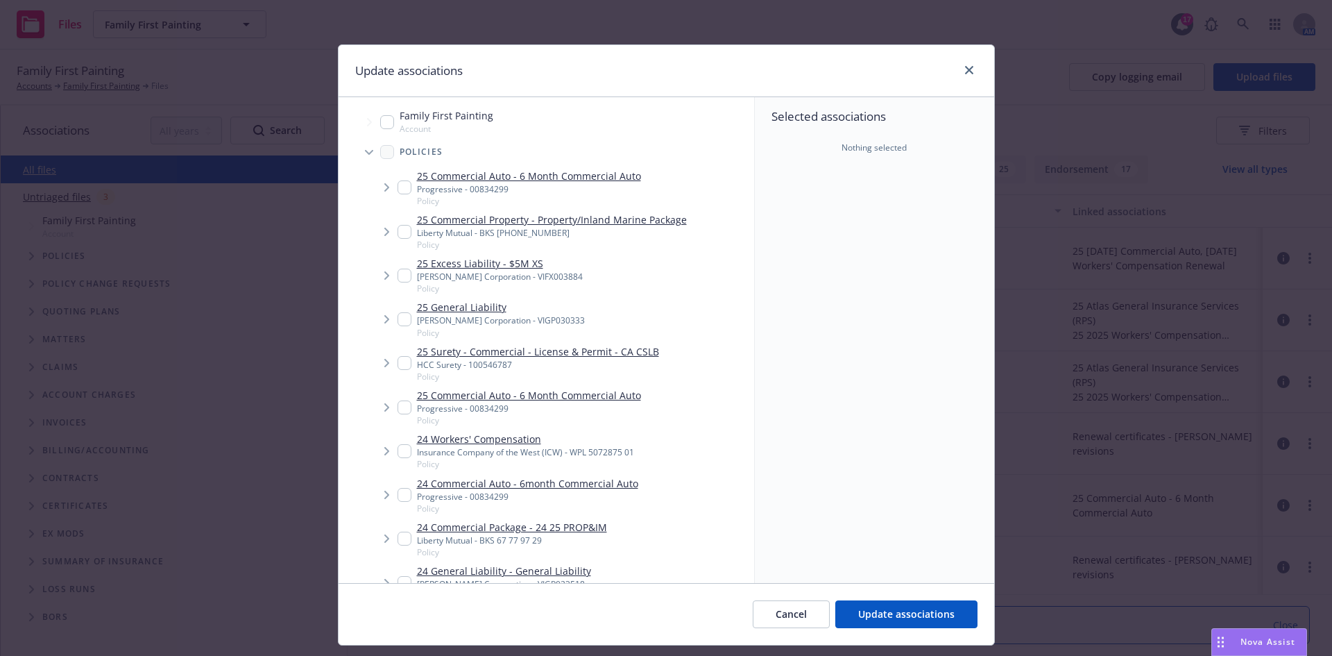
click at [398, 185] on input "Tree Example" at bounding box center [405, 187] width 14 height 14
checkbox input "true"
click at [403, 314] on input "Tree Example" at bounding box center [405, 319] width 14 height 14
checkbox input "true"
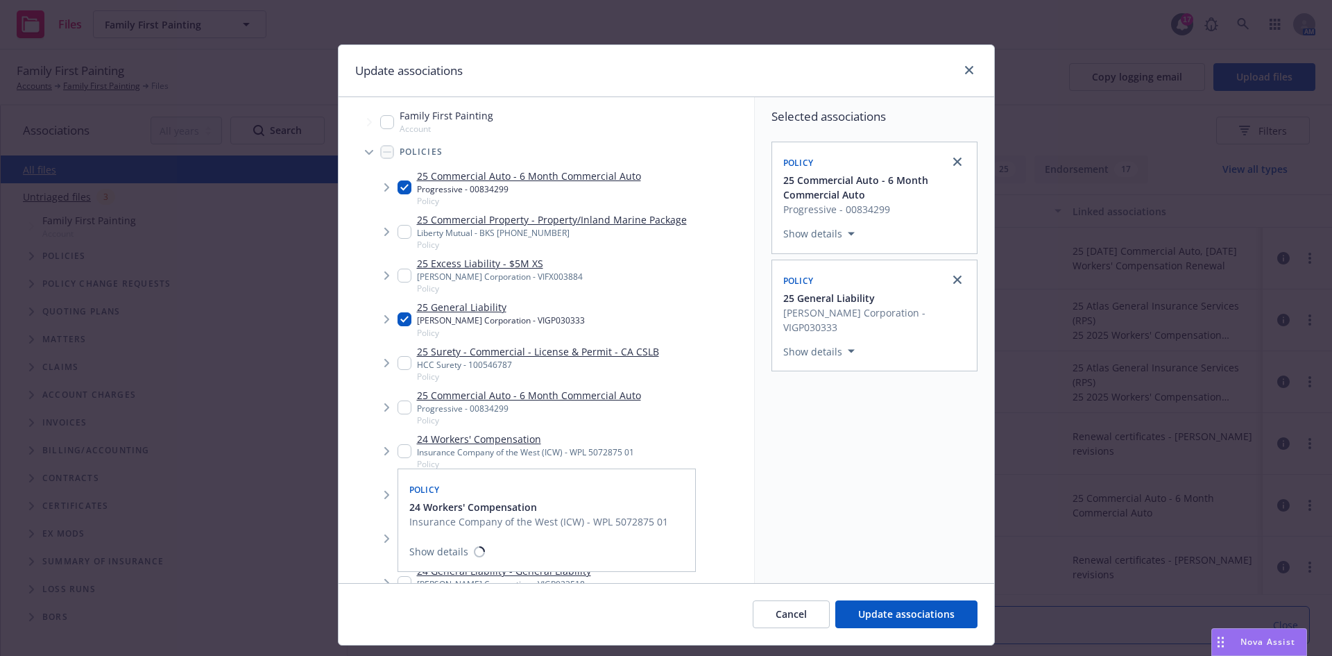
click at [400, 446] on input "Tree Example" at bounding box center [405, 451] width 14 height 14
checkbox input "true"
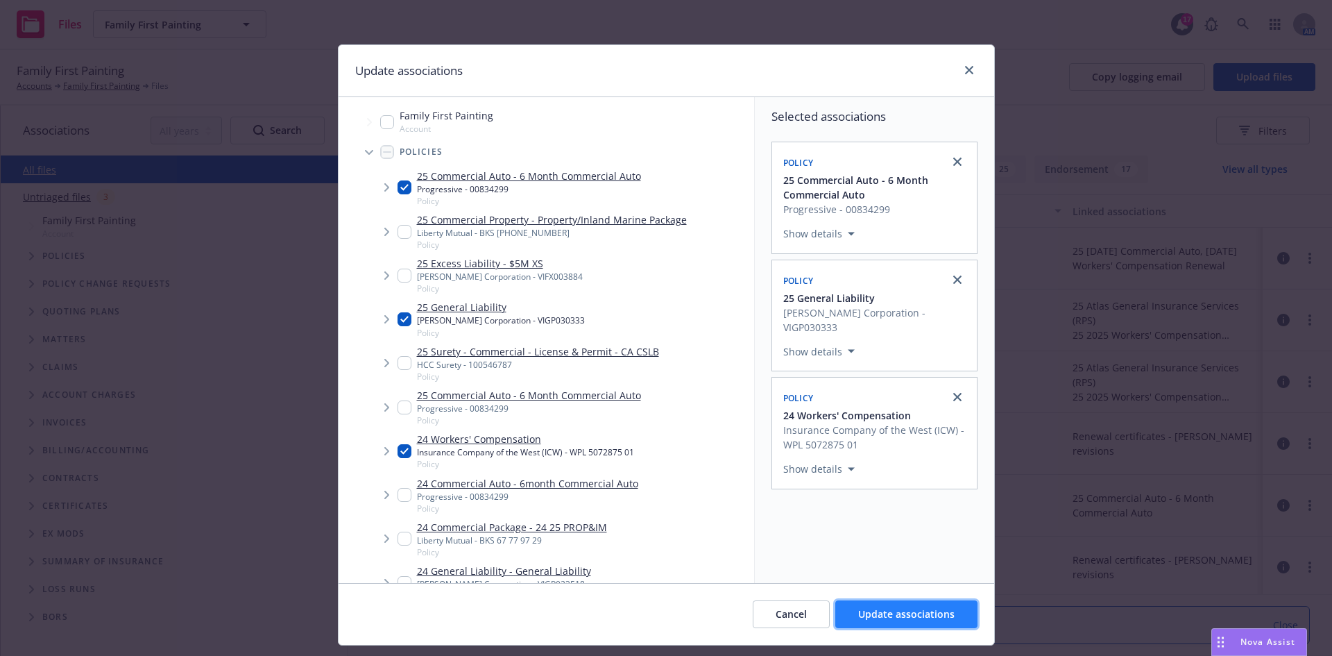
click at [927, 616] on span "Update associations" at bounding box center [906, 613] width 96 height 13
type textarea "x"
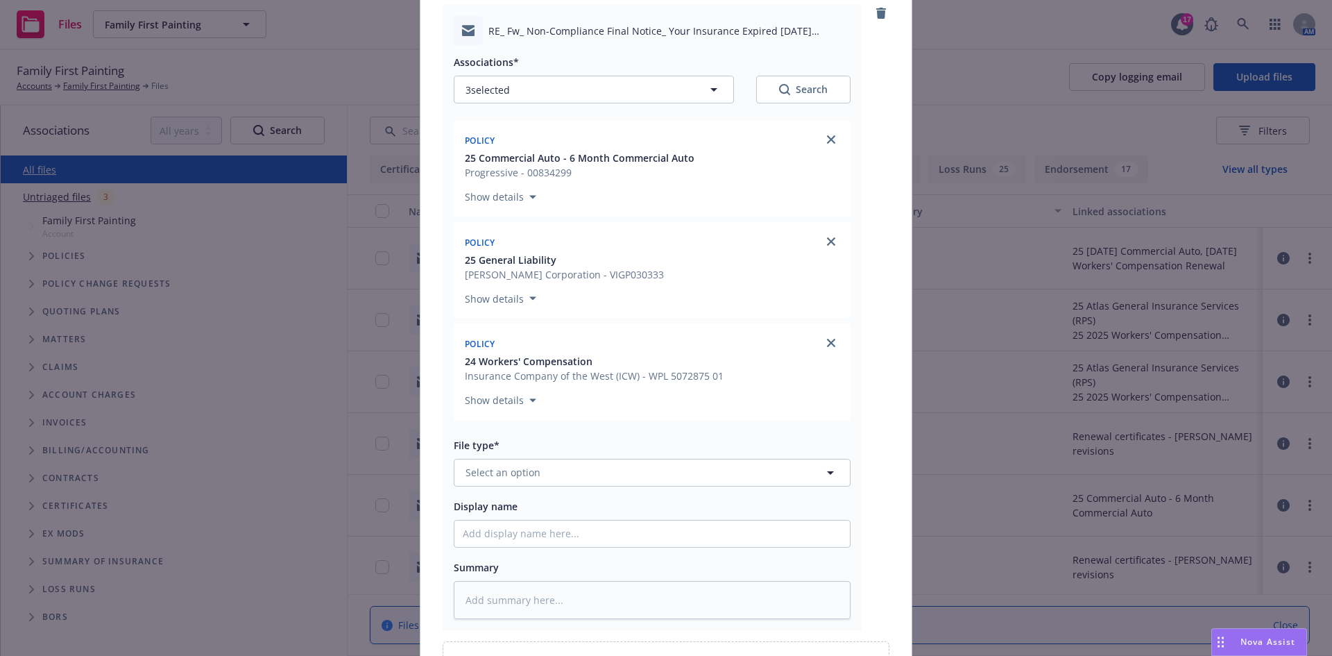
scroll to position [208, 0]
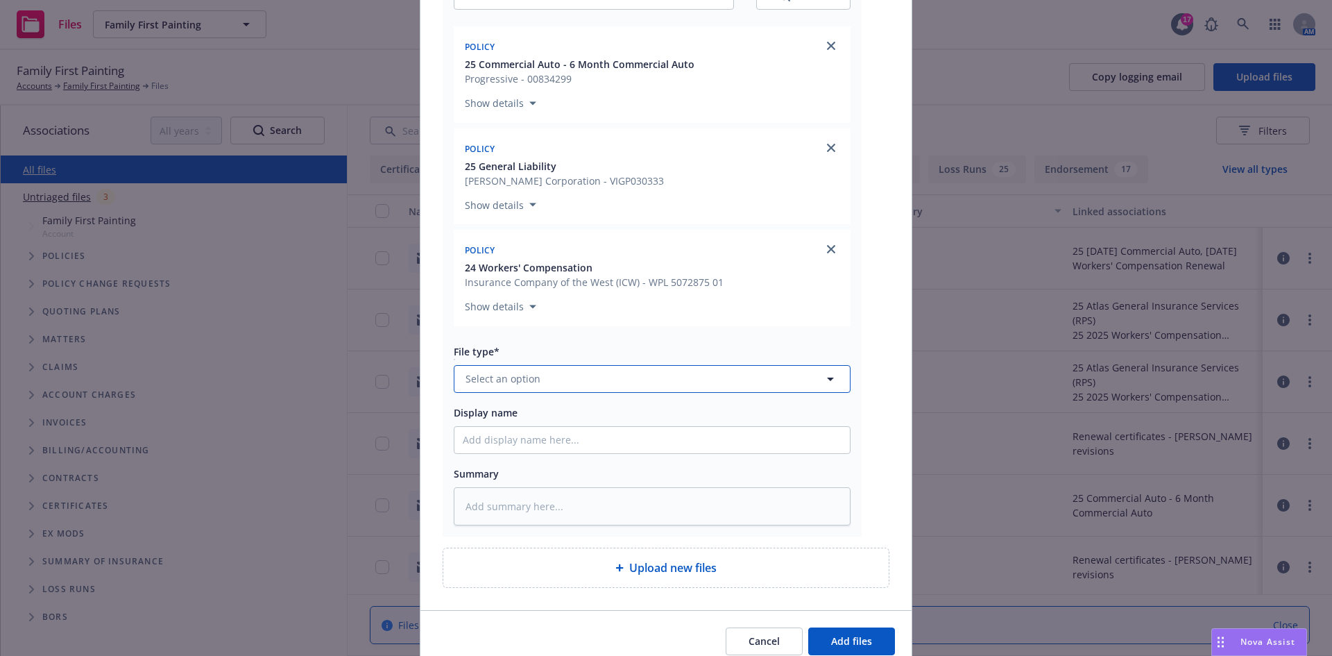
click at [609, 366] on button "Select an option" at bounding box center [652, 379] width 397 height 28
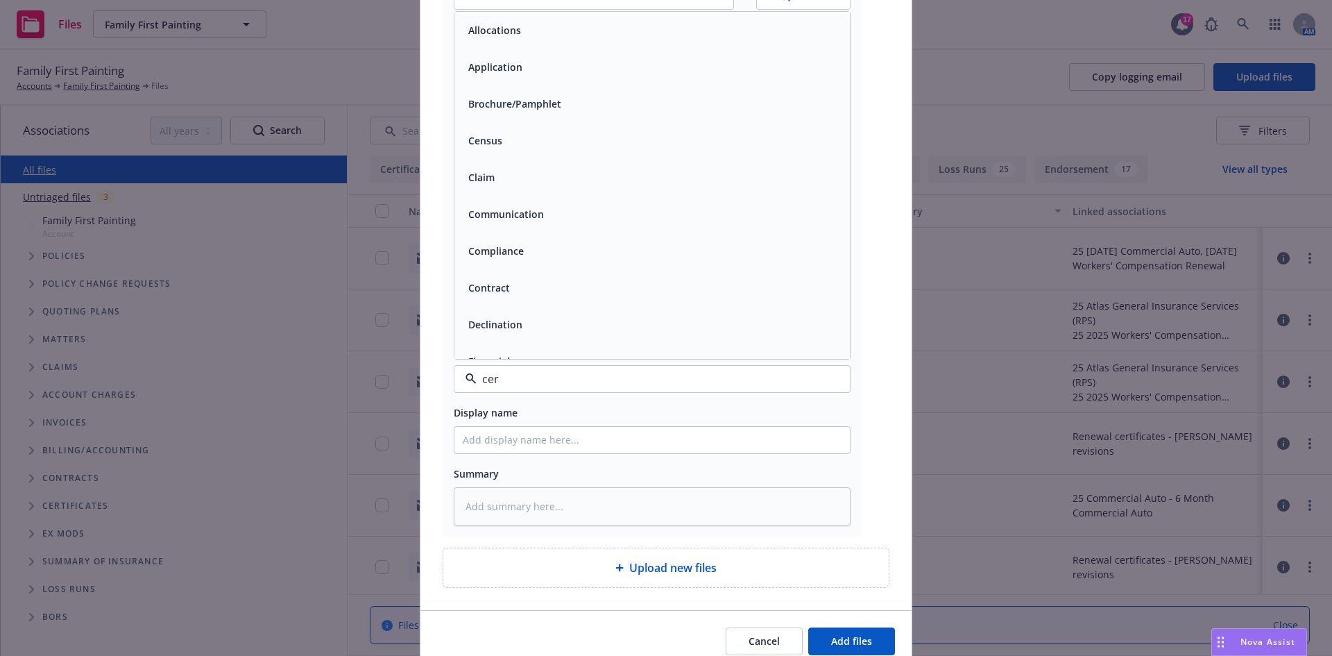
type input "cert"
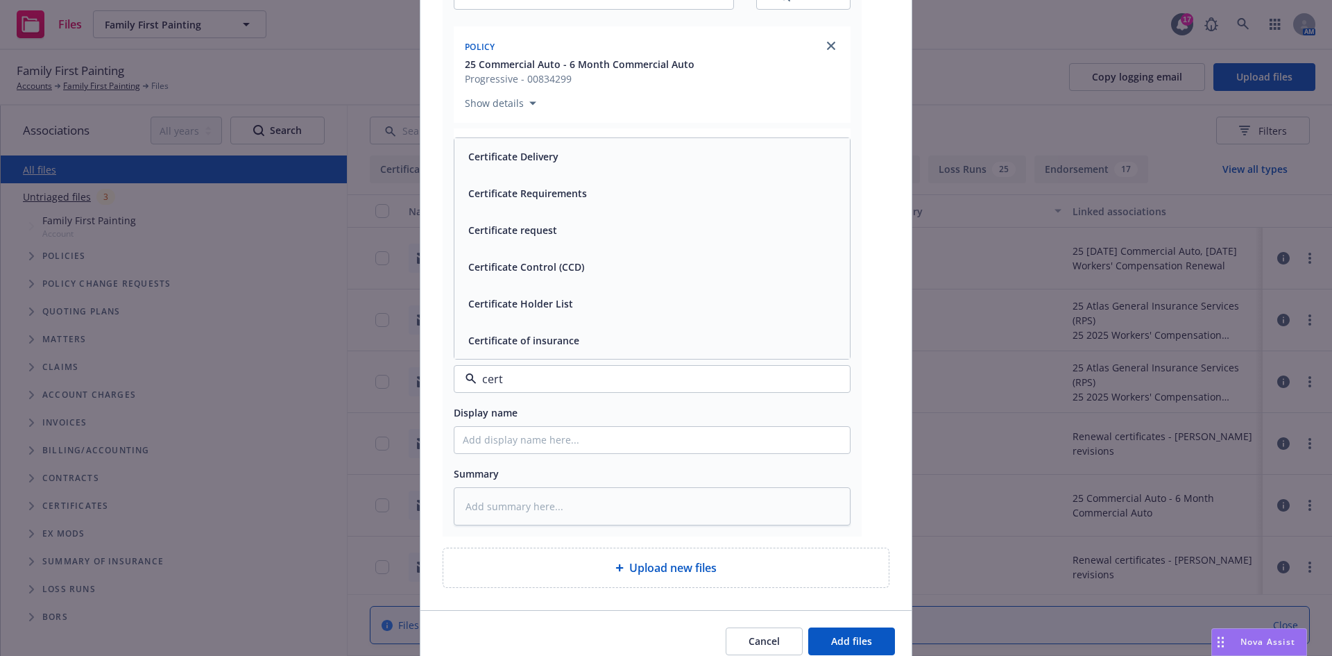
click at [555, 161] on div "Certificate Delivery" at bounding box center [512, 156] width 99 height 20
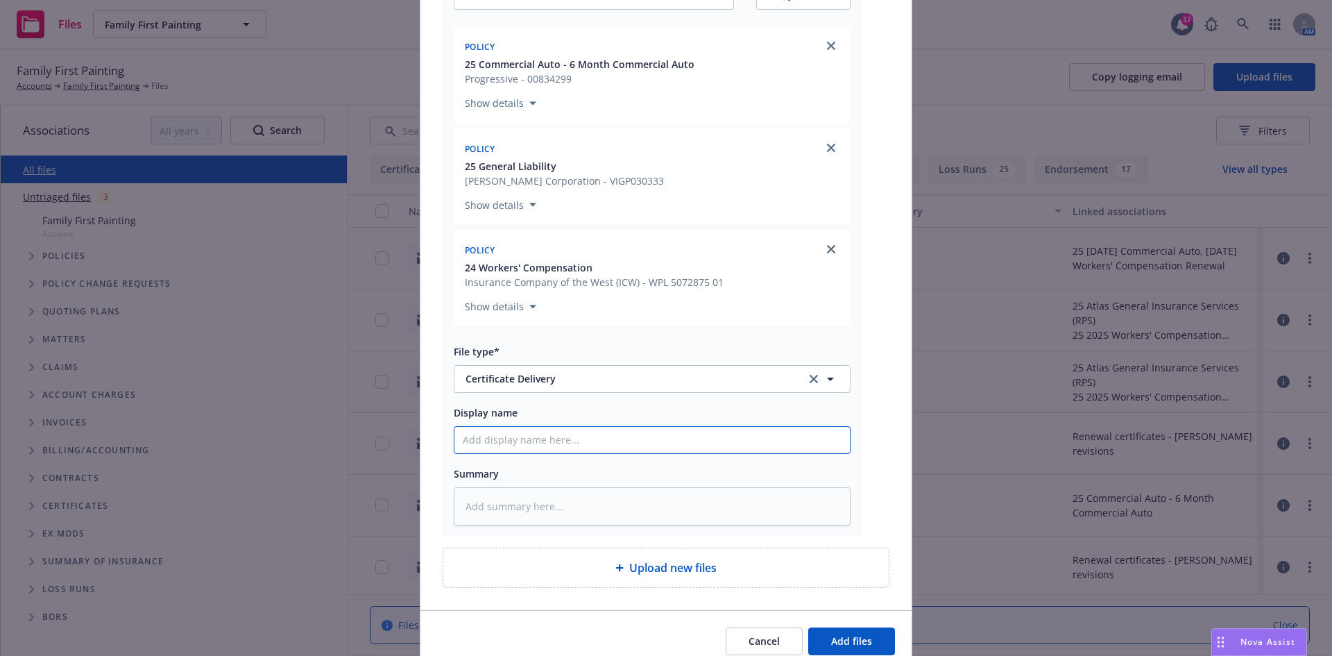
click at [528, 434] on input "Display name" at bounding box center [653, 440] width 396 height 26
paste input "CBC Home LLC - COI RE: Terraces at Walnut Project - OCIP - General liability ap…"
type textarea "x"
type input "CBC Home LLC - COI RE: Terraces at Walnut Project - OCIP - General liability ap…"
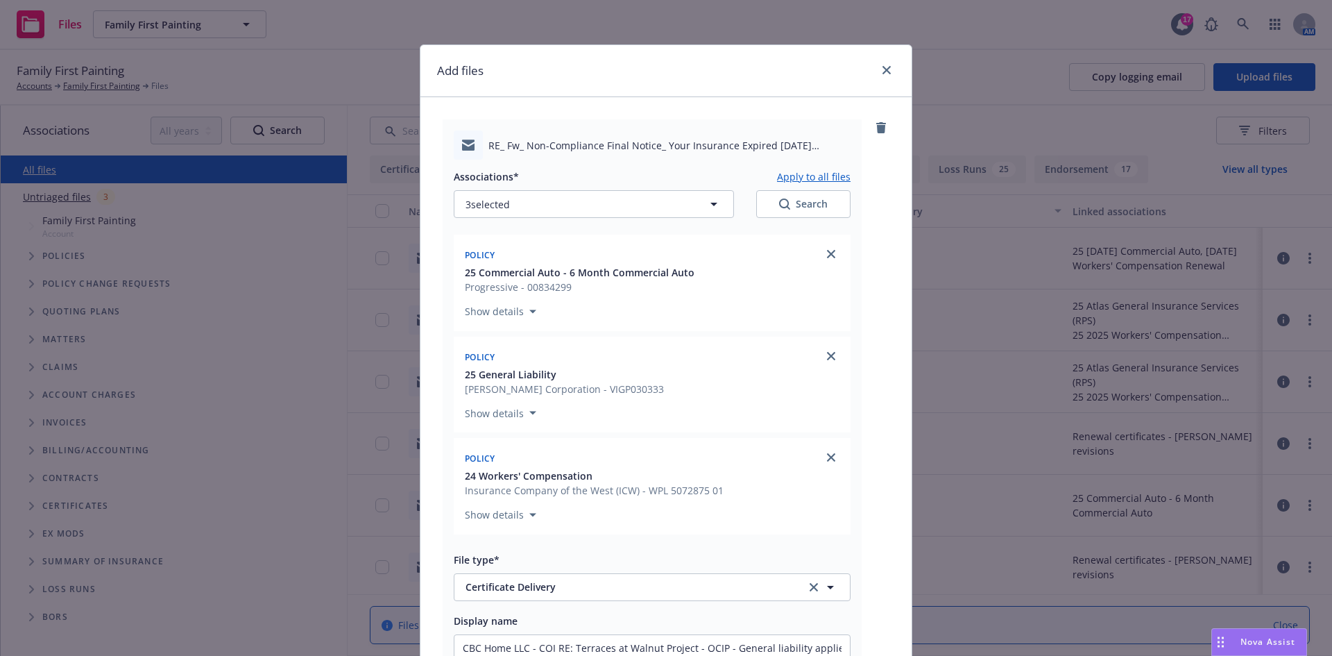
click at [797, 179] on button "Apply to all files" at bounding box center [814, 176] width 74 height 17
type textarea "x"
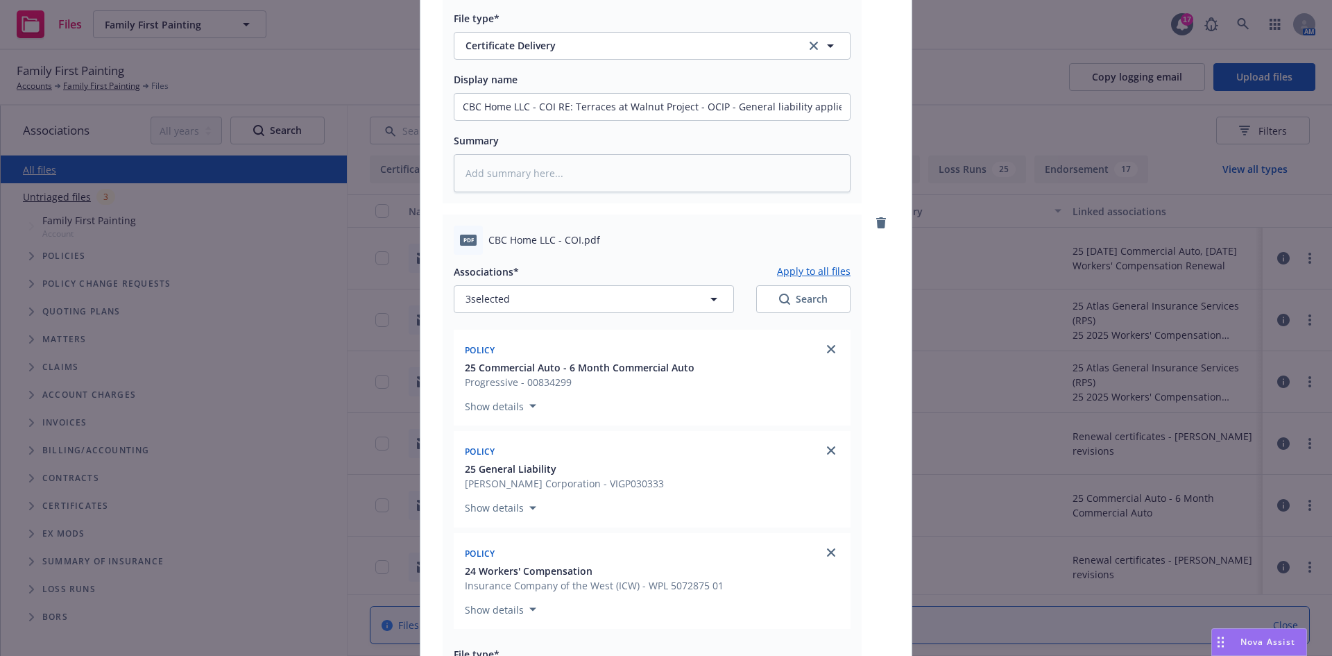
scroll to position [763, 0]
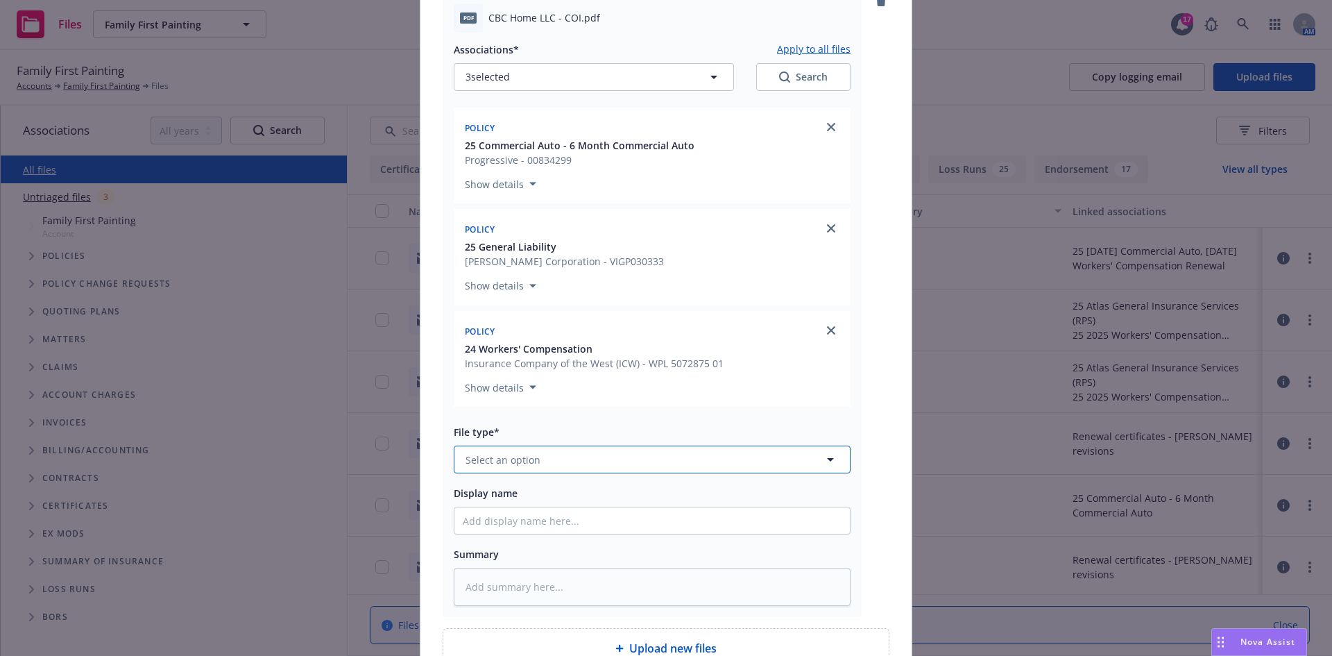
click at [562, 453] on button "Select an option" at bounding box center [652, 460] width 397 height 28
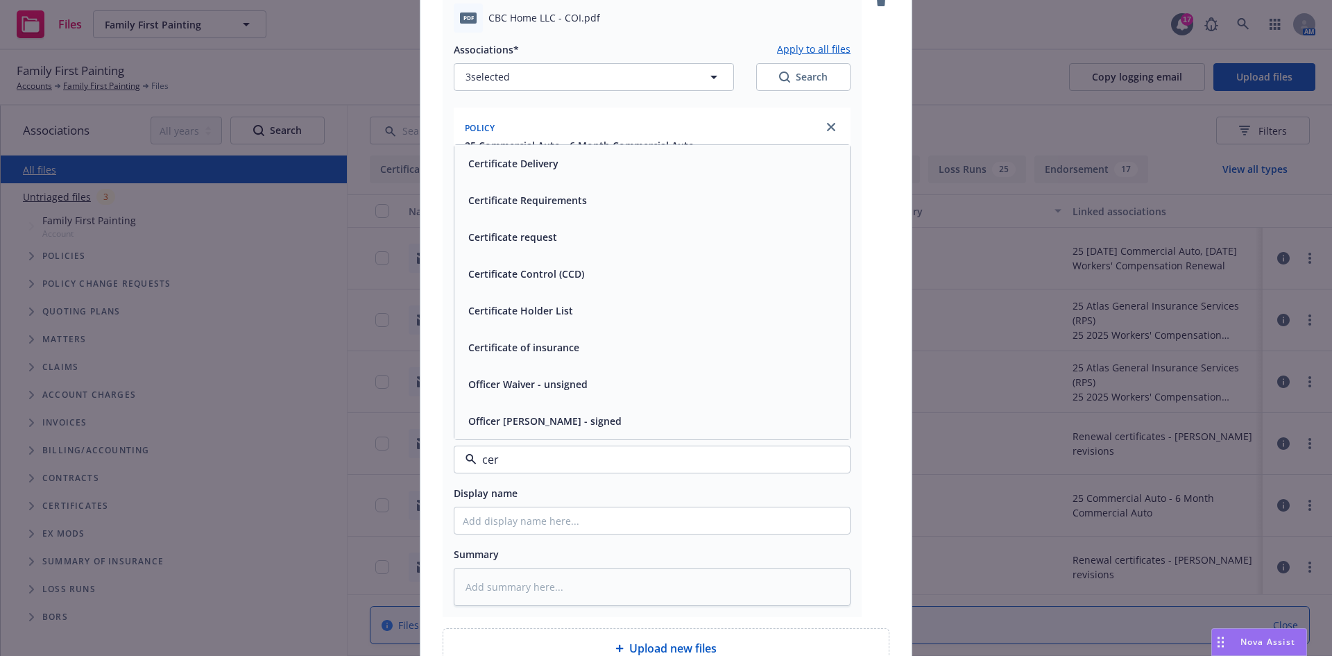
type input "cert"
click at [558, 423] on span "Certificate of insurance" at bounding box center [523, 421] width 111 height 15
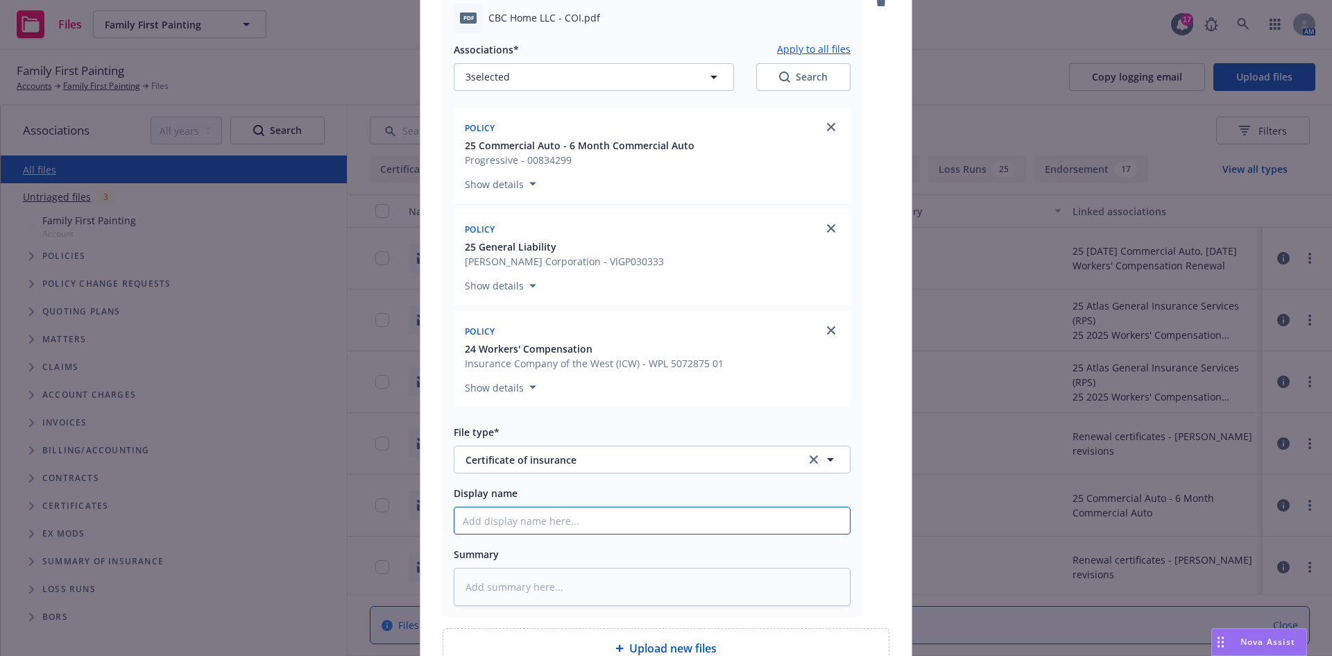
paste input "CBC Home LLC - COI RE: Terraces at Walnut Project - OCIP - General liability ap…"
type textarea "x"
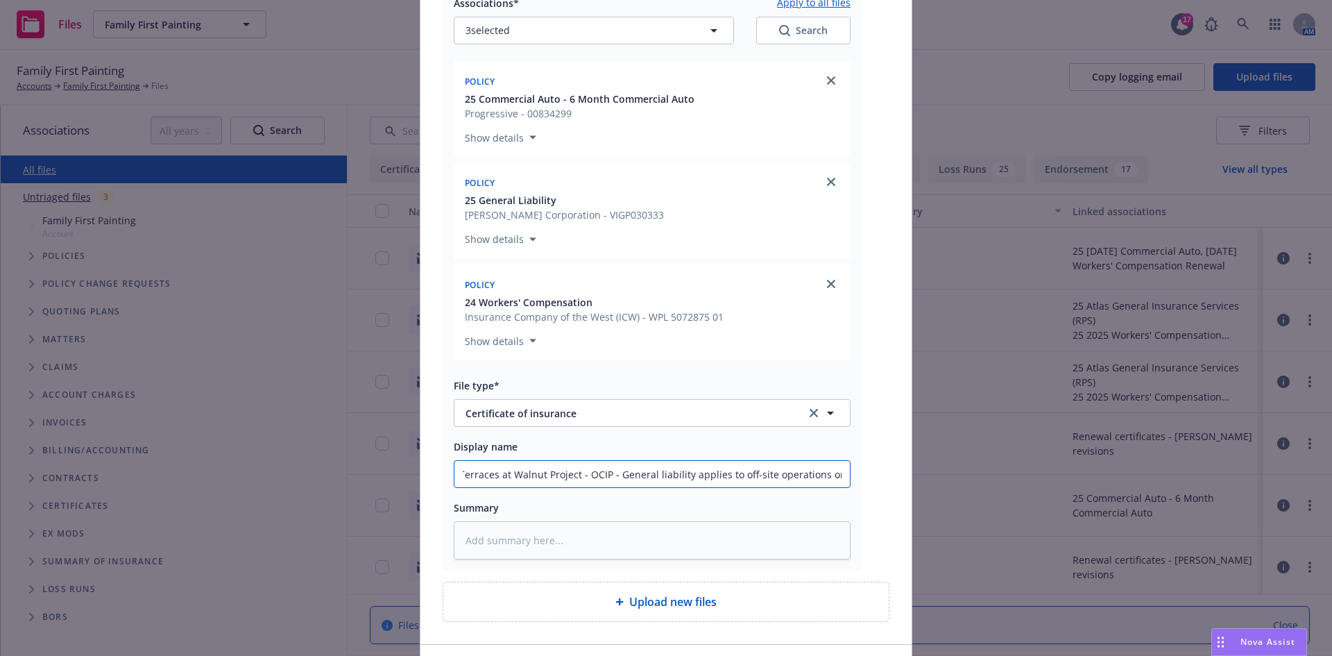
scroll to position [833, 0]
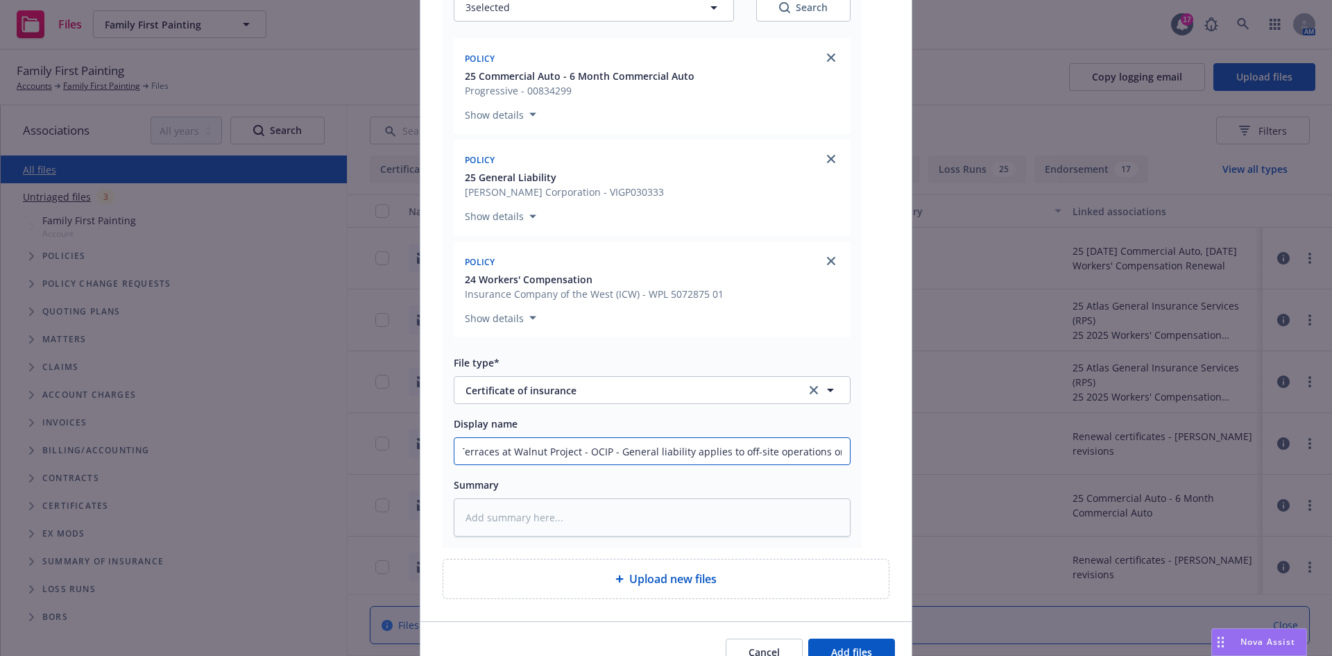
type input "CBC Home LLC - COI RE: Terraces at Walnut Project - OCIP - General liability ap…"
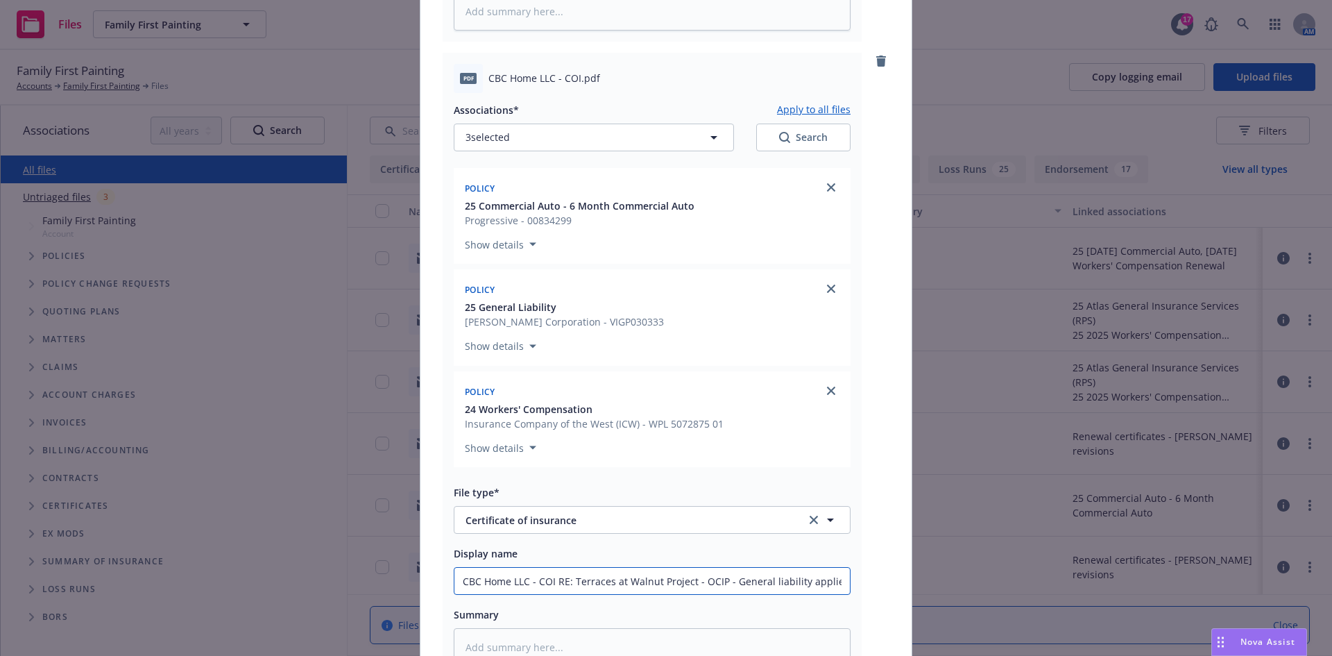
scroll to position [555, 0]
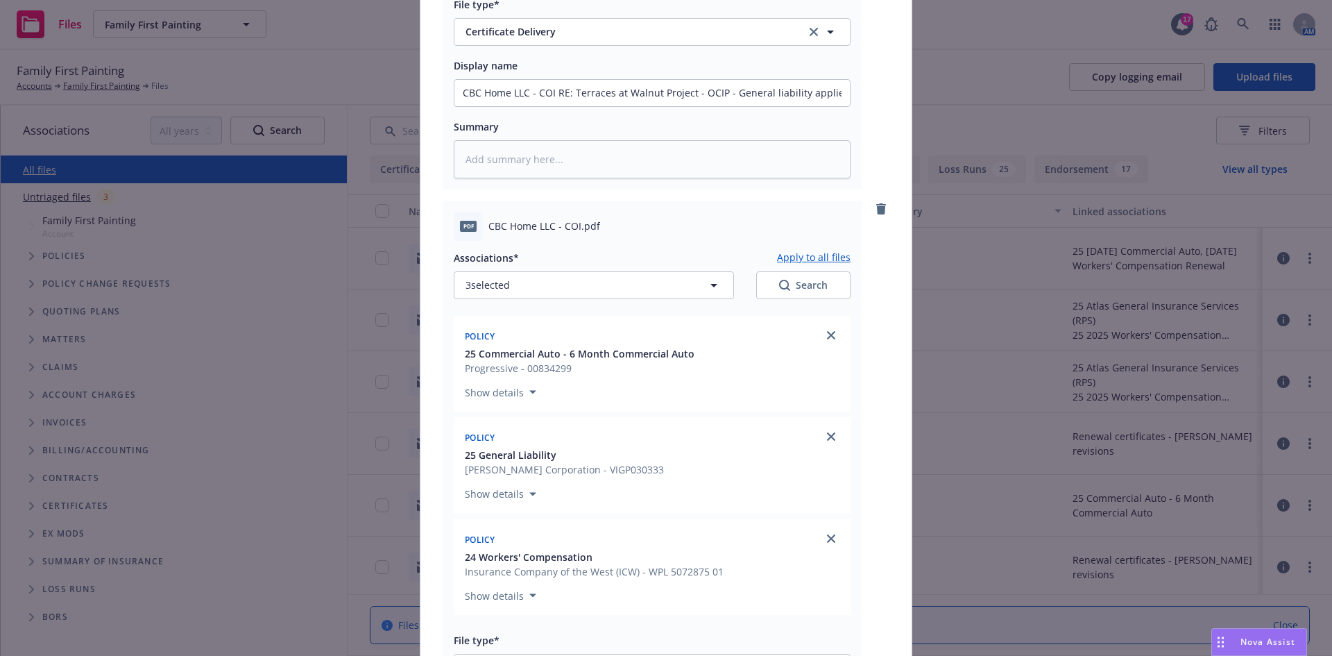
click at [791, 252] on button "Apply to all files" at bounding box center [814, 257] width 74 height 17
click at [791, 253] on button "Apply to all files" at bounding box center [814, 257] width 74 height 17
type textarea "x"
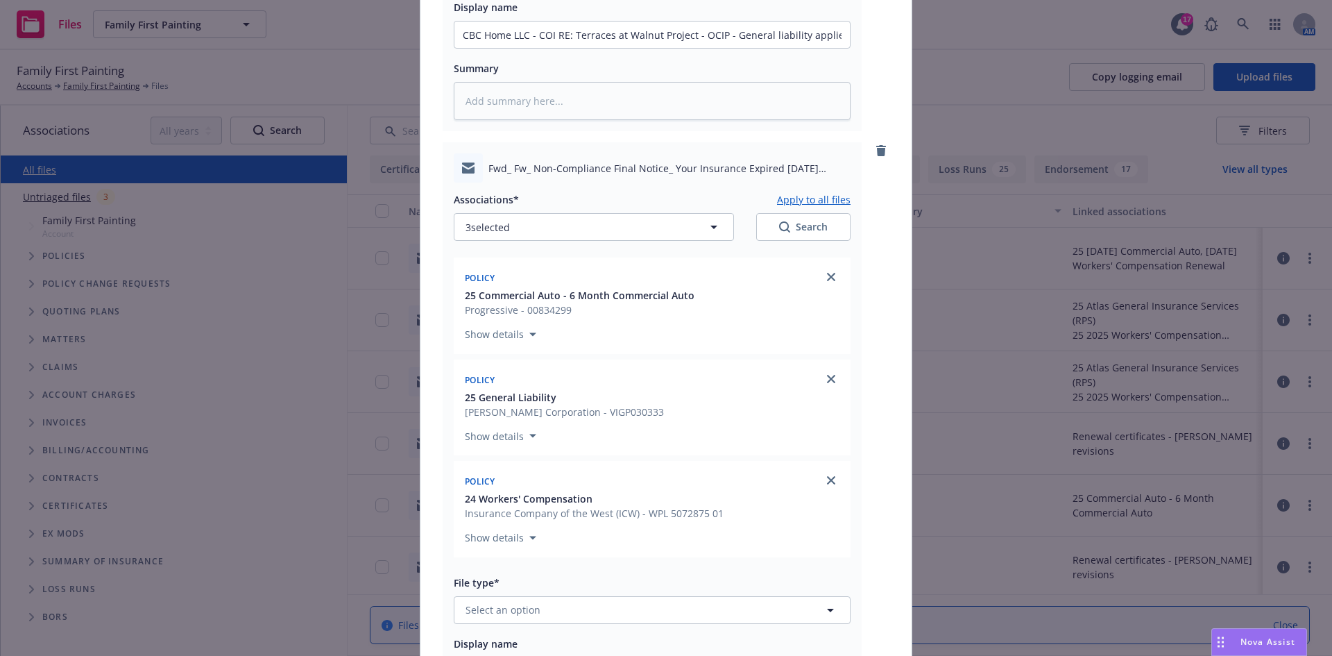
scroll to position [1388, 0]
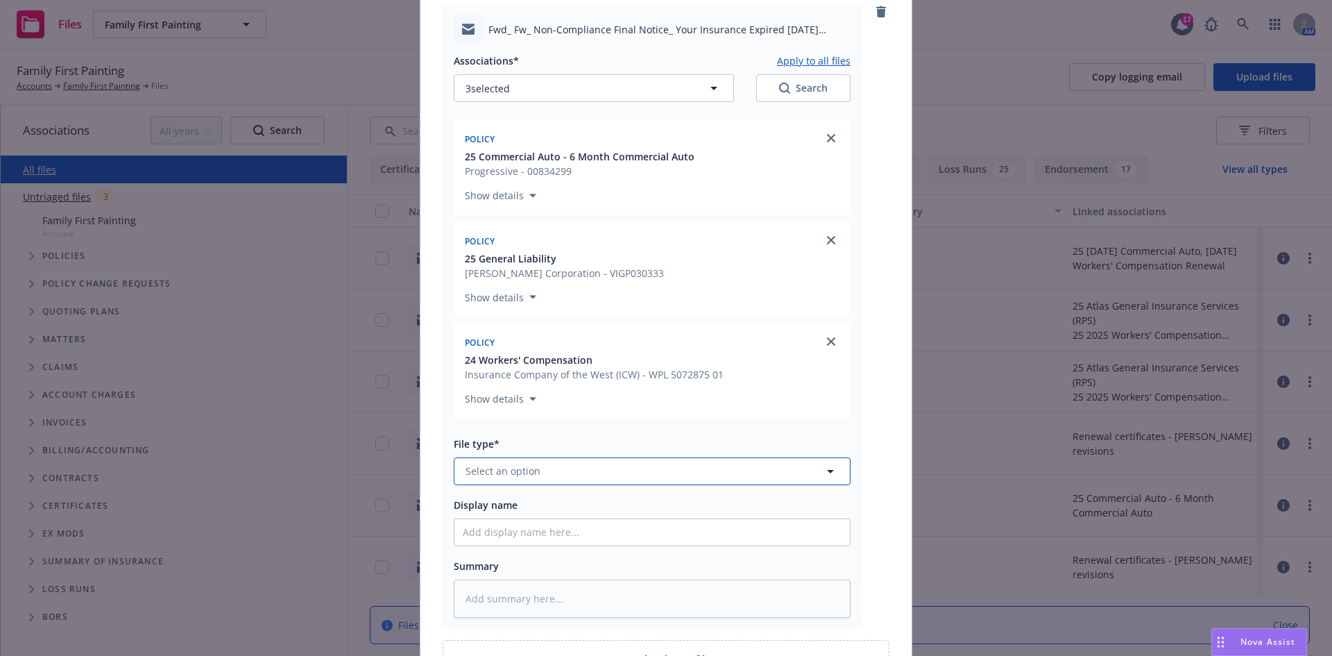
click at [526, 476] on span "Select an option" at bounding box center [503, 471] width 75 height 15
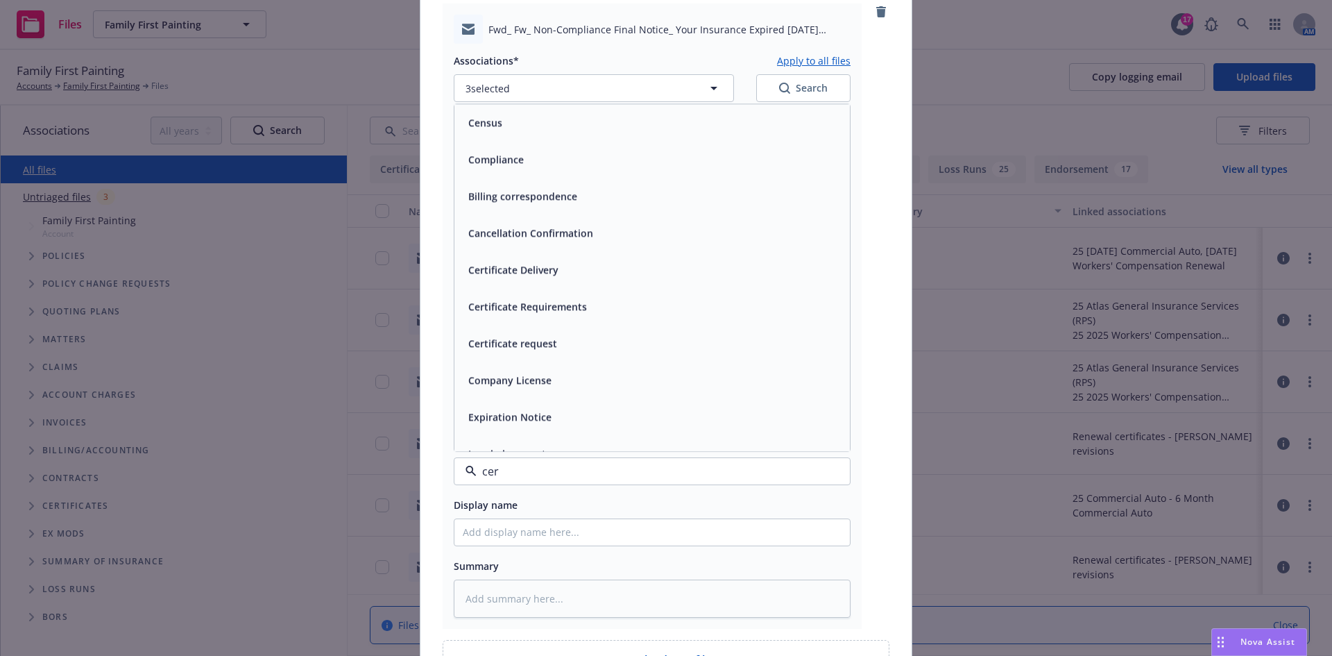
type input "cert"
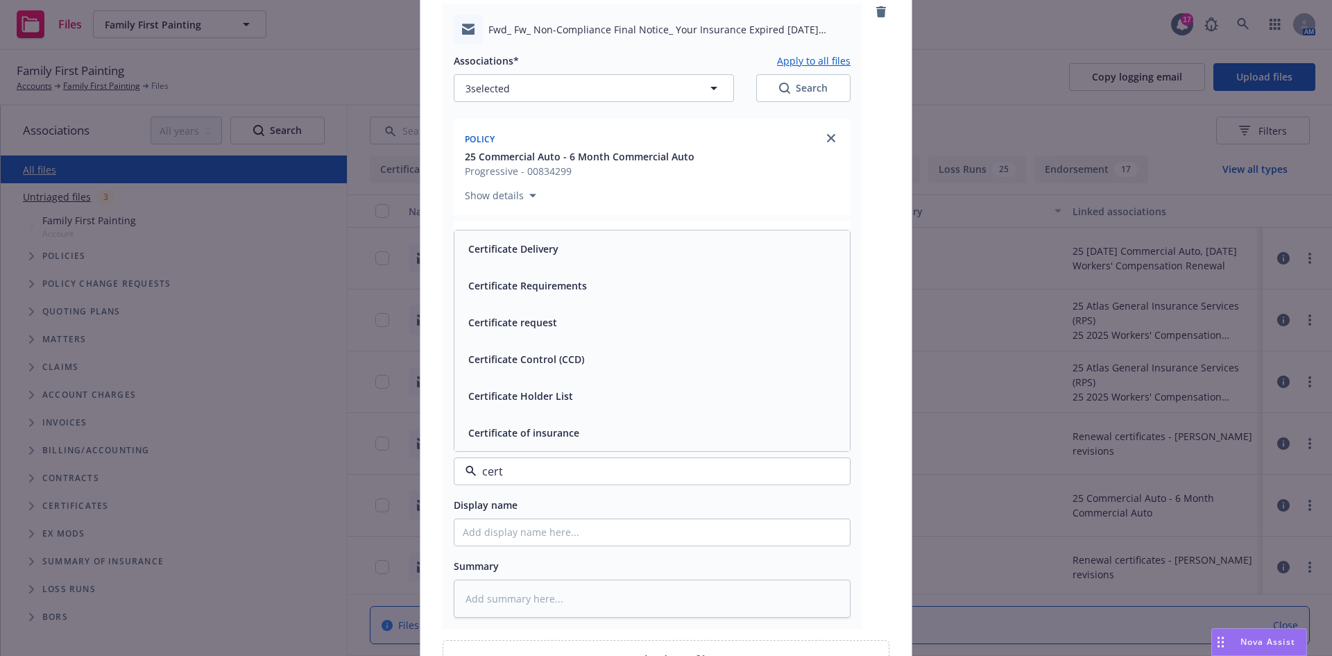
click at [532, 288] on span "Certificate Requirements" at bounding box center [527, 285] width 119 height 15
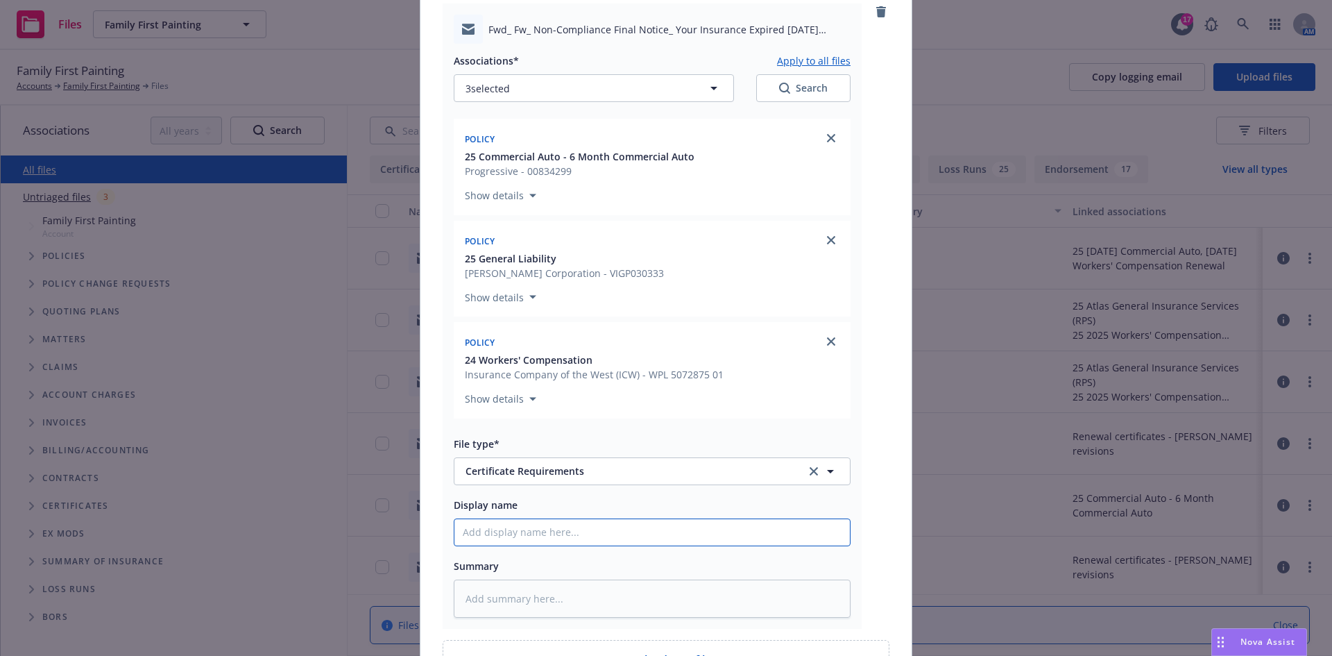
paste input "CBC Home LLC - COI RE: Terraces at Walnut Project - OCIP - General liability ap…"
type textarea "x"
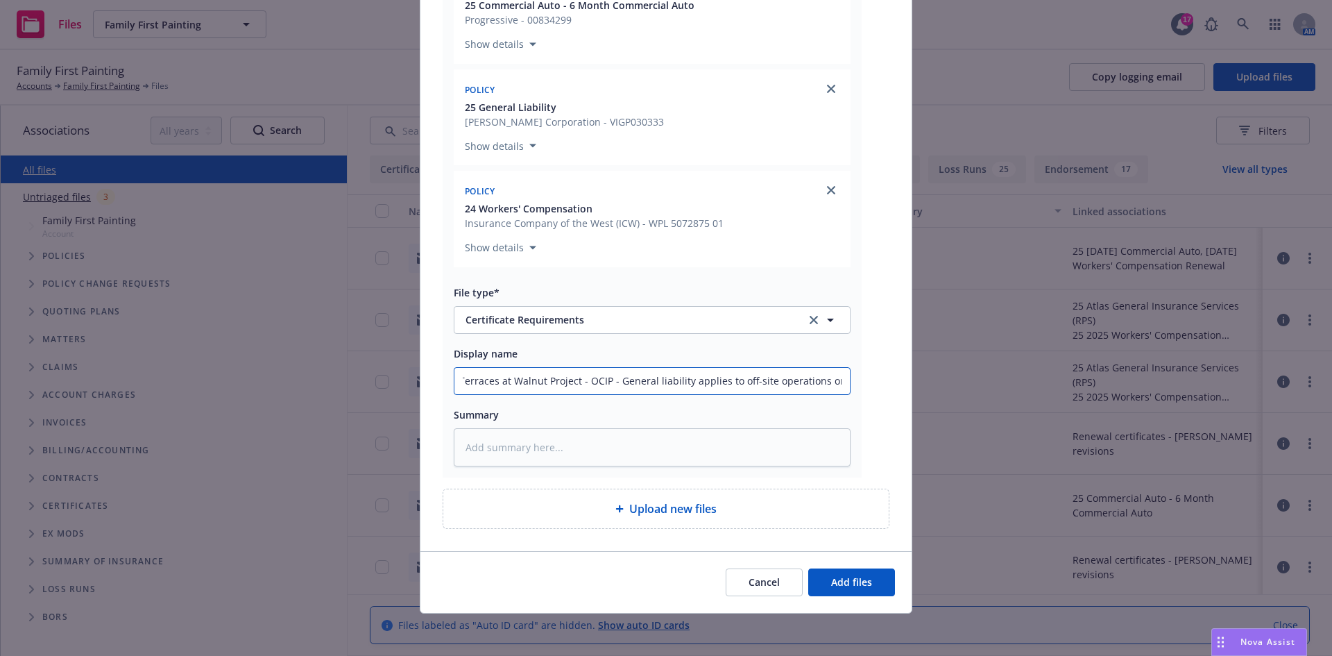
scroll to position [1541, 0]
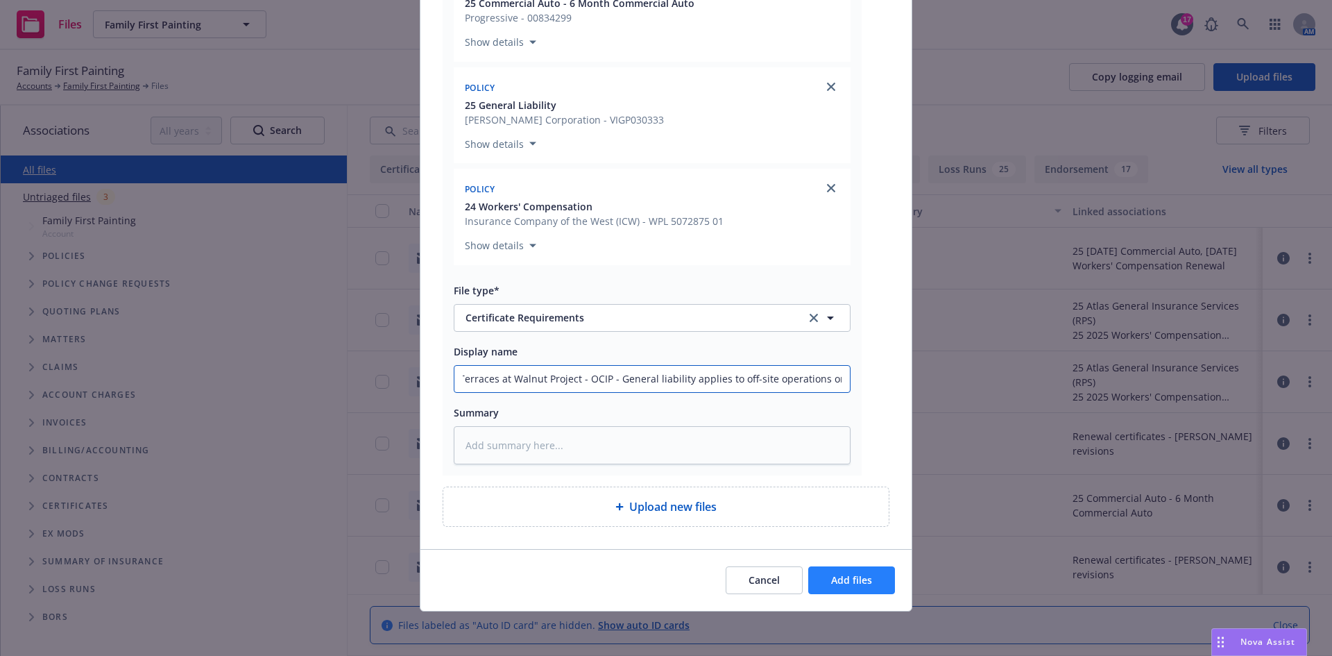
type input "CBC Home LLC - COI RE: Terraces at Walnut Project - OCIP - General liability ap…"
click at [858, 574] on span "Add files" at bounding box center [851, 579] width 41 height 13
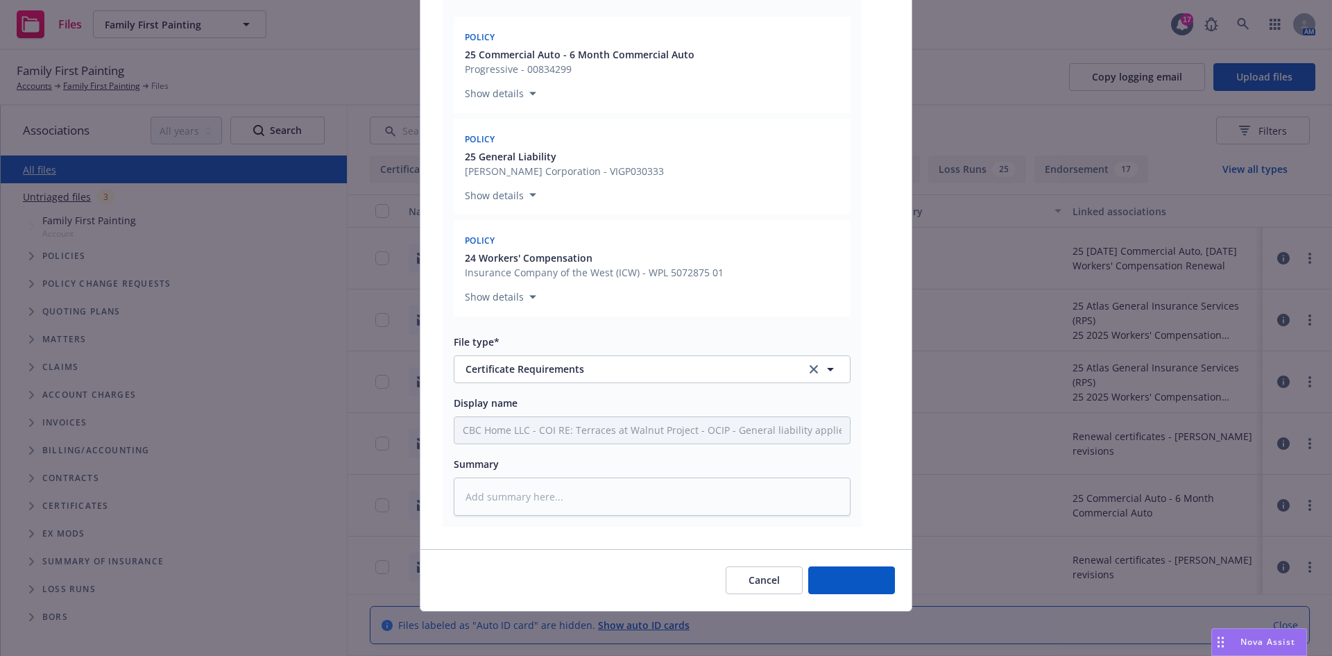
type textarea "x"
